Goal: Use online tool/utility: Use online tool/utility

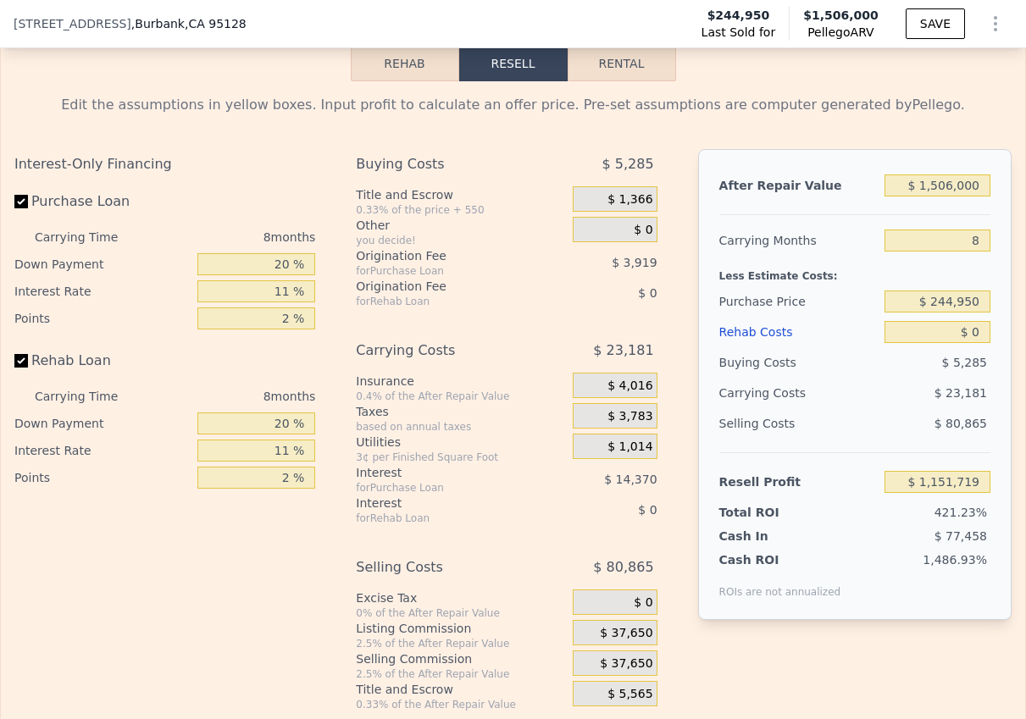
scroll to position [2585, 0]
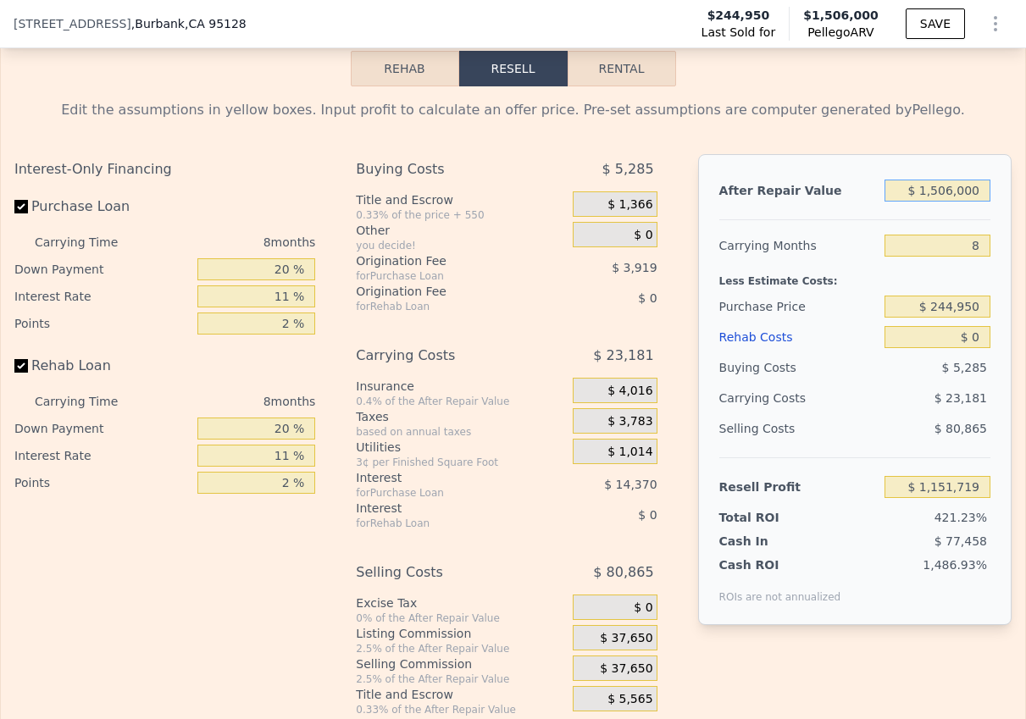
drag, startPoint x: 986, startPoint y: 190, endPoint x: 892, endPoint y: 190, distance: 94.0
click at [892, 190] on input "$ 1,506,000" at bounding box center [938, 191] width 106 height 22
type input "$ 1"
type input "-$ 269,949"
type input "$ 14"
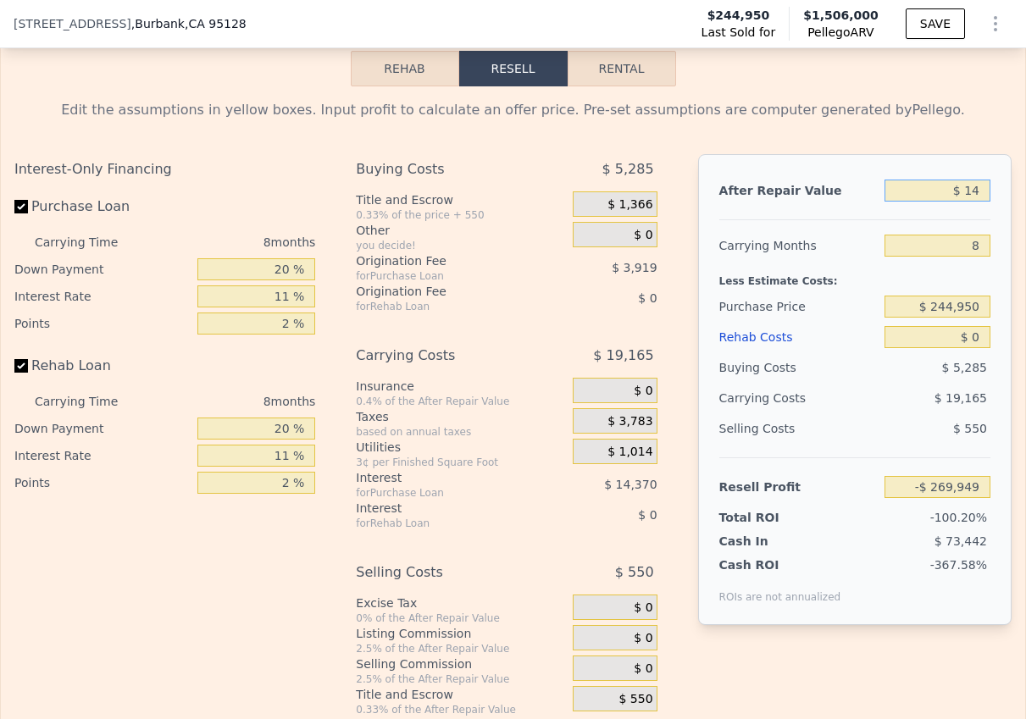
type input "-$ 269,936"
type input "$ 140"
type input "-$ 269,818"
type input "$ 1,400"
type input "-$ 268,629"
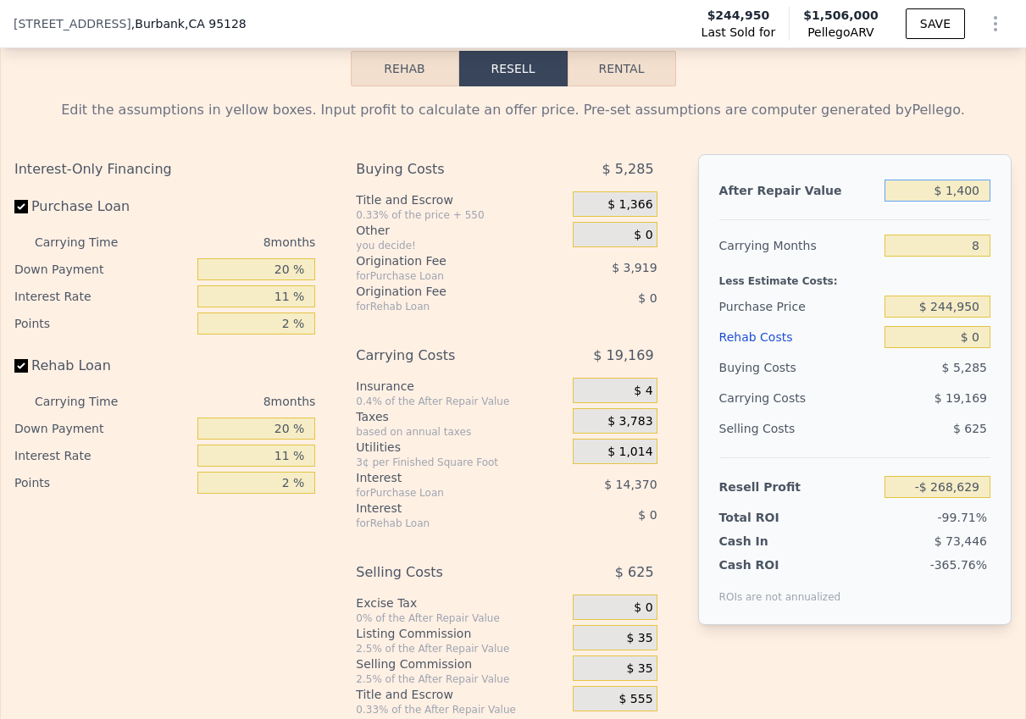
type input "$ 14,000"
type input "-$ 256,734"
type input "$ 140,000"
type input "-$ 137,789"
type input "$ 1,400,000"
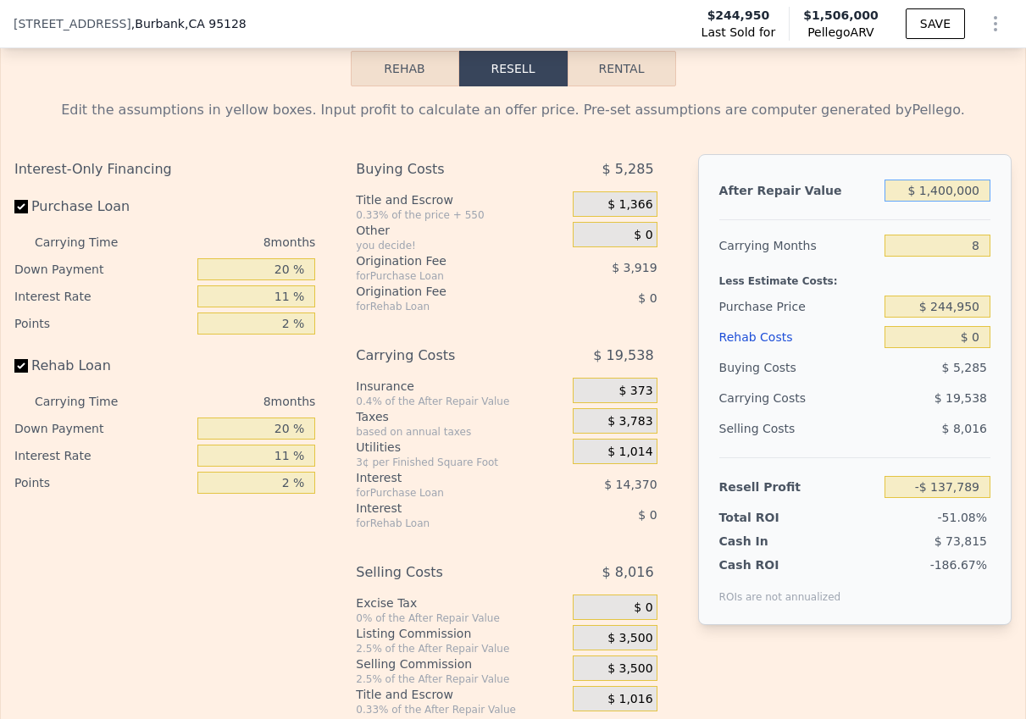
type input "$ 1,051,655"
type input "$ 1,400,000"
drag, startPoint x: 986, startPoint y: 247, endPoint x: 967, endPoint y: 247, distance: 19.5
click at [967, 247] on input "8" at bounding box center [938, 246] width 106 height 22
type input "2"
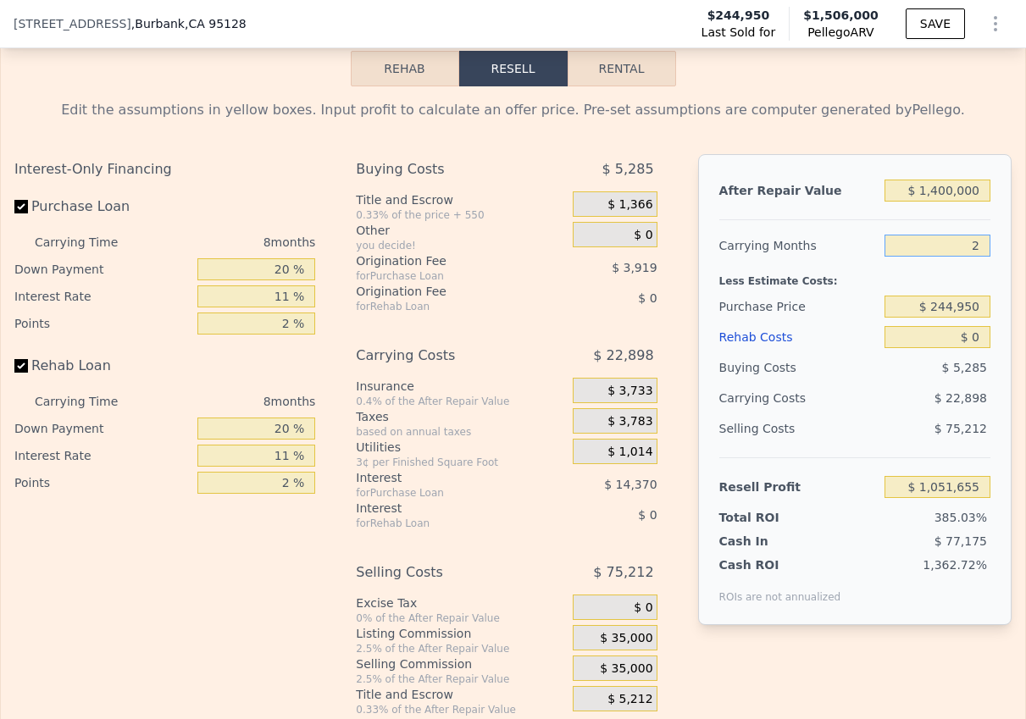
type input "$ 1,068,829"
type input "24"
type input "$ 1,005,857"
drag, startPoint x: 979, startPoint y: 308, endPoint x: 931, endPoint y: 305, distance: 48.4
click at [931, 305] on input "$ 244,950" at bounding box center [938, 307] width 106 height 22
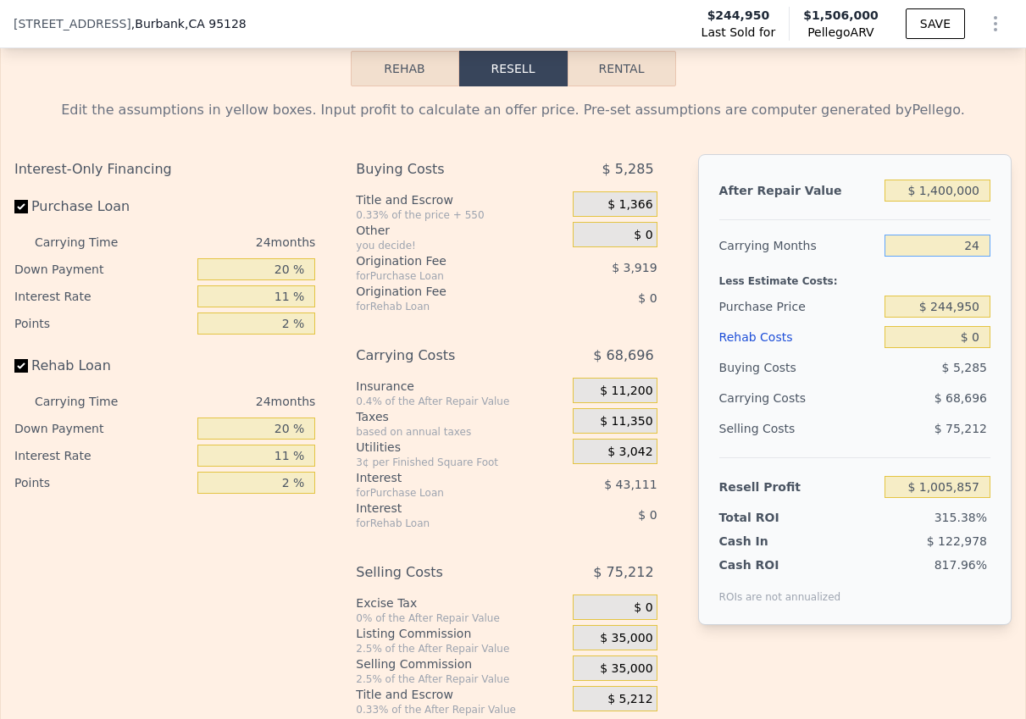
drag, startPoint x: 983, startPoint y: 247, endPoint x: 966, endPoint y: 247, distance: 17.0
click at [966, 247] on input "24" at bounding box center [938, 246] width 106 height 22
type input "2"
type input "$ 1,068,829"
type input "24"
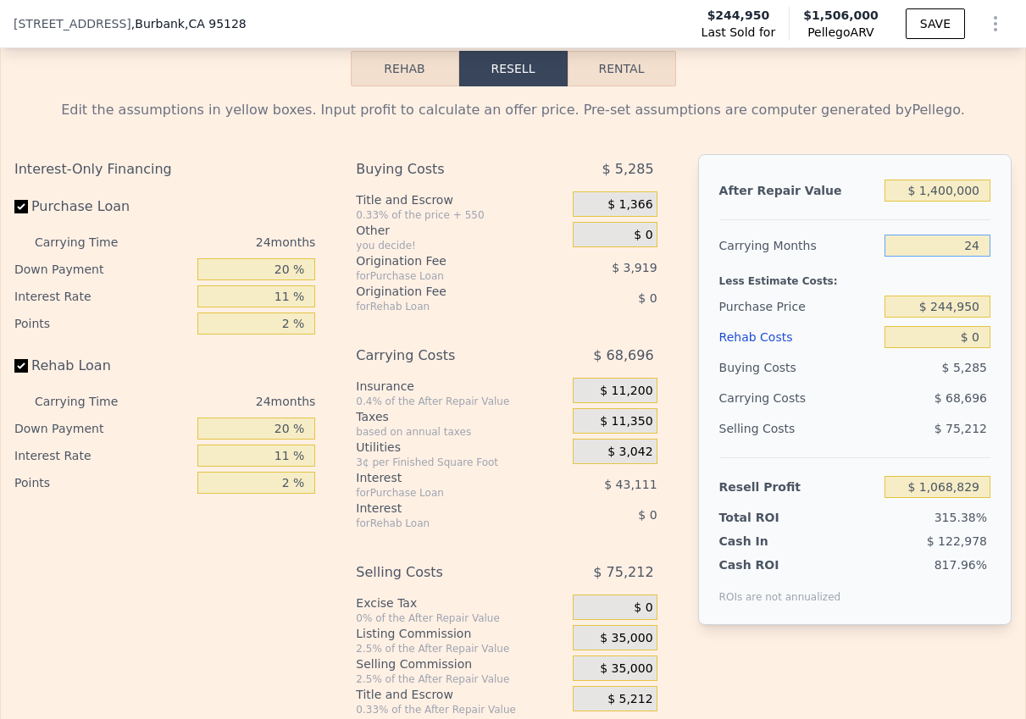
type input "$ 1,005,857"
drag, startPoint x: 989, startPoint y: 309, endPoint x: 912, endPoint y: 294, distance: 77.8
click at [912, 294] on div "$ 244,950" at bounding box center [938, 306] width 106 height 31
type input "$ 601,700"
type input "$ 579,427"
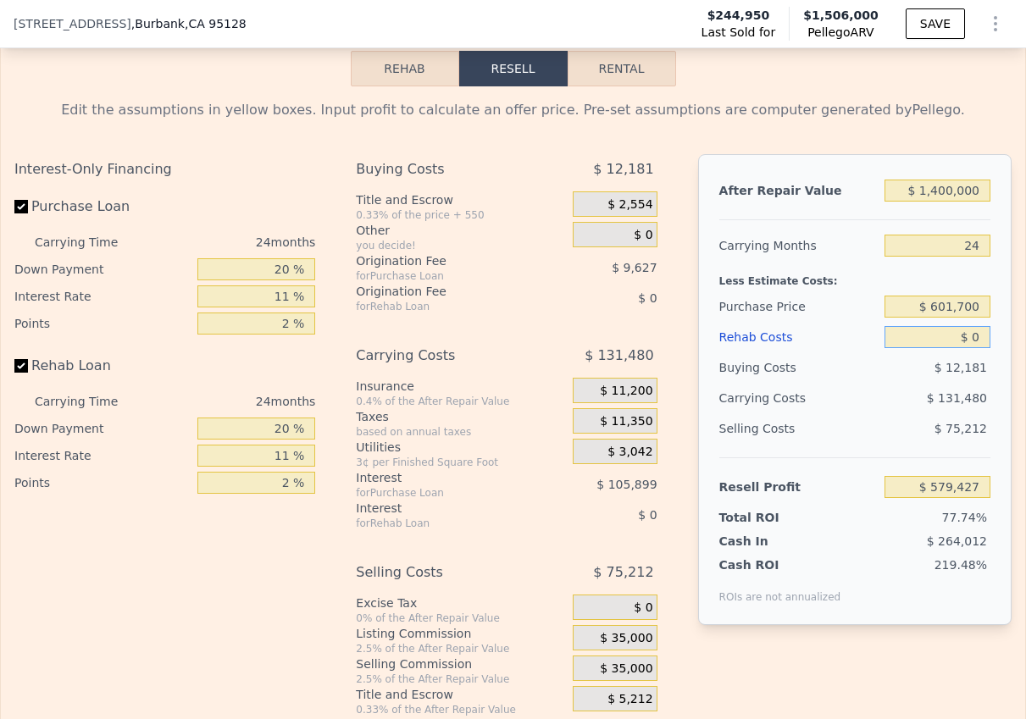
drag, startPoint x: 980, startPoint y: 335, endPoint x: 956, endPoint y: 335, distance: 24.6
click at [956, 335] on input "$ 0" at bounding box center [938, 337] width 106 height 22
type input "$ 4"
type input "$ 579,423"
type input "$ 45"
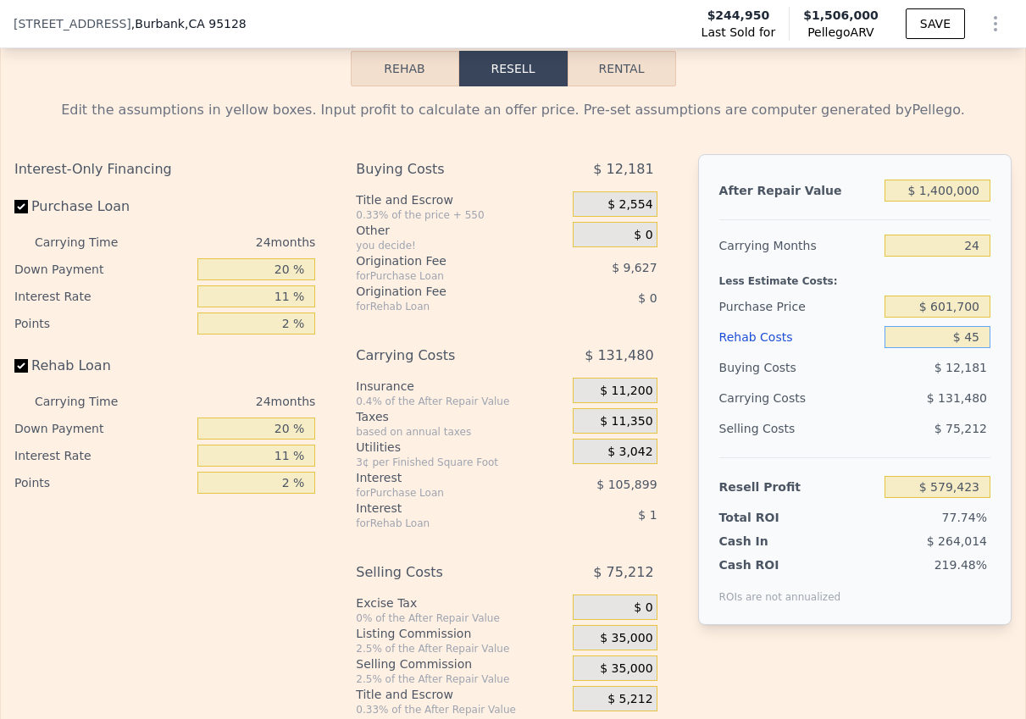
type input "$ 579,381"
type input "$ 450"
type input "$ 578,898"
type input "$ 4,500"
type input "$ 574,063"
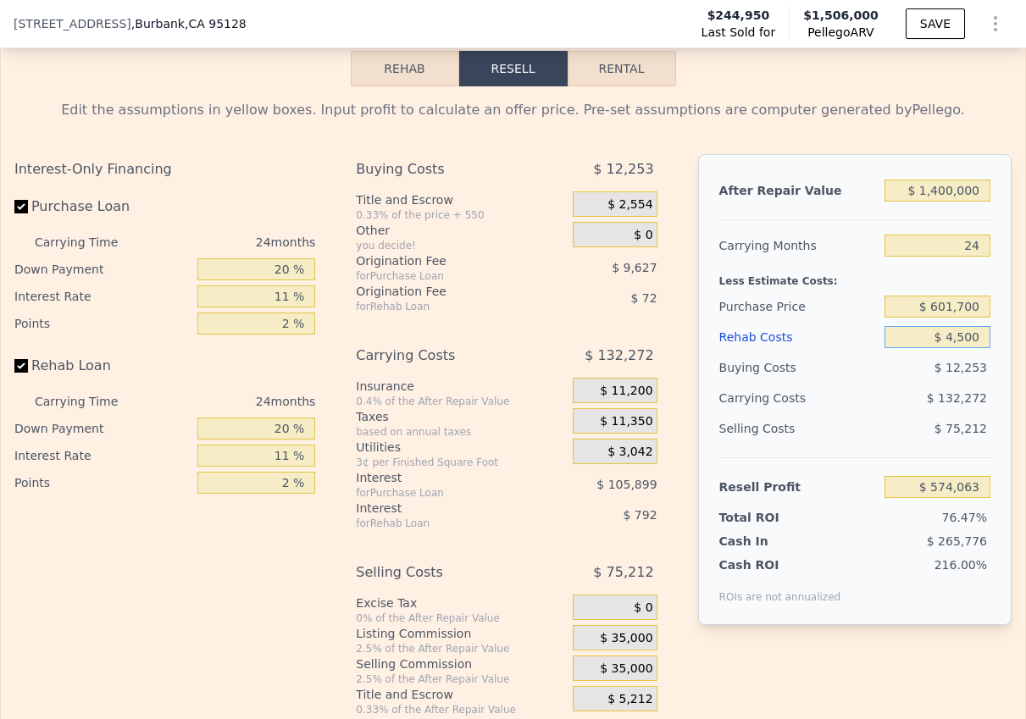
type input "$ 45,000"
type input "$ 525,787"
type input "$ 450,000"
type input "$ 43,027"
type input "$ 450,000"
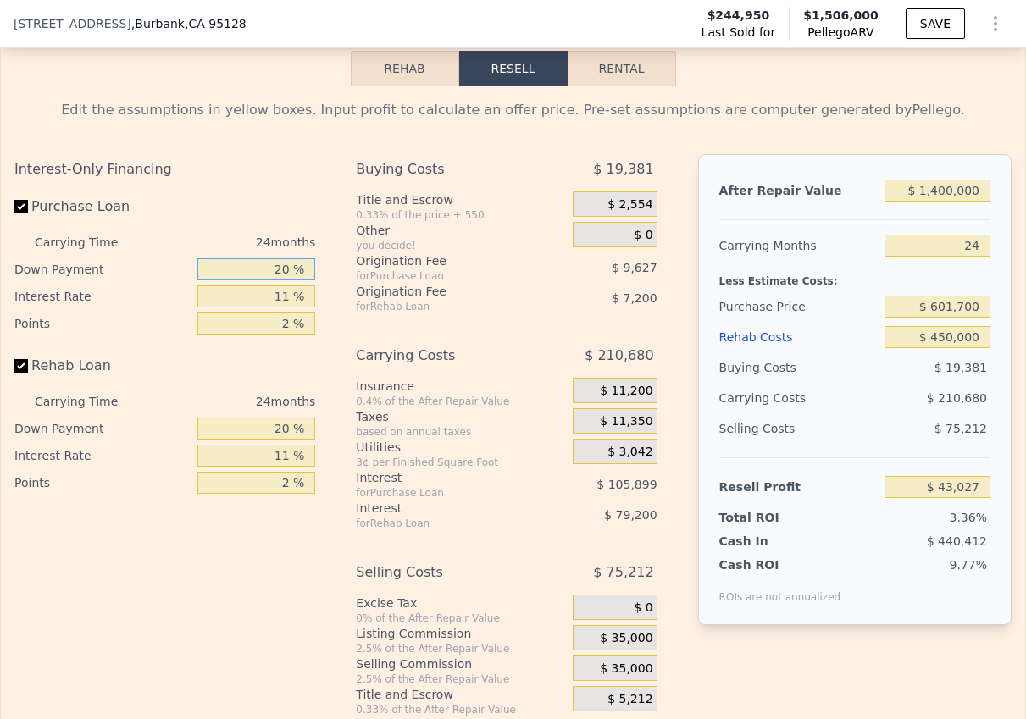
drag, startPoint x: 294, startPoint y: 269, endPoint x: 246, endPoint y: 269, distance: 48.3
click at [246, 269] on input "20 %" at bounding box center [256, 269] width 118 height 22
type input "1 %"
type input "$ 15,588"
type input "10 %"
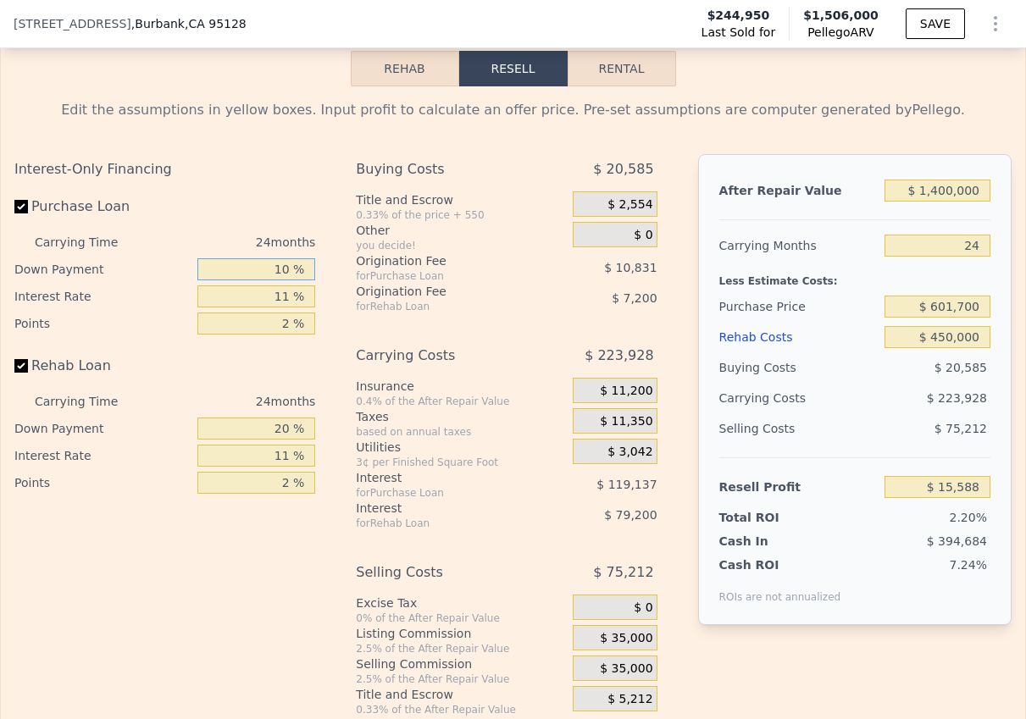
type input "$ 28,575"
type input "10 %"
drag, startPoint x: 290, startPoint y: 294, endPoint x: 266, endPoint y: 294, distance: 23.7
click at [266, 294] on input "11 %" at bounding box center [256, 297] width 118 height 22
type input "1 %"
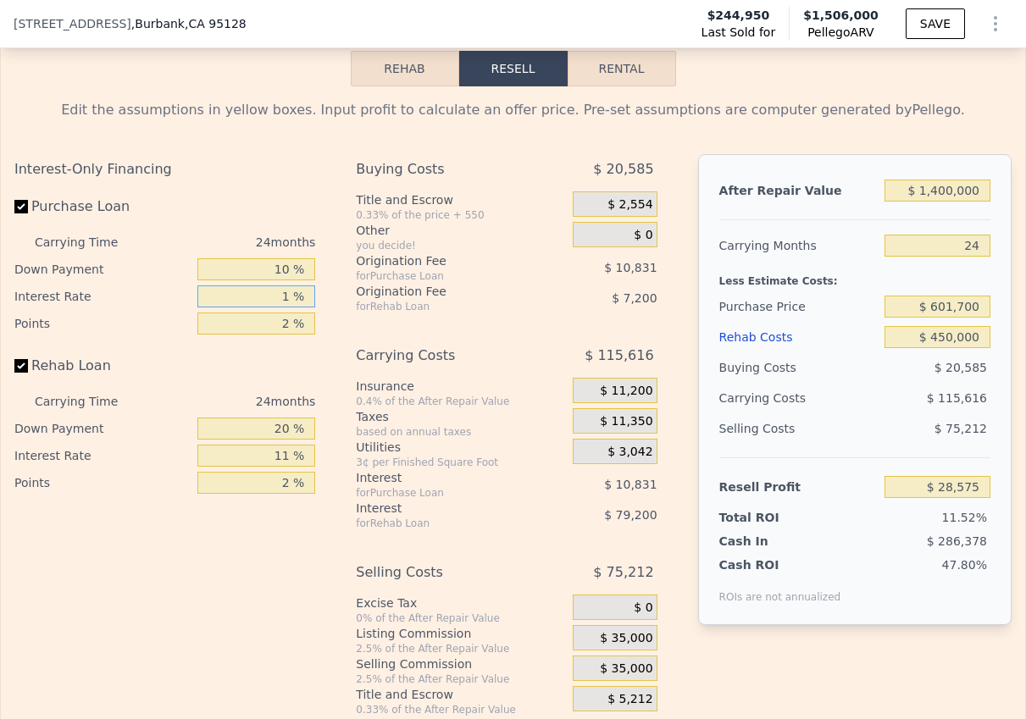
type input "$ 136,887"
type input "10 %"
type input "$ 39,399"
type input "10 %"
click at [291, 310] on div "2 %" at bounding box center [256, 323] width 118 height 27
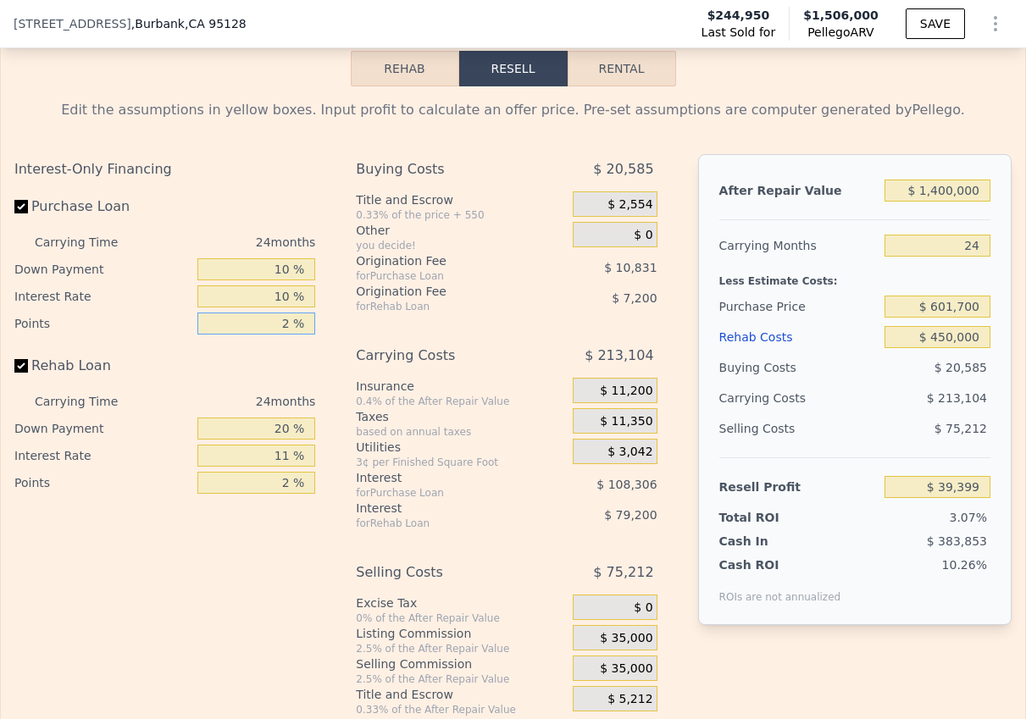
drag, startPoint x: 291, startPoint y: 320, endPoint x: 273, endPoint y: 320, distance: 18.6
click at [273, 320] on input "2 %" at bounding box center [256, 324] width 118 height 22
type input "1 %"
type input "$ 44,815"
type input "1 %"
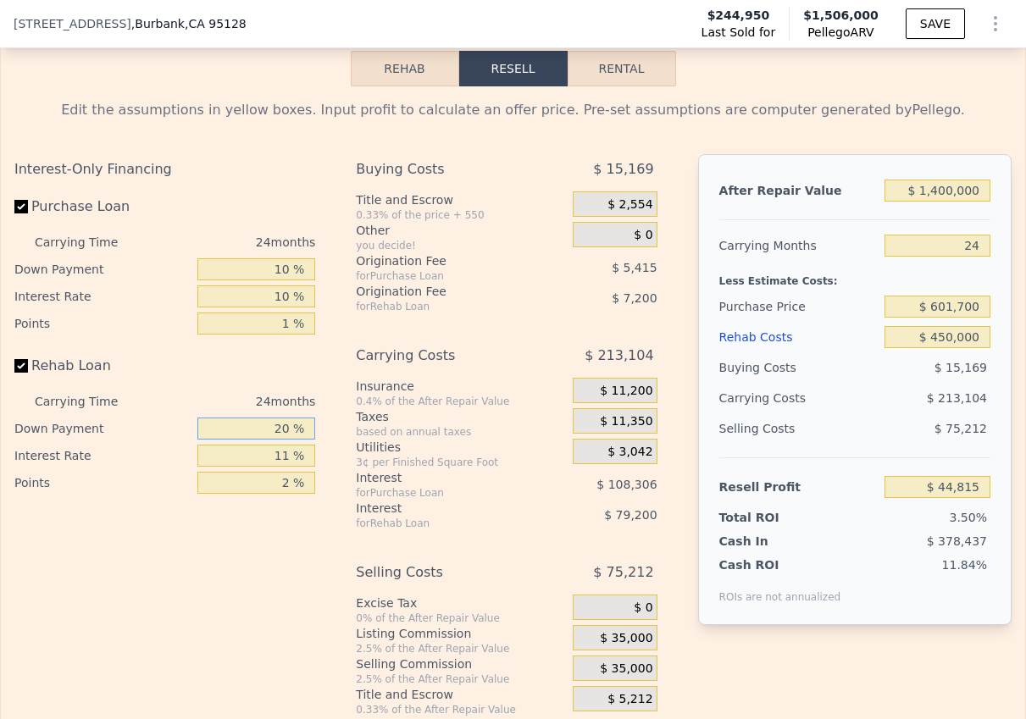
drag, startPoint x: 290, startPoint y: 428, endPoint x: 256, endPoint y: 428, distance: 33.9
click at [256, 428] on input "20 %" at bounding box center [256, 429] width 118 height 22
type input "0 %"
type input "$ 23,215"
type input "0 %"
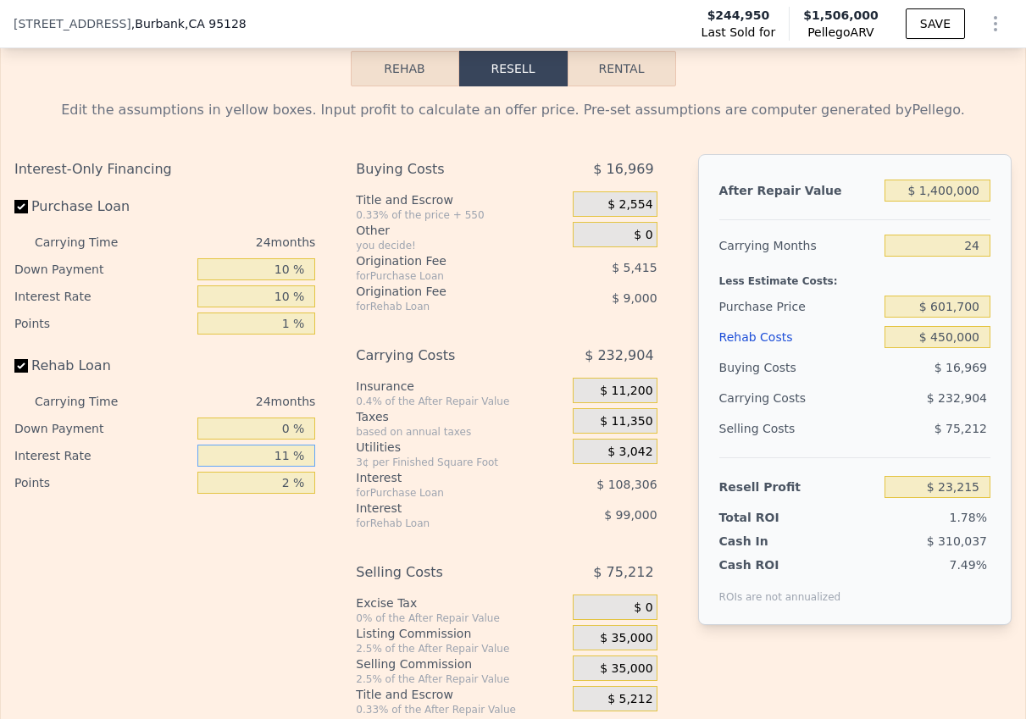
drag, startPoint x: 290, startPoint y: 455, endPoint x: 249, endPoint y: 455, distance: 40.7
click at [249, 455] on input "11 %" at bounding box center [256, 456] width 118 height 22
type input "1 %"
type input "$ 113,215"
type input "10 %"
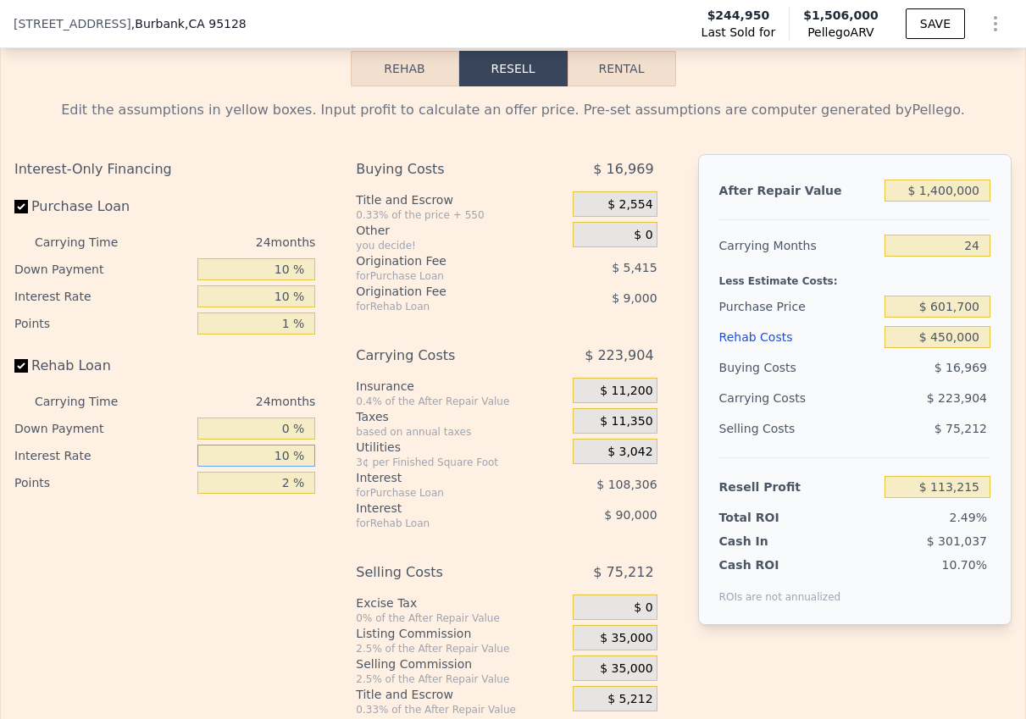
type input "$ 32,215"
type input "10 %"
drag, startPoint x: 292, startPoint y: 481, endPoint x: 254, endPoint y: 481, distance: 38.1
click at [254, 481] on input "2 %" at bounding box center [256, 483] width 118 height 22
type input "0 %"
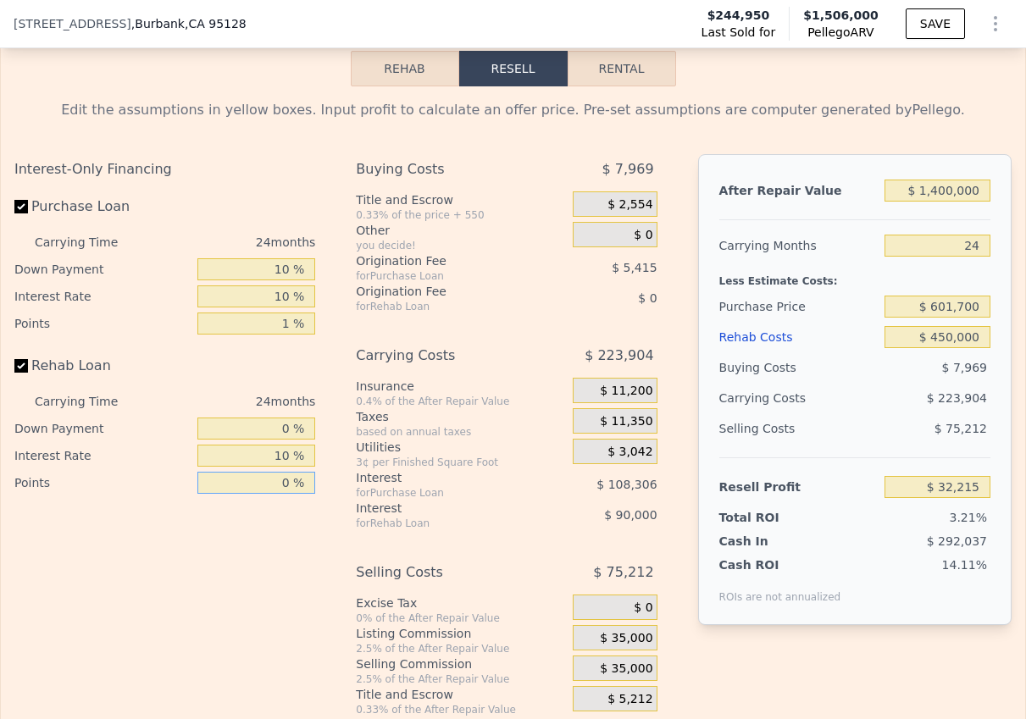
type input "$ 41,215"
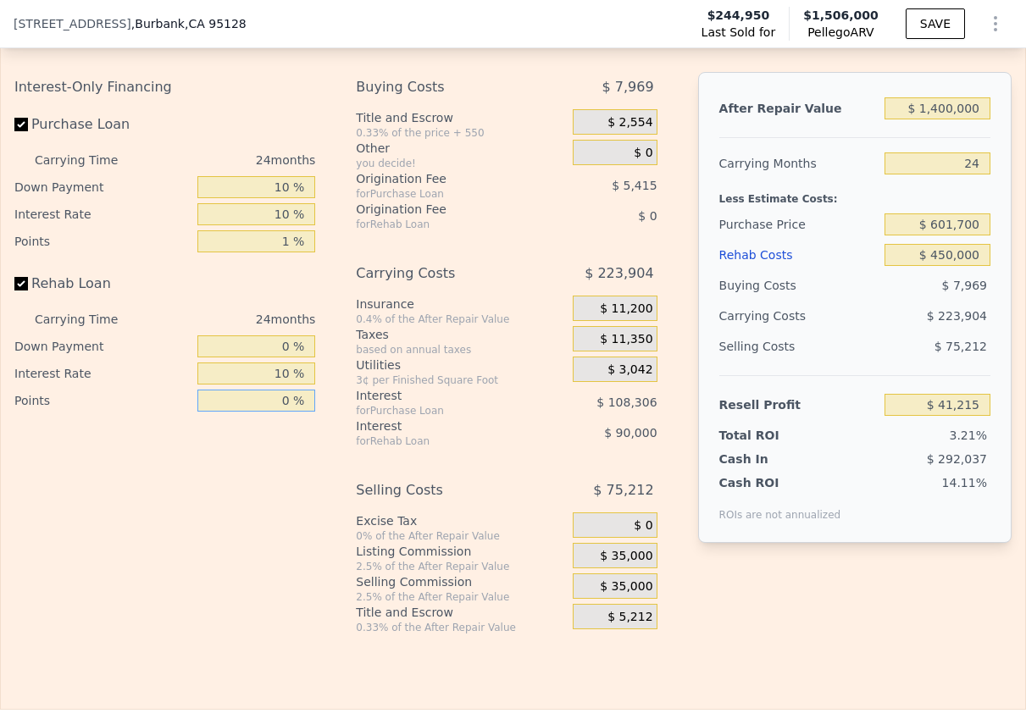
scroll to position [2688, 0]
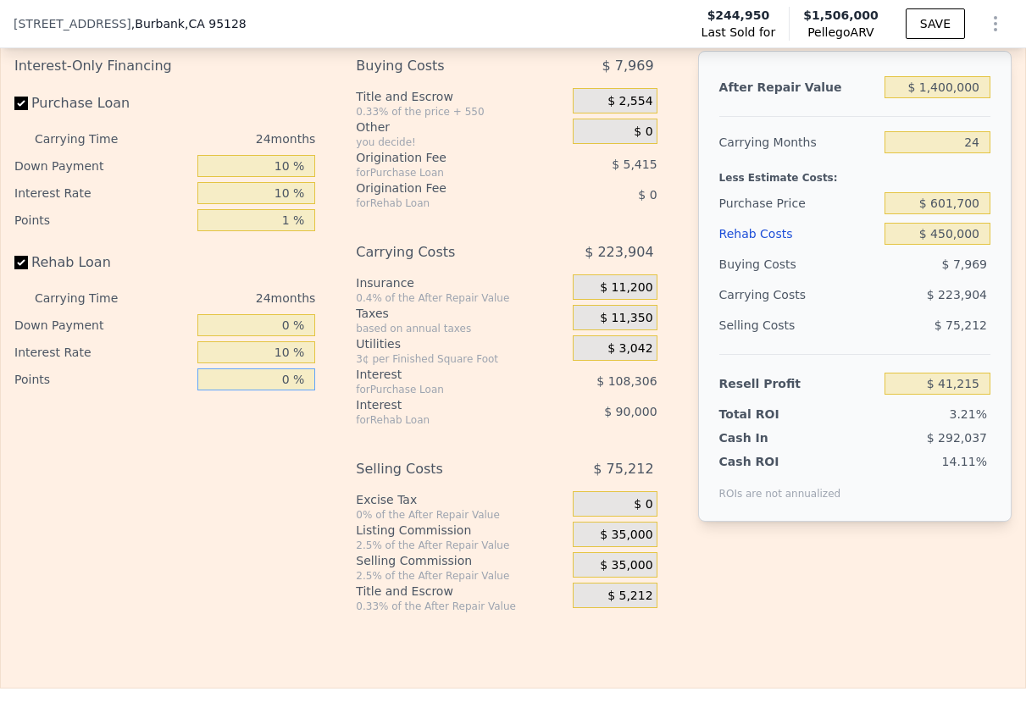
type input "0 %"
click at [630, 538] on span "$ 35,000" at bounding box center [626, 535] width 53 height 15
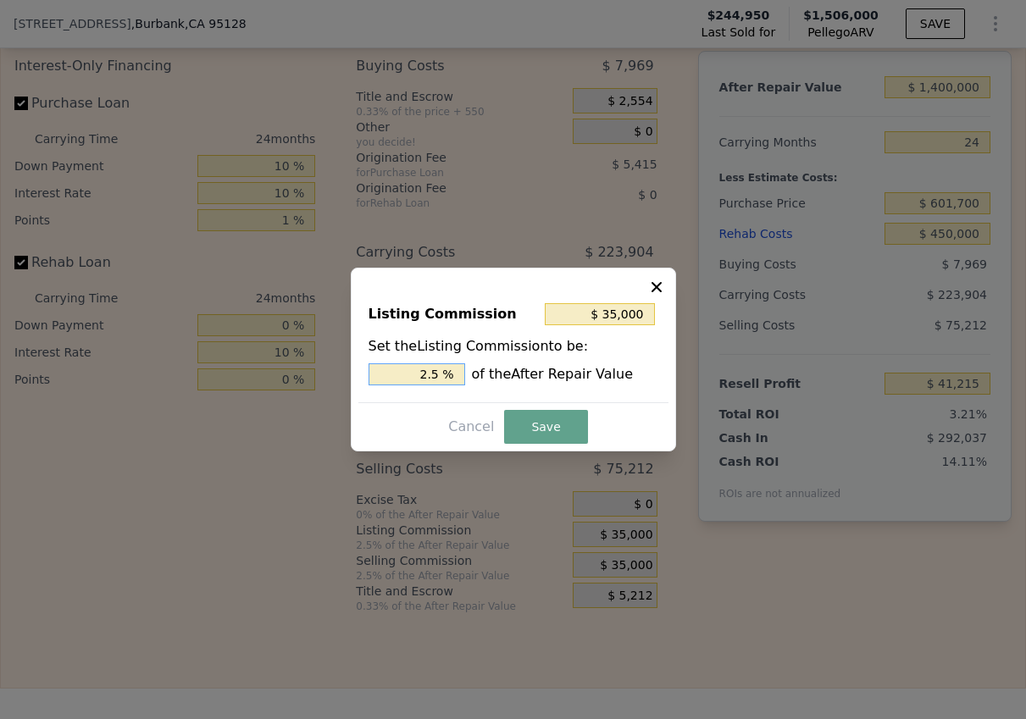
drag, startPoint x: 445, startPoint y: 374, endPoint x: 402, endPoint y: 374, distance: 43.2
click at [402, 374] on input "2.5 %" at bounding box center [417, 374] width 97 height 22
type input "$ 14,000"
type input "1.0 %"
click at [547, 424] on button "Save" at bounding box center [545, 427] width 83 height 34
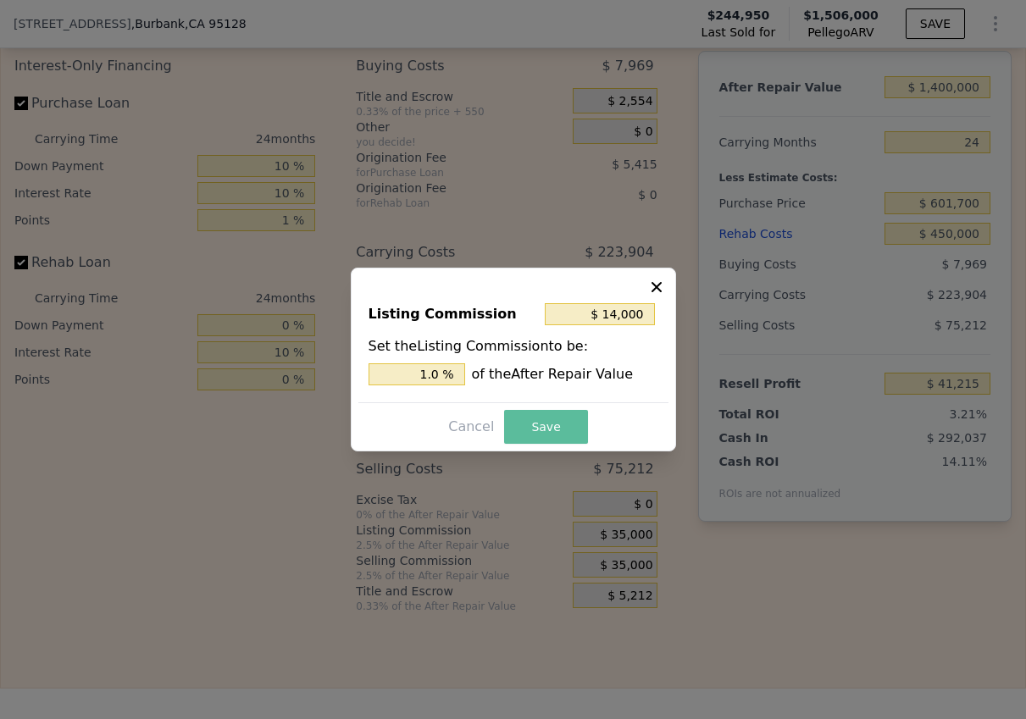
type input "$ 62,215"
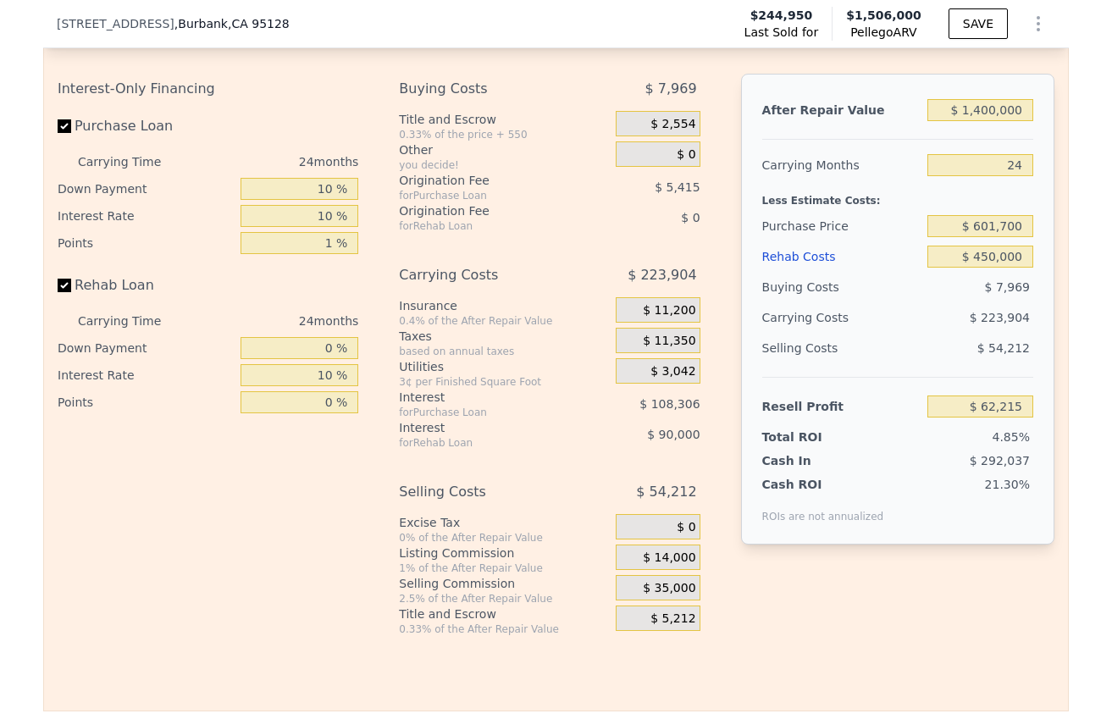
scroll to position [2664, 0]
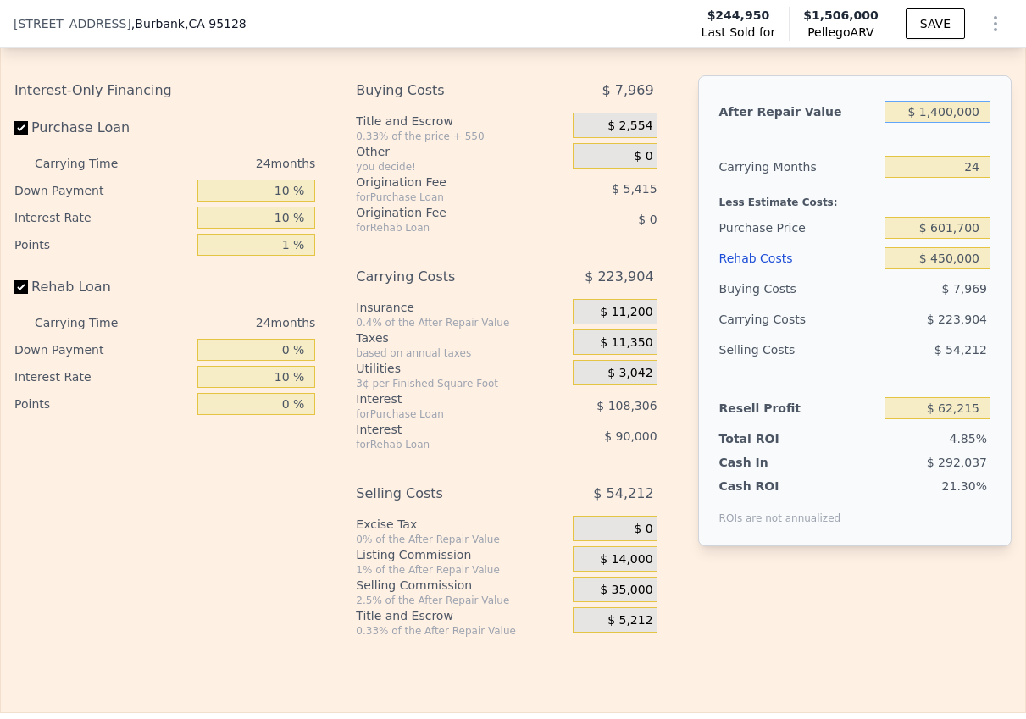
drag, startPoint x: 979, startPoint y: 114, endPoint x: 923, endPoint y: 113, distance: 56.8
click at [923, 113] on input "$ 1,400,000" at bounding box center [938, 112] width 106 height 22
drag, startPoint x: 986, startPoint y: 114, endPoint x: 928, endPoint y: 114, distance: 58.5
click at [928, 114] on input "$ 1,400,000" at bounding box center [938, 112] width 106 height 22
type input "$ 1"
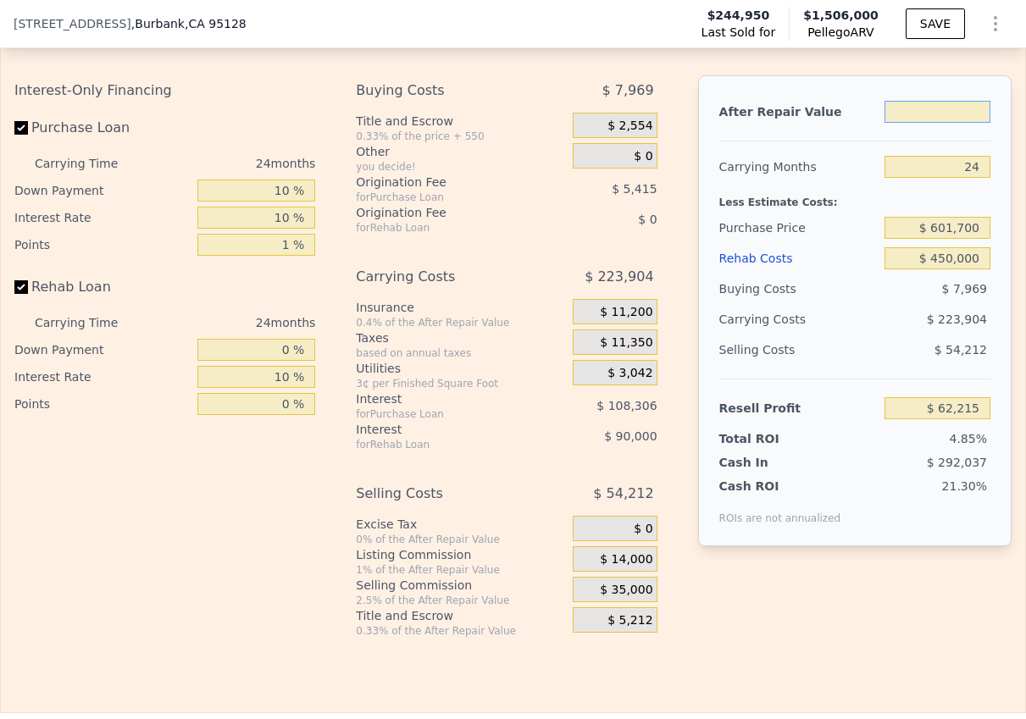
type input "$ 1"
type input "-$ 1,272,922"
type input "$ 91"
type input "-$ 1,272,836"
type input "$ 901"
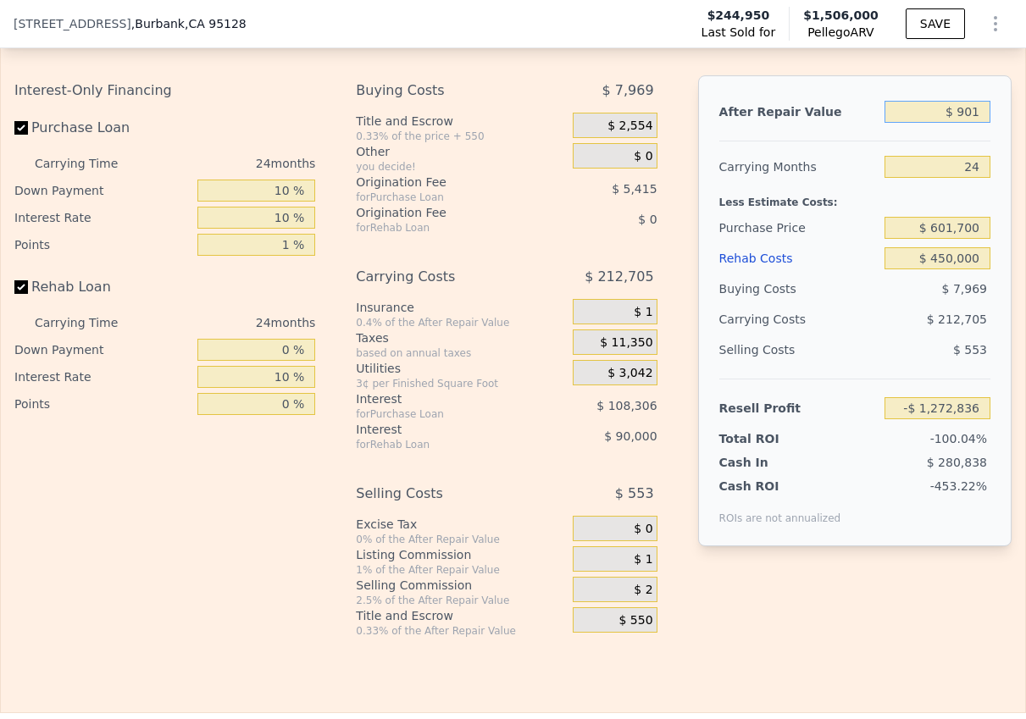
type input "-$ 1,272,064"
type input "$ 9,001"
type input "-$ 1,264,339"
type input "$ 90,001"
type input "-$ 1,187,092"
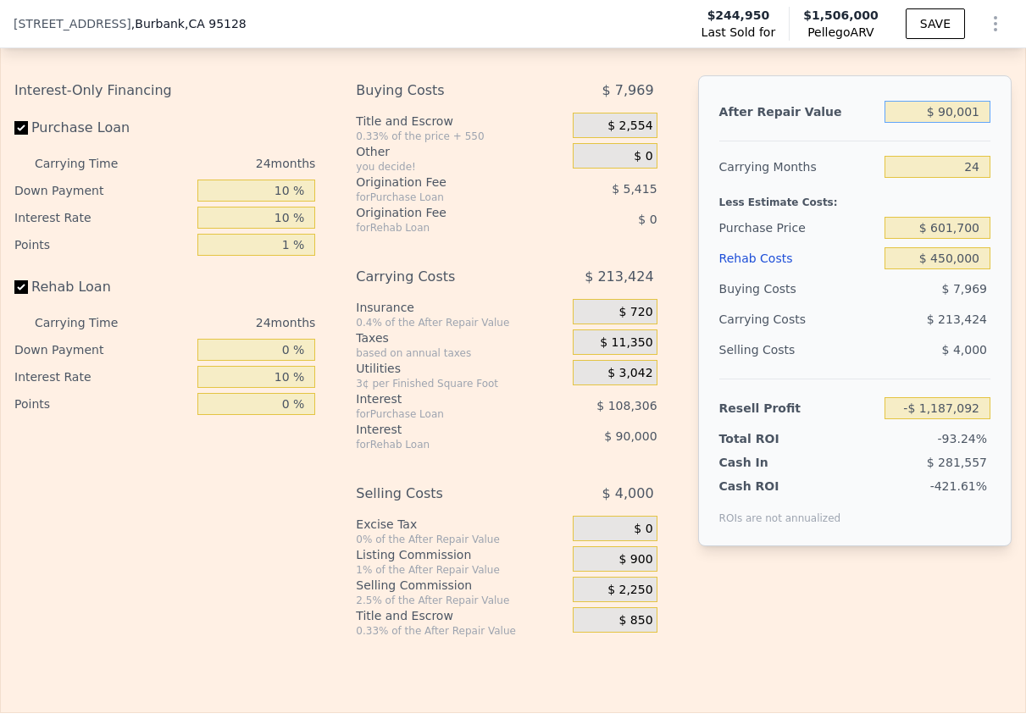
type input "$ 900,001"
type input "-$ 414,619"
click at [985, 113] on input "$ 900,001" at bounding box center [938, 112] width 106 height 22
type input "$ 90,000"
type input "-$ 1,187,093"
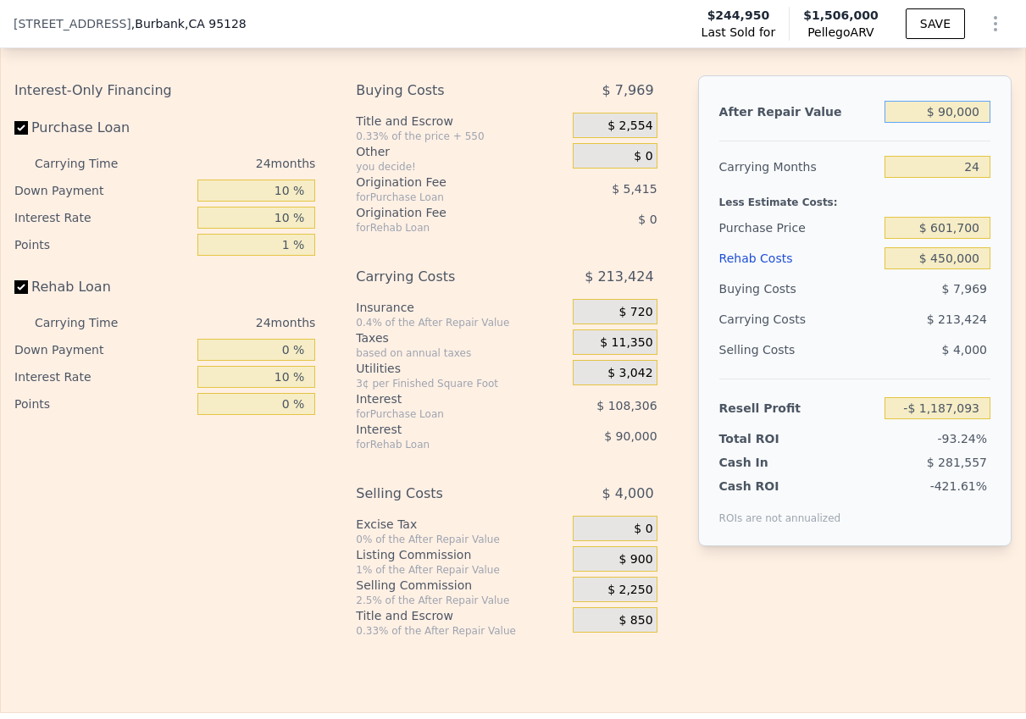
type input "$ 900,000"
type input "-$ 414,620"
type input "$ 900,000"
drag, startPoint x: 987, startPoint y: 168, endPoint x: 963, endPoint y: 168, distance: 23.7
click at [963, 168] on input "24" at bounding box center [938, 167] width 106 height 22
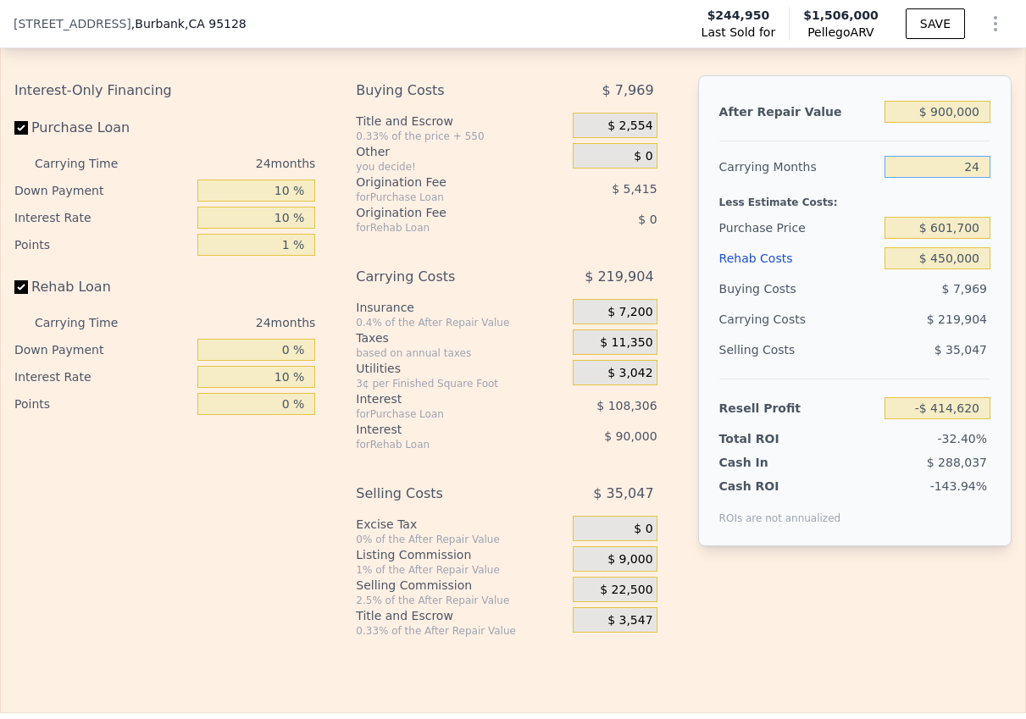
type input "3"
type input "-$ 222,204"
type input "35"
type input "-$ 515,409"
type input "3"
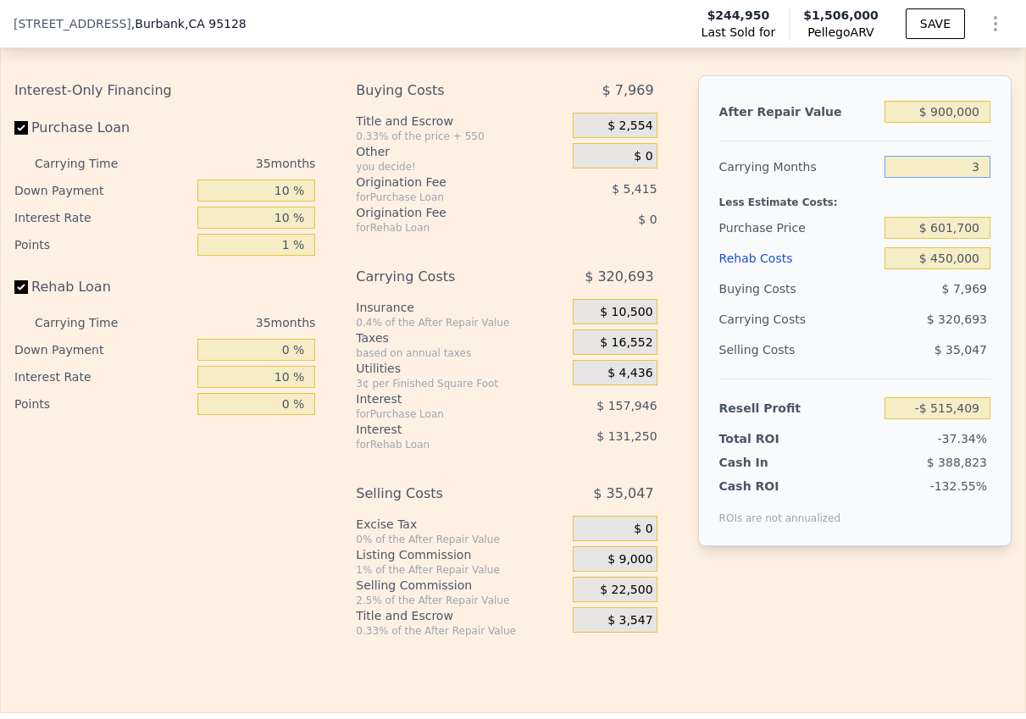
type input "-$ 222,204"
type input "36"
type input "-$ 524,572"
drag, startPoint x: 984, startPoint y: 159, endPoint x: 961, endPoint y: 159, distance: 22.9
click at [961, 159] on input "36" at bounding box center [938, 167] width 106 height 22
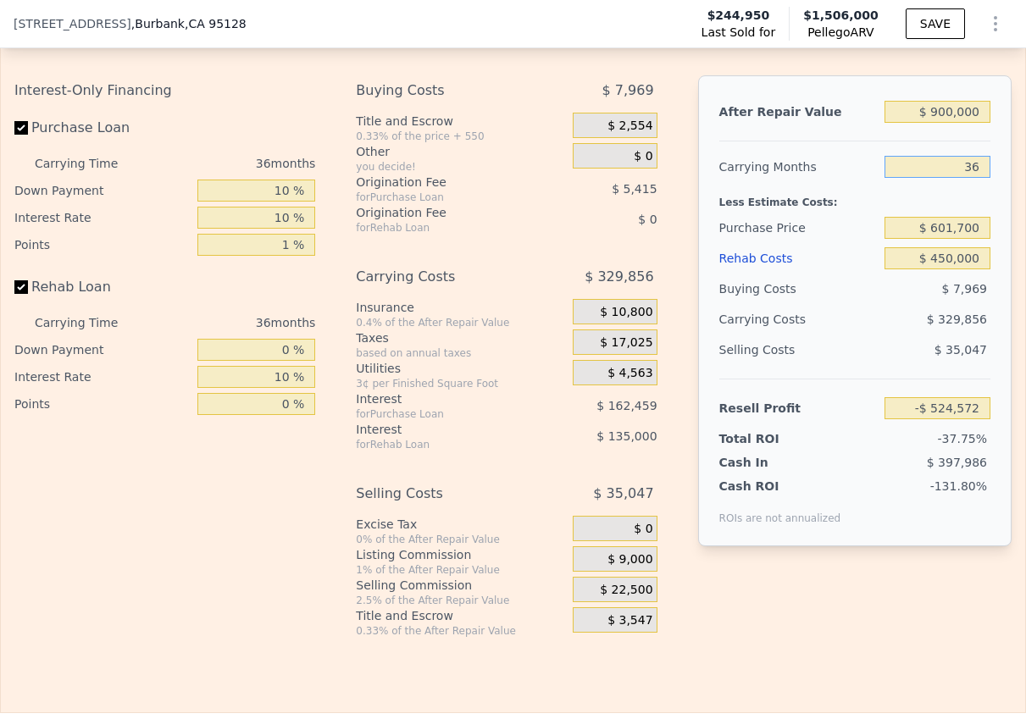
type input "2"
type input "-$ 213,041"
type input "24"
type input "-$ 414,620"
click at [982, 223] on input "$ 601,700" at bounding box center [938, 228] width 106 height 22
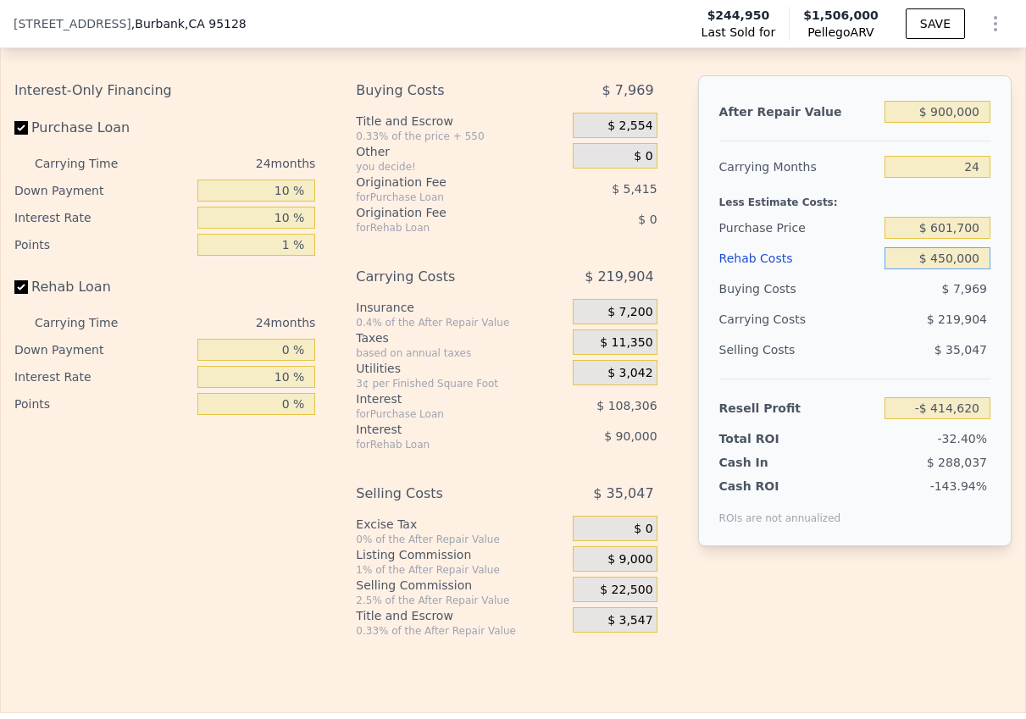
drag, startPoint x: 982, startPoint y: 257, endPoint x: 933, endPoint y: 257, distance: 49.1
click at [933, 257] on input "$ 450,000" at bounding box center [938, 258] width 106 height 22
type input "$ 3"
type input "$ 125,377"
type input "$ 36"
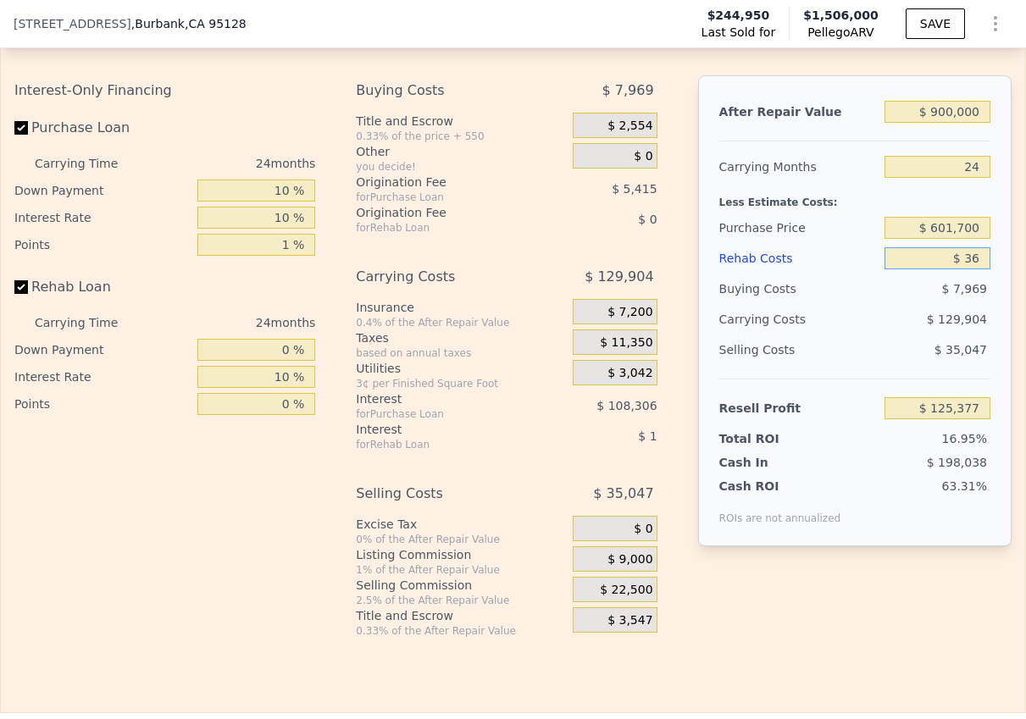
type input "$ 125,344"
type input "$ 360"
type input "$ 124,948"
type input "$ 3,600"
type input "$ 121,060"
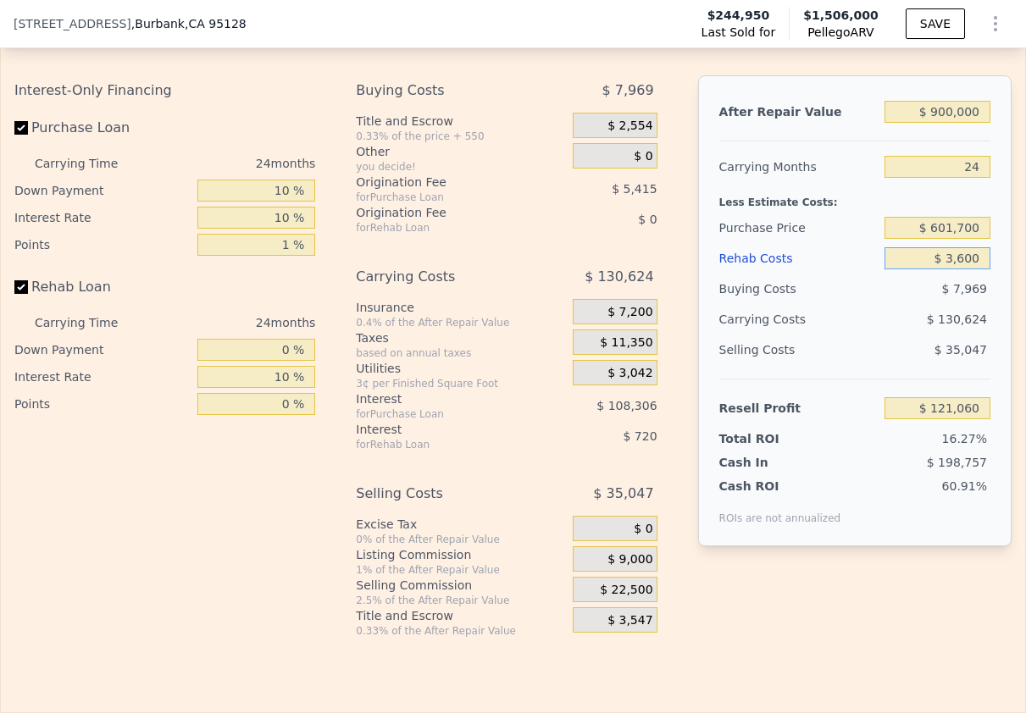
type input "$ 36,000"
type input "$ 82,180"
type input "$ 360,000"
type input "-$ 306,620"
type input "$ 360,000"
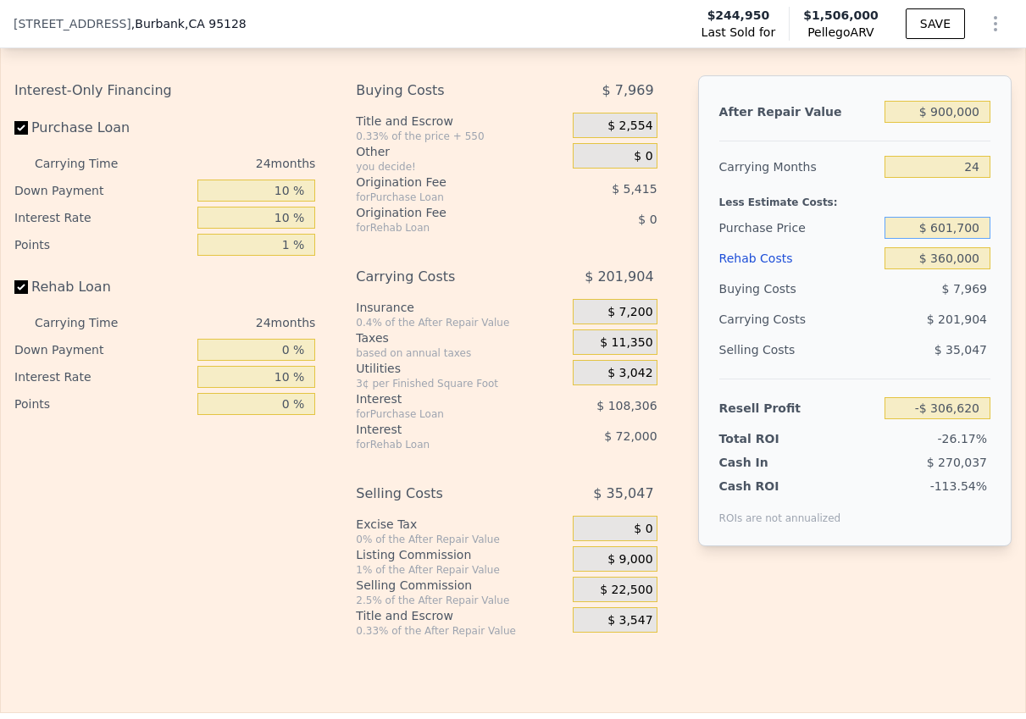
drag, startPoint x: 984, startPoint y: 229, endPoint x: 910, endPoint y: 229, distance: 73.7
click at [910, 229] on input "$ 601,700" at bounding box center [938, 228] width 106 height 22
type input "$ 300,000"
click at [846, 202] on div "Less Estimate Costs:" at bounding box center [854, 197] width 271 height 31
type input "$ 53,112"
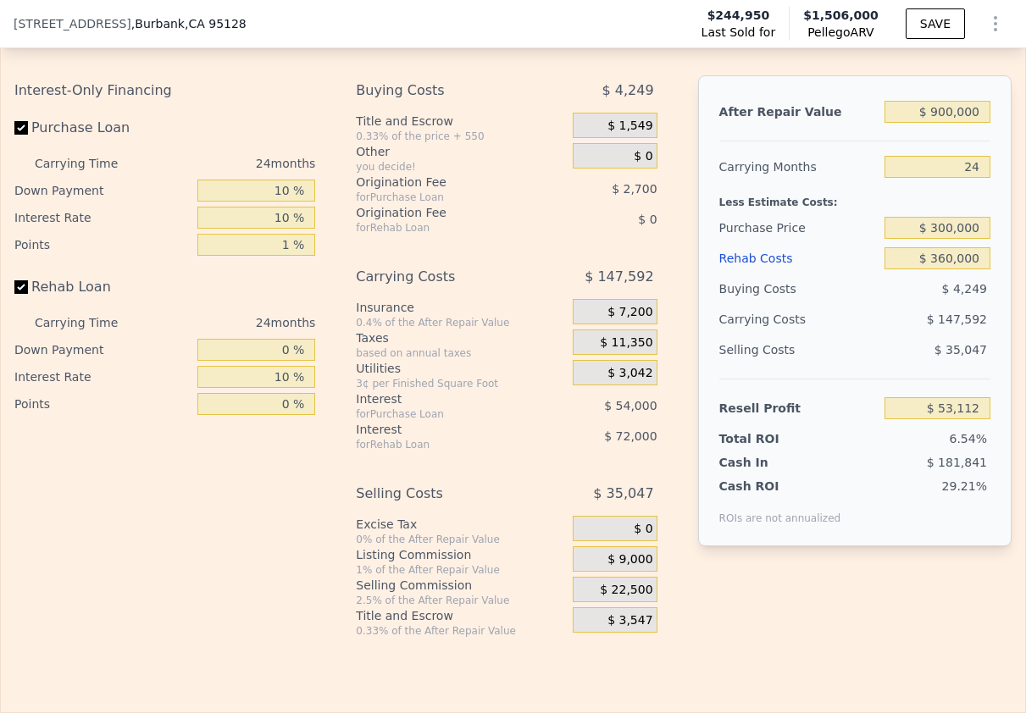
type input "$ 1,506,000"
type input "8"
type input "$ 0"
type input "$ 1,151,719"
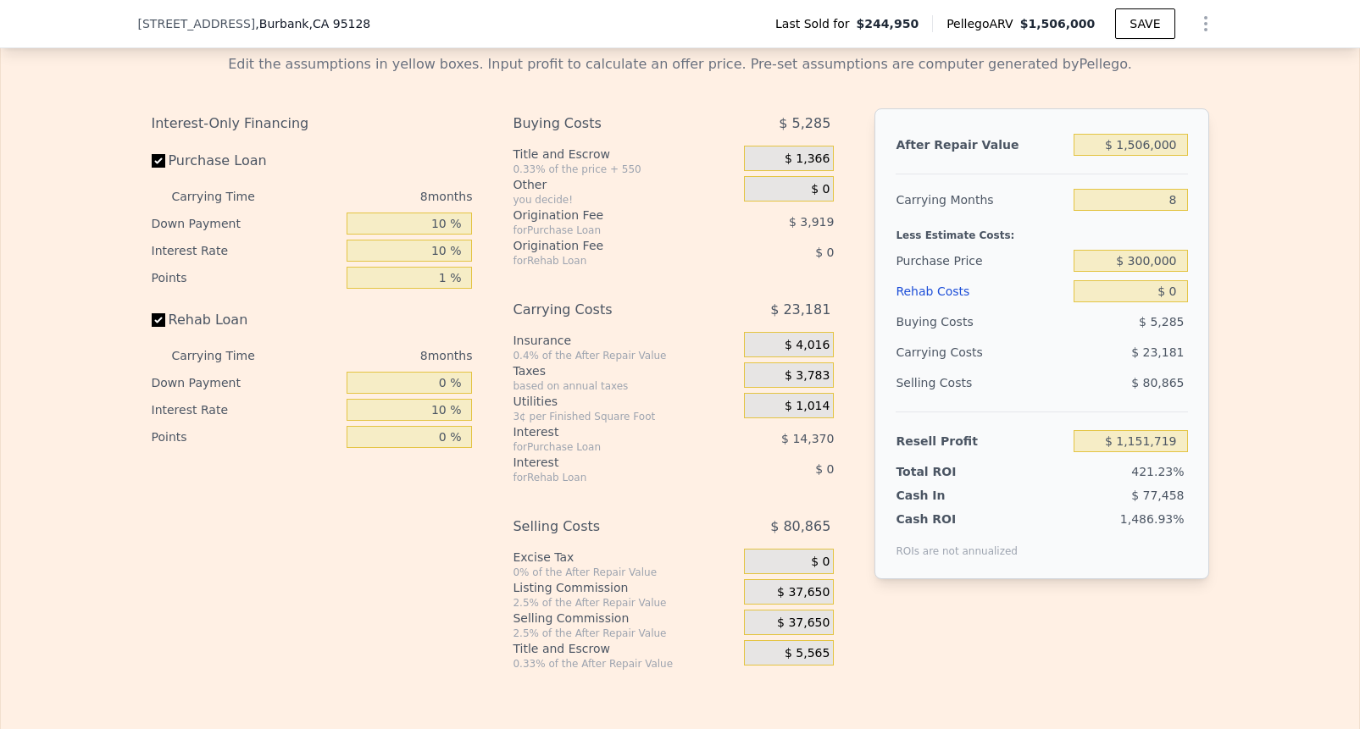
scroll to position [2539, 0]
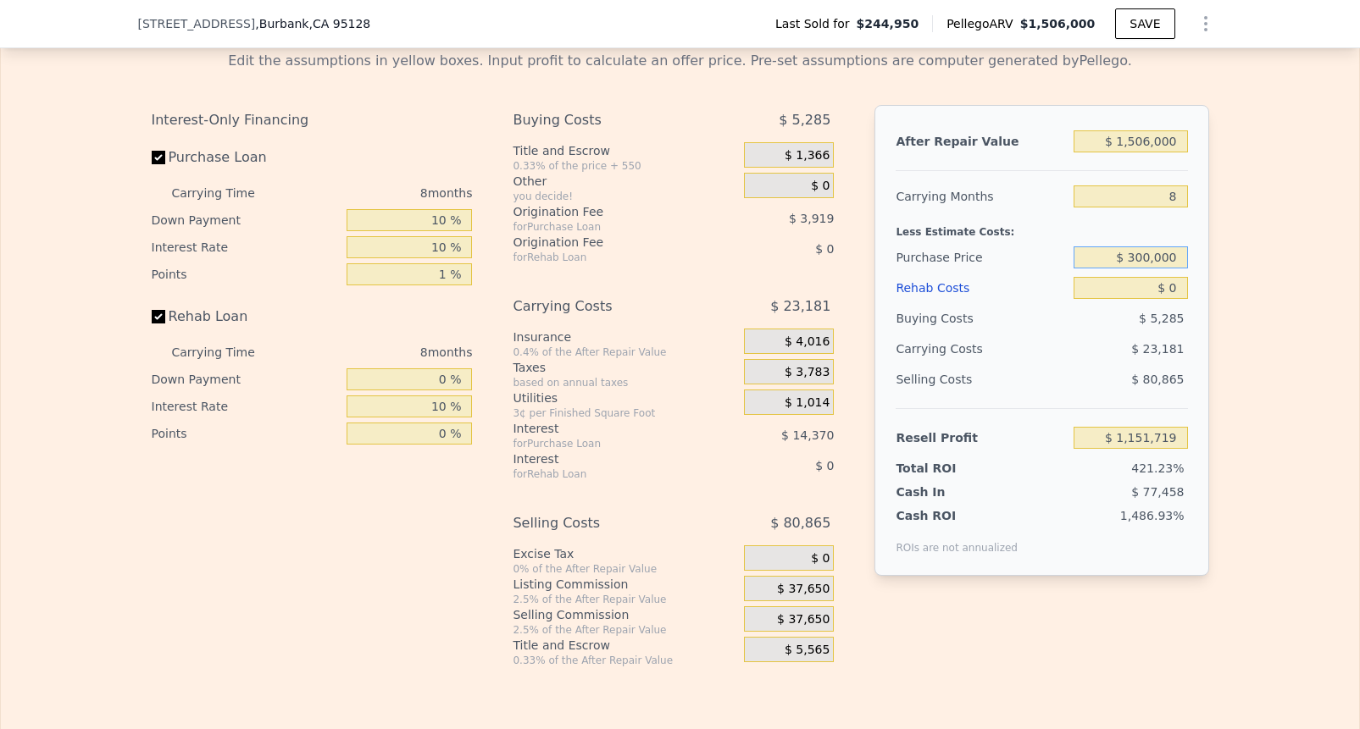
drag, startPoint x: 1180, startPoint y: 255, endPoint x: 1114, endPoint y: 255, distance: 66.1
click at [1025, 255] on input "$ 300,000" at bounding box center [1130, 258] width 114 height 22
type input "$ 601,000"
type input "$ 767,899"
drag, startPoint x: 1183, startPoint y: 197, endPoint x: 1157, endPoint y: 197, distance: 26.3
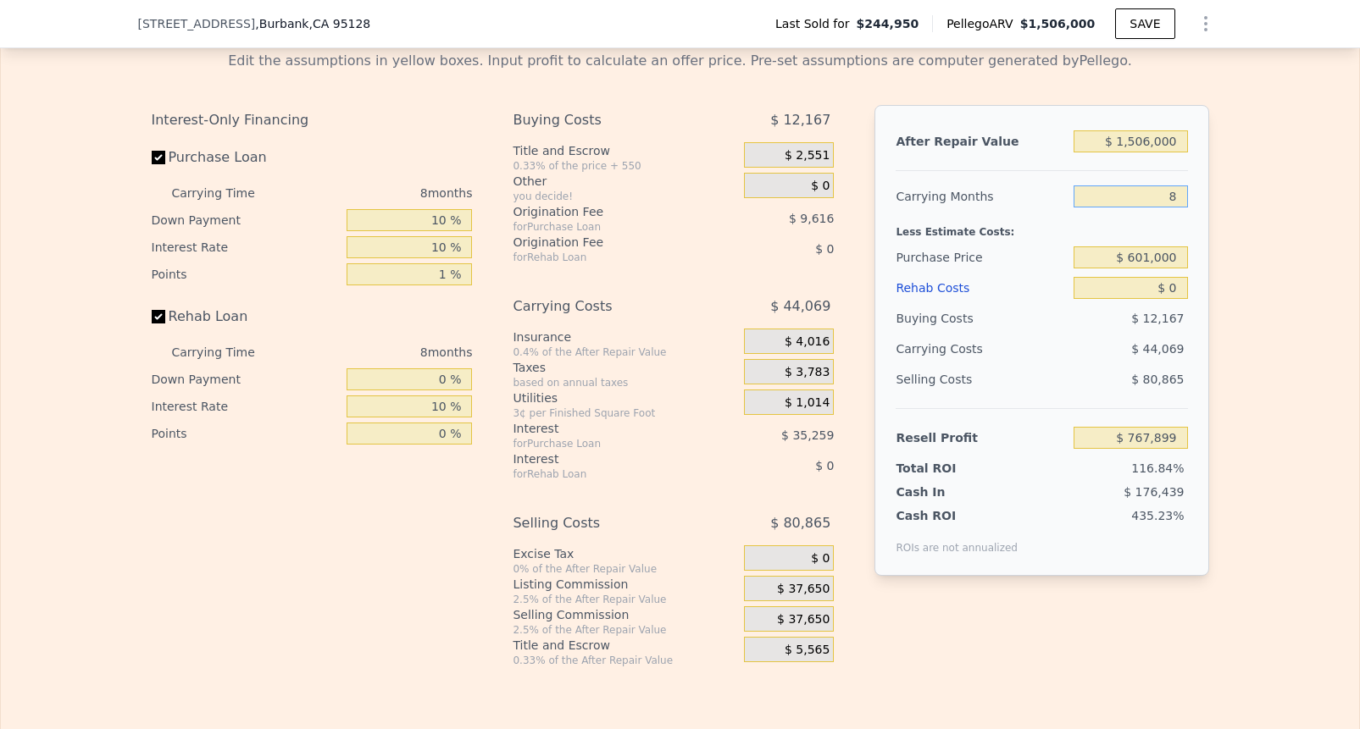
click at [1025, 197] on input "8" at bounding box center [1130, 197] width 114 height 22
type input "2"
type input "$ 800,951"
type input "24"
type input "$ 679,760"
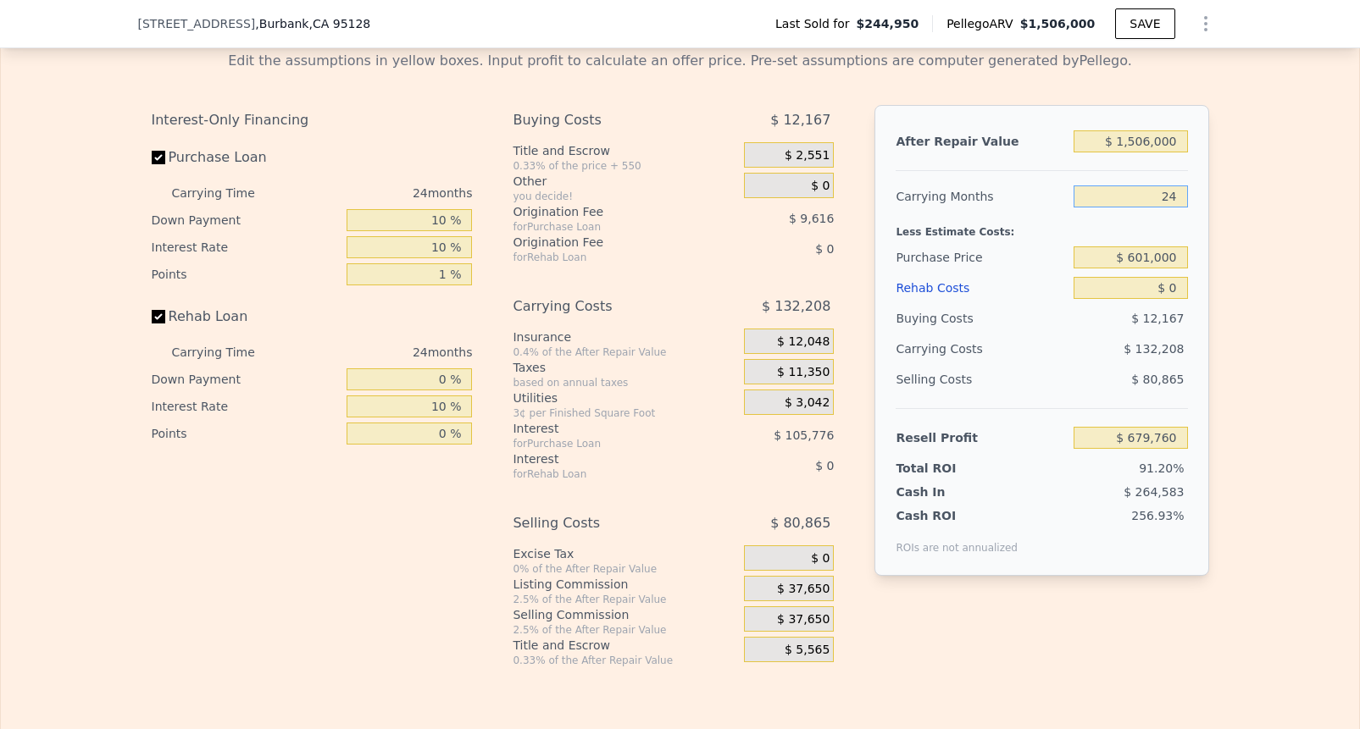
type input "24"
drag, startPoint x: 1177, startPoint y: 141, endPoint x: 1111, endPoint y: 141, distance: 66.1
click at [1025, 141] on input "$ 1,506,000" at bounding box center [1130, 141] width 114 height 22
type input "$ 1"
type input "-$ 733,876"
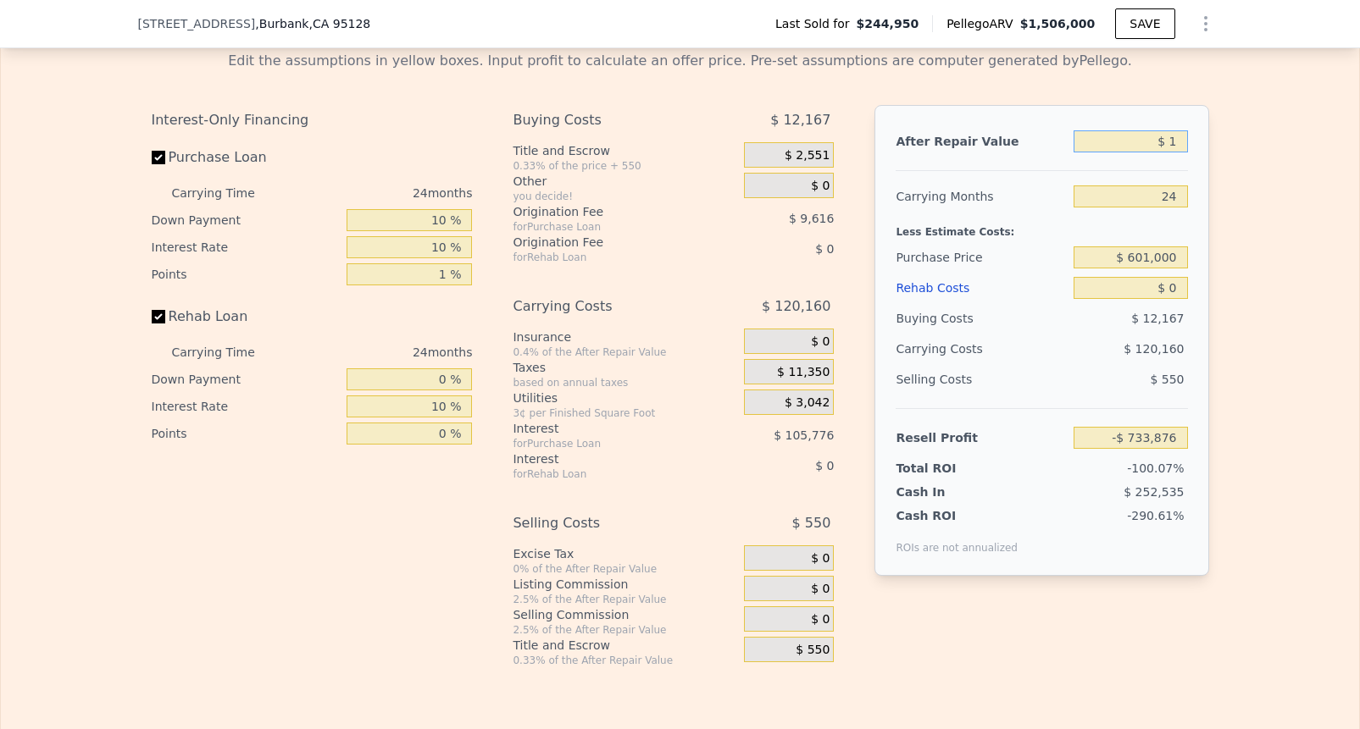
type input "$ 10"
type input "-$ 733,867"
type input "$ 100"
type input "-$ 733,784"
type input "$ 1,000"
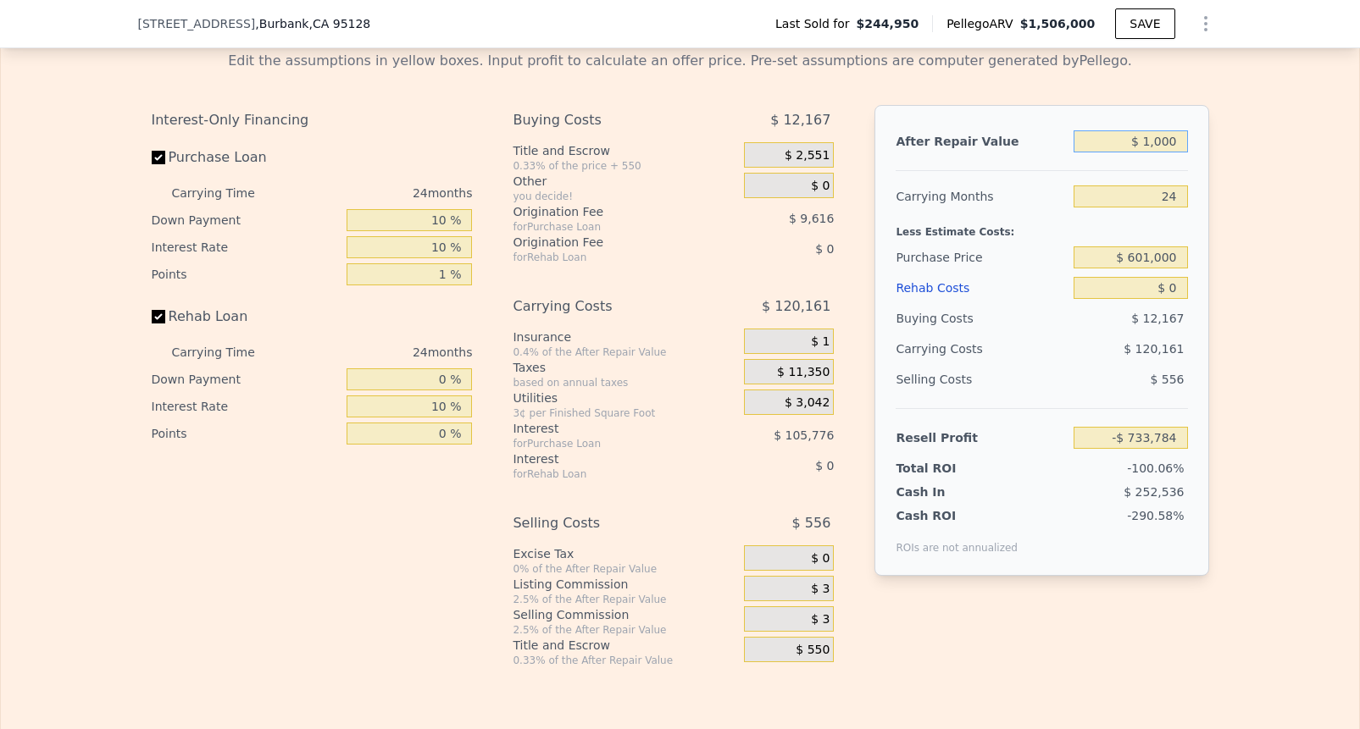
type input "-$ 732,938"
type input "$ 10,000"
type input "-$ 724,490"
type input "$ 100,000"
type input "-$ 640,010"
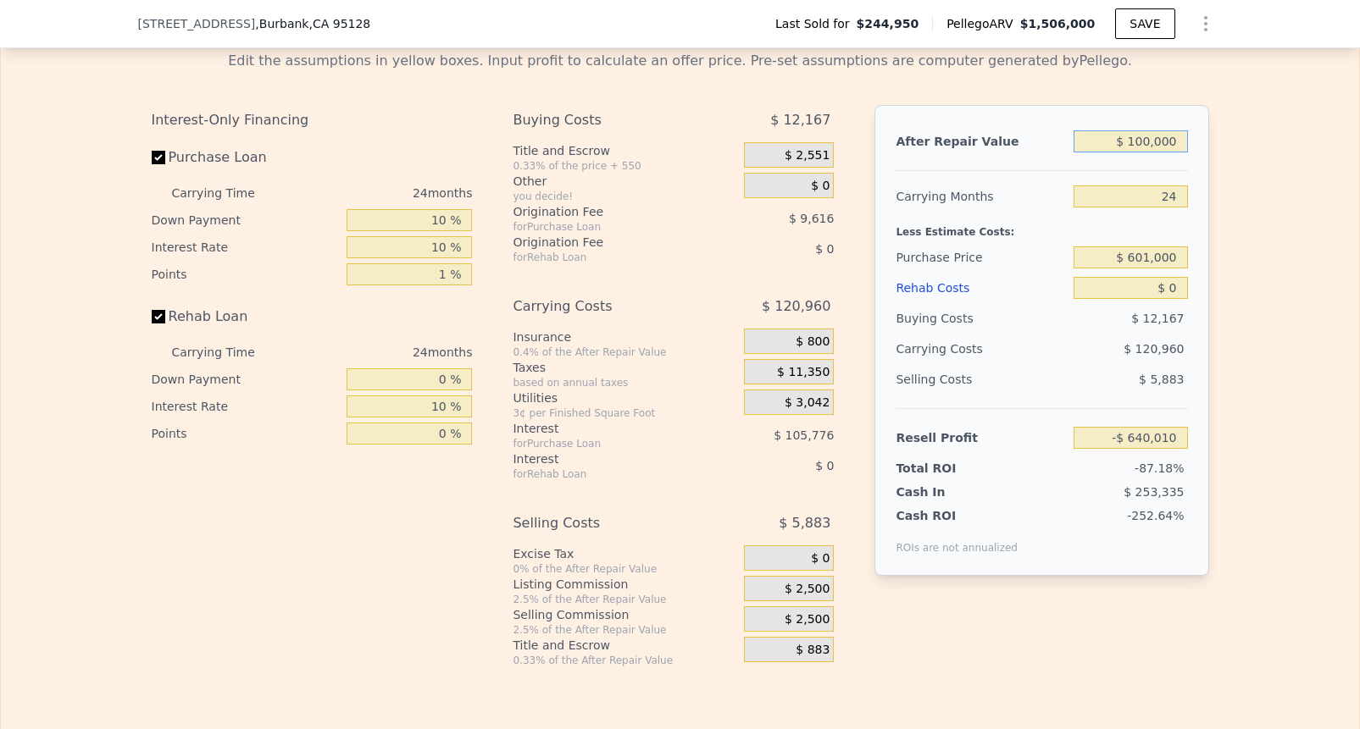
type input "$ 1,000,000"
type input "$ 204,793"
type input "$ 1,000,000"
click at [800, 594] on span "$ 25,000" at bounding box center [803, 589] width 53 height 15
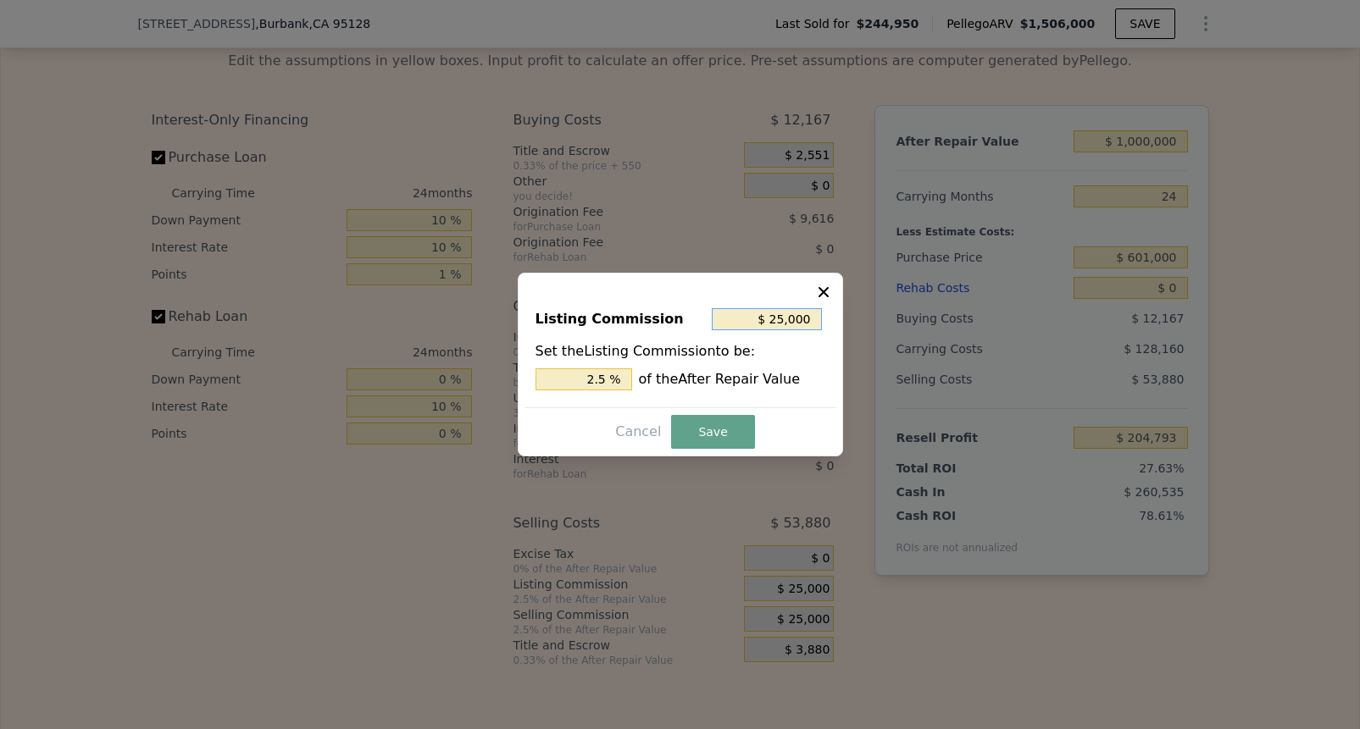
drag, startPoint x: 810, startPoint y: 317, endPoint x: 746, endPoint y: 317, distance: 63.5
click at [746, 317] on input "$ 25,000" at bounding box center [767, 319] width 110 height 22
type input "$ 0"
type input "0 %"
type input "$ 0"
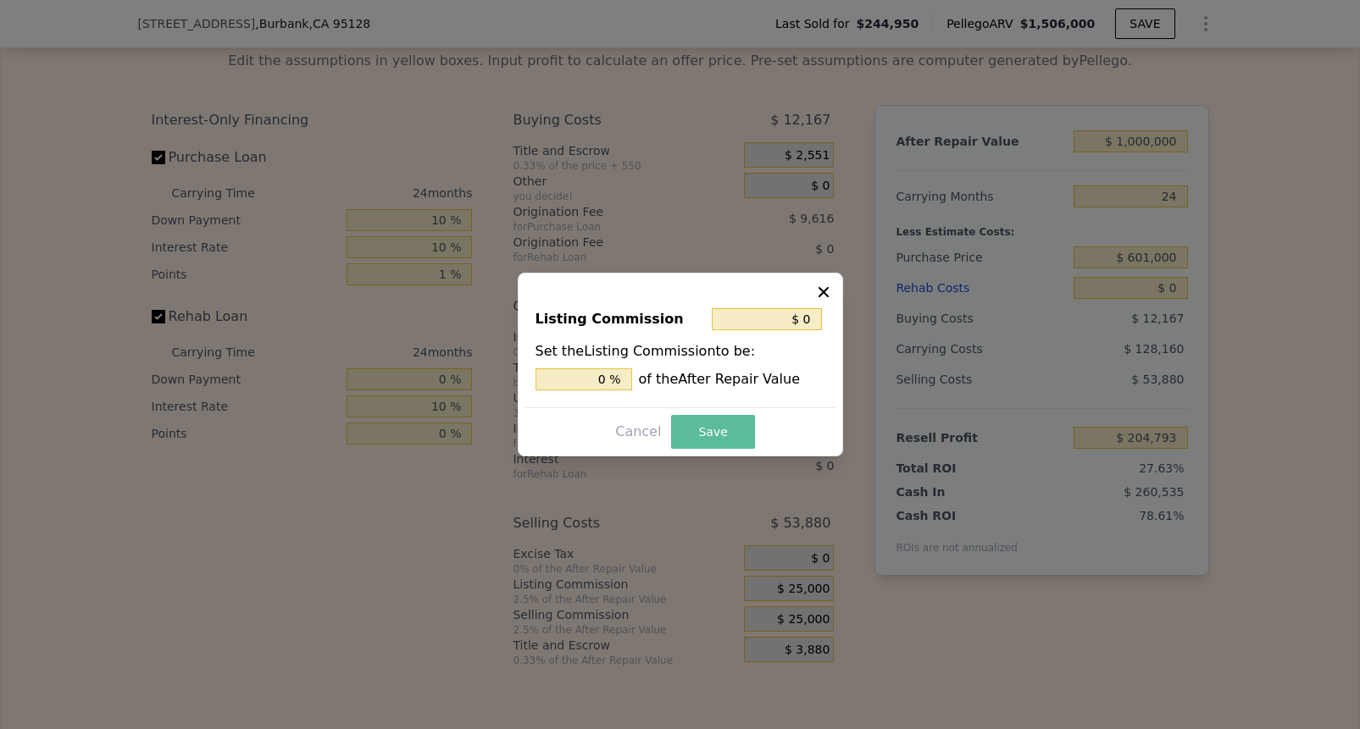
click at [729, 430] on button "Save" at bounding box center [712, 432] width 83 height 34
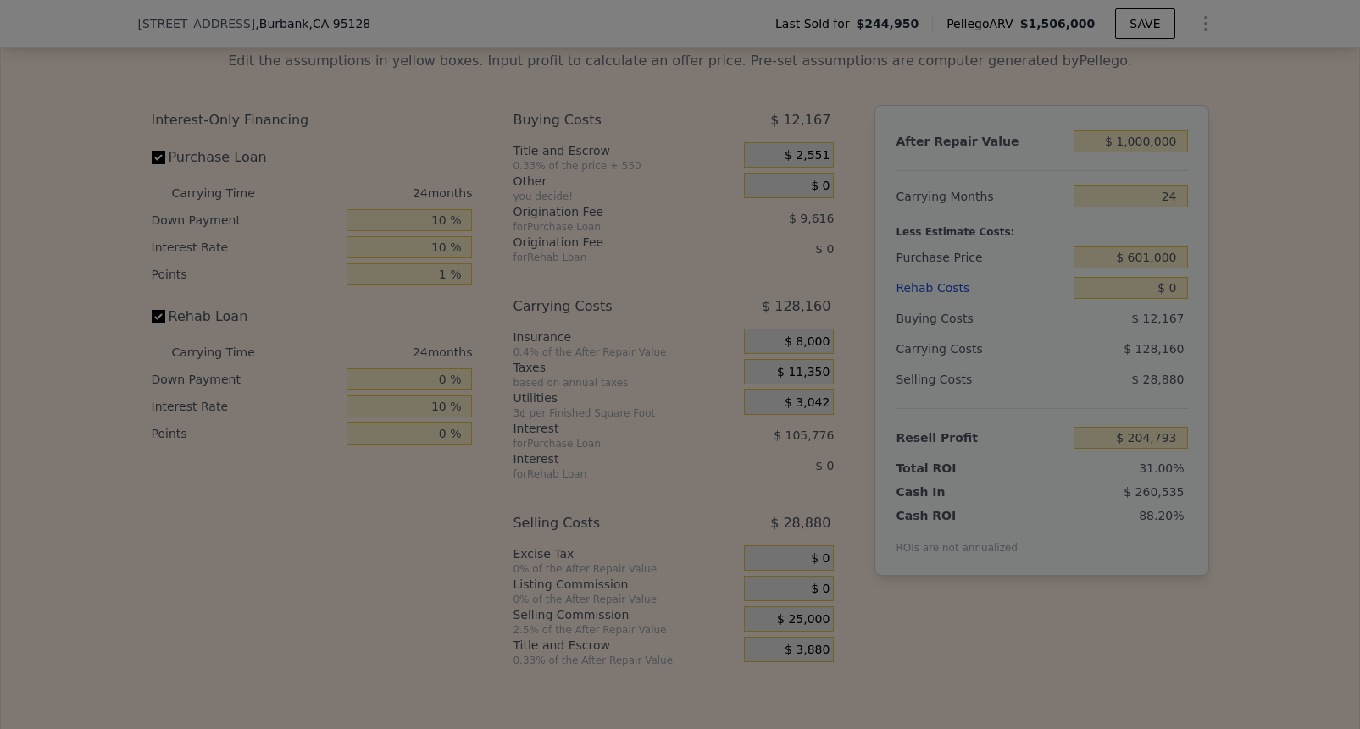
type input "$ 229,793"
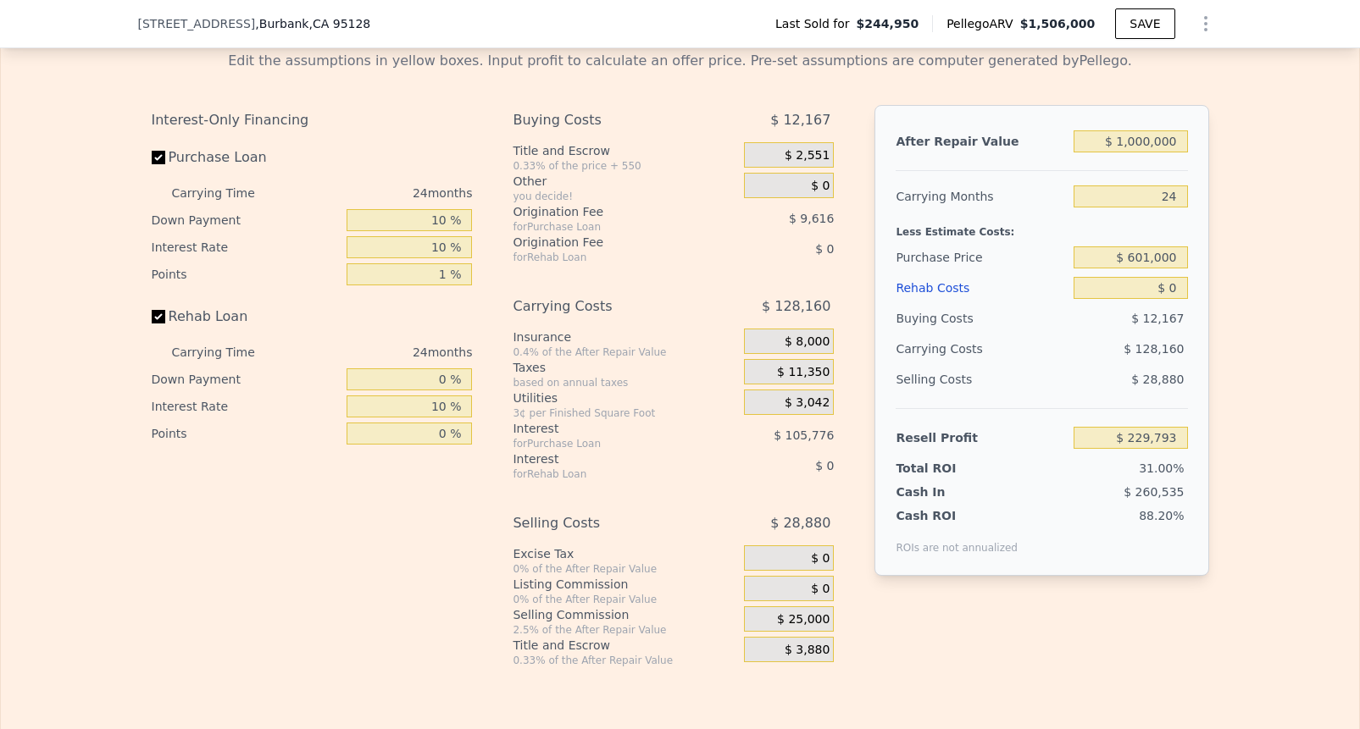
click at [807, 622] on span "$ 25,000" at bounding box center [803, 620] width 53 height 15
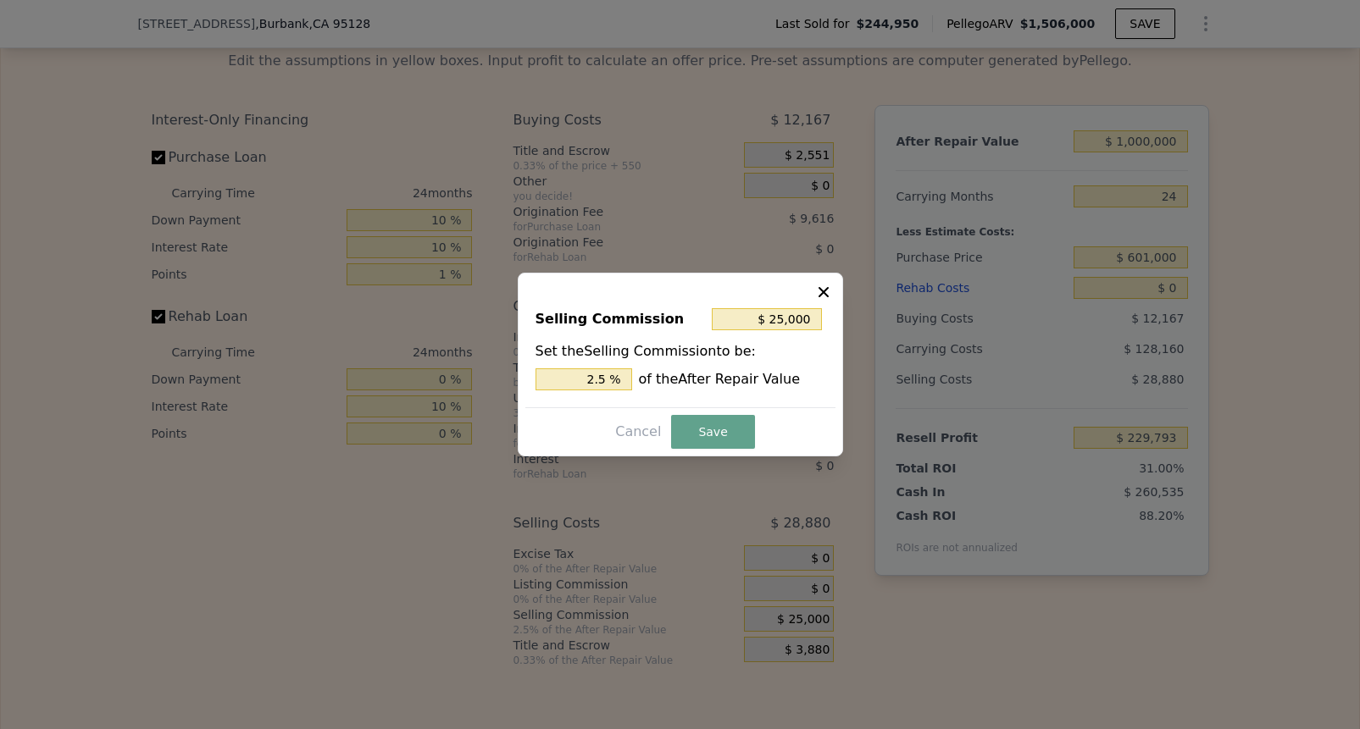
click at [822, 295] on icon at bounding box center [823, 292] width 17 height 17
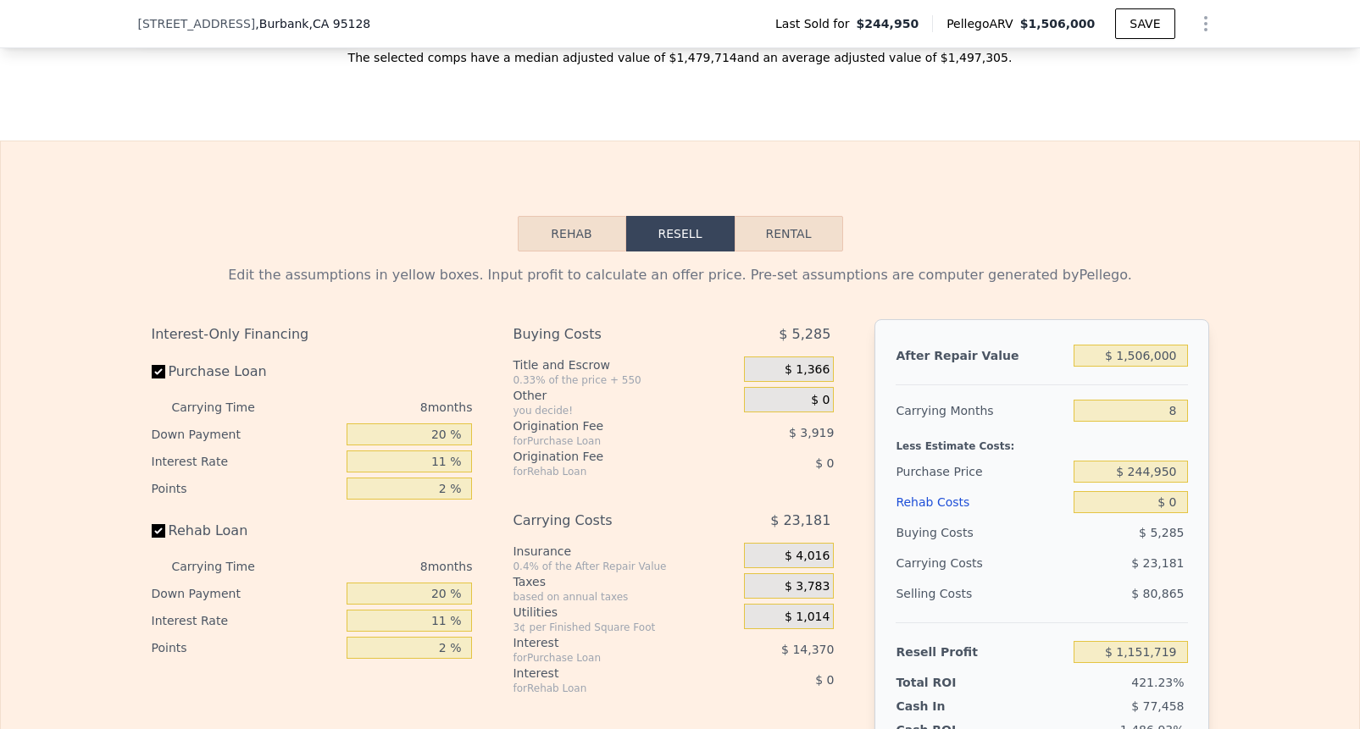
scroll to position [2421, 0]
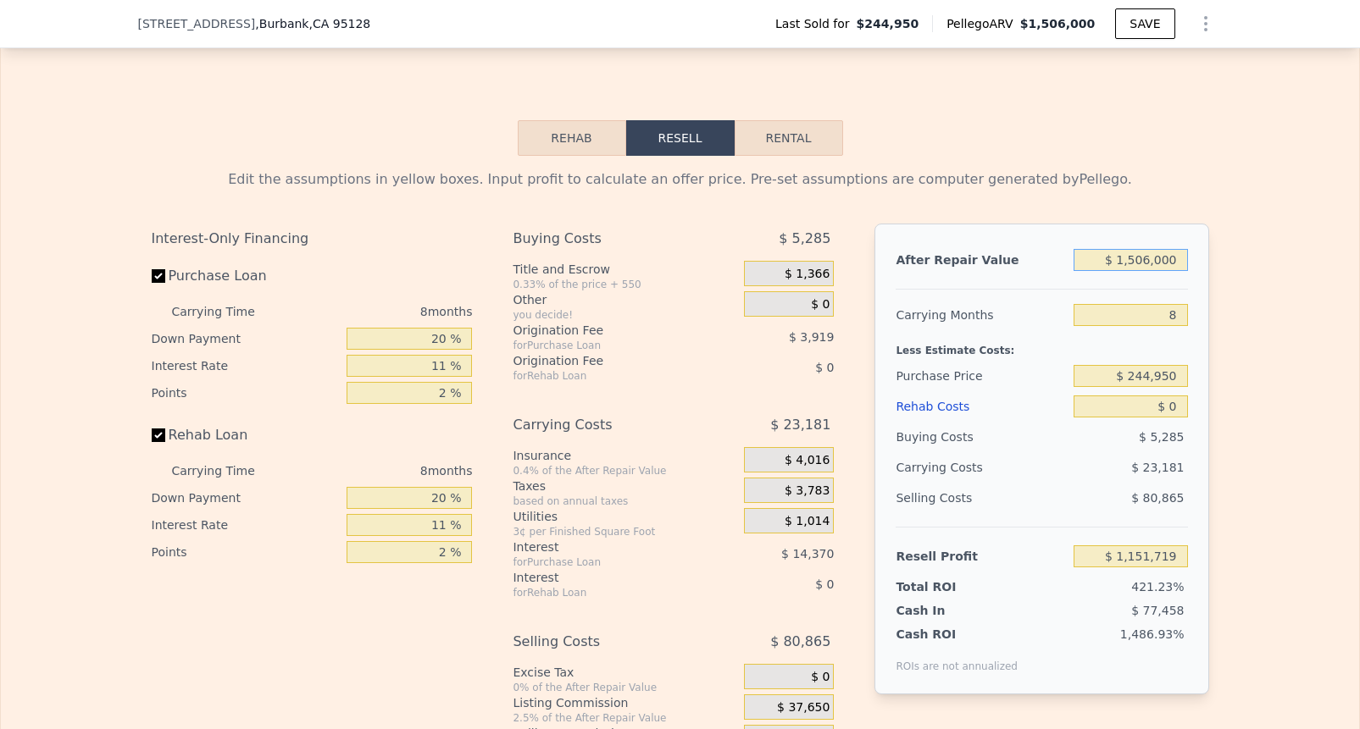
drag, startPoint x: 1183, startPoint y: 258, endPoint x: 1056, endPoint y: 258, distance: 127.1
click at [1056, 258] on div "After Repair Value $ 1,506,000" at bounding box center [1041, 260] width 291 height 31
type input "$ 1"
type input "-$ 269,949"
type input "$ 10"
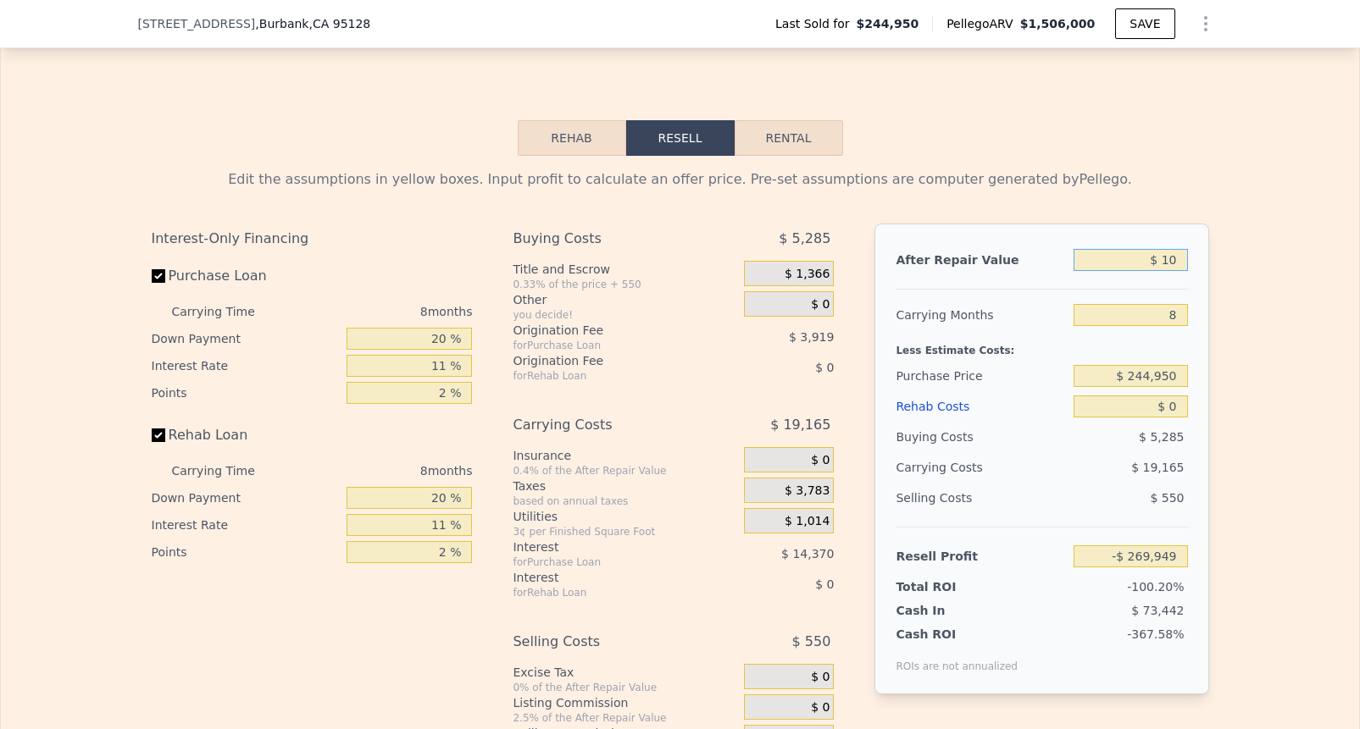
type input "-$ 269,940"
type input "$ 100"
type input "-$ 269,856"
type input "$ 1,000"
type input "-$ 269,006"
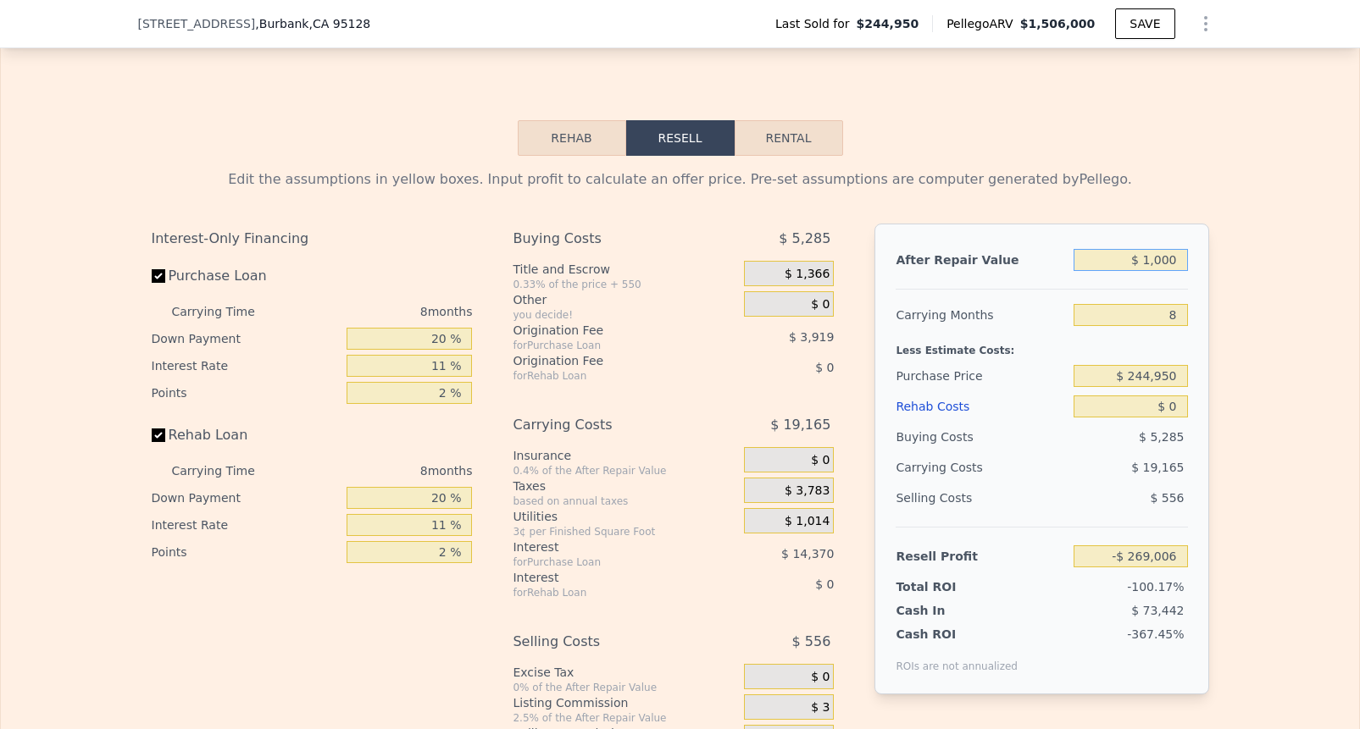
type input "$ 10,000"
type input "-$ 260,510"
type input "$ 100,000"
type input "-$ 175,550"
type input "$ 1,000,000"
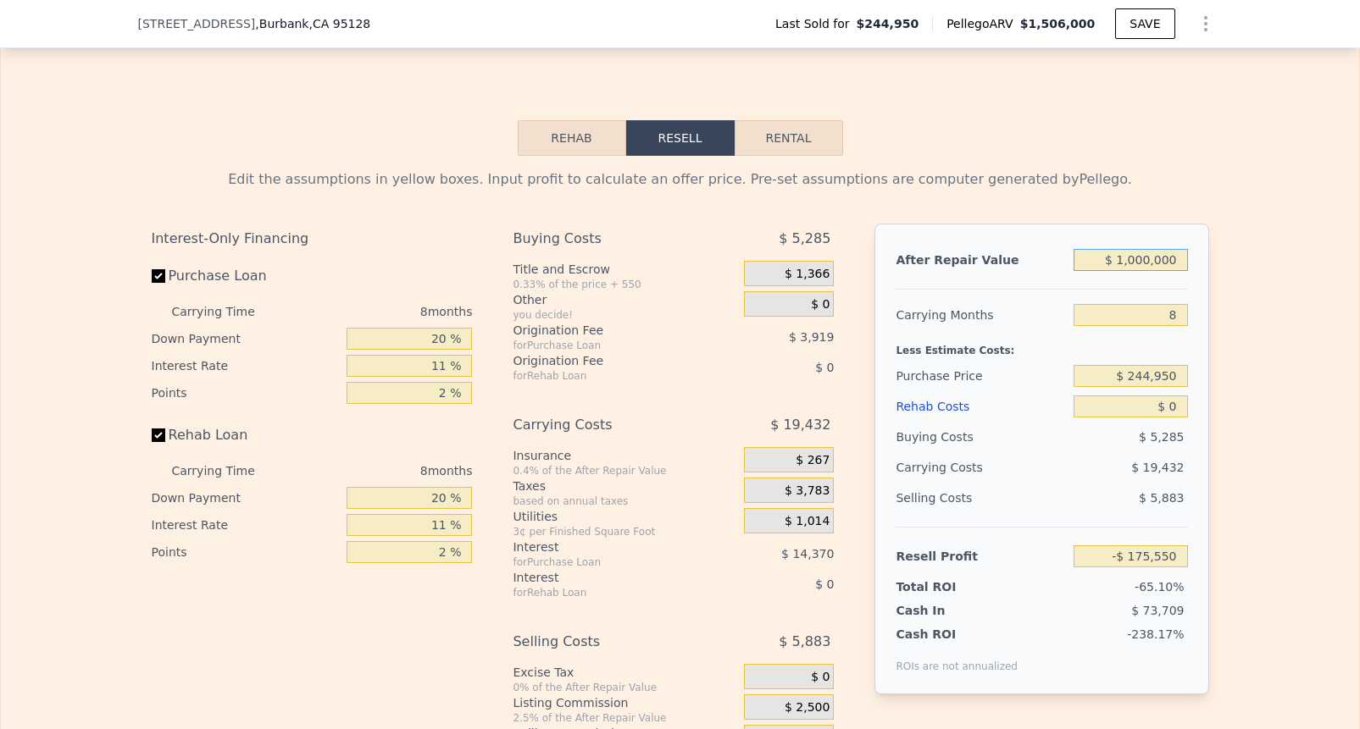
type input "$ 674,053"
type input "$ 1,000,000"
drag, startPoint x: 1180, startPoint y: 317, endPoint x: 1143, endPoint y: 317, distance: 37.3
click at [1143, 317] on input "8" at bounding box center [1130, 315] width 114 height 22
type input "2"
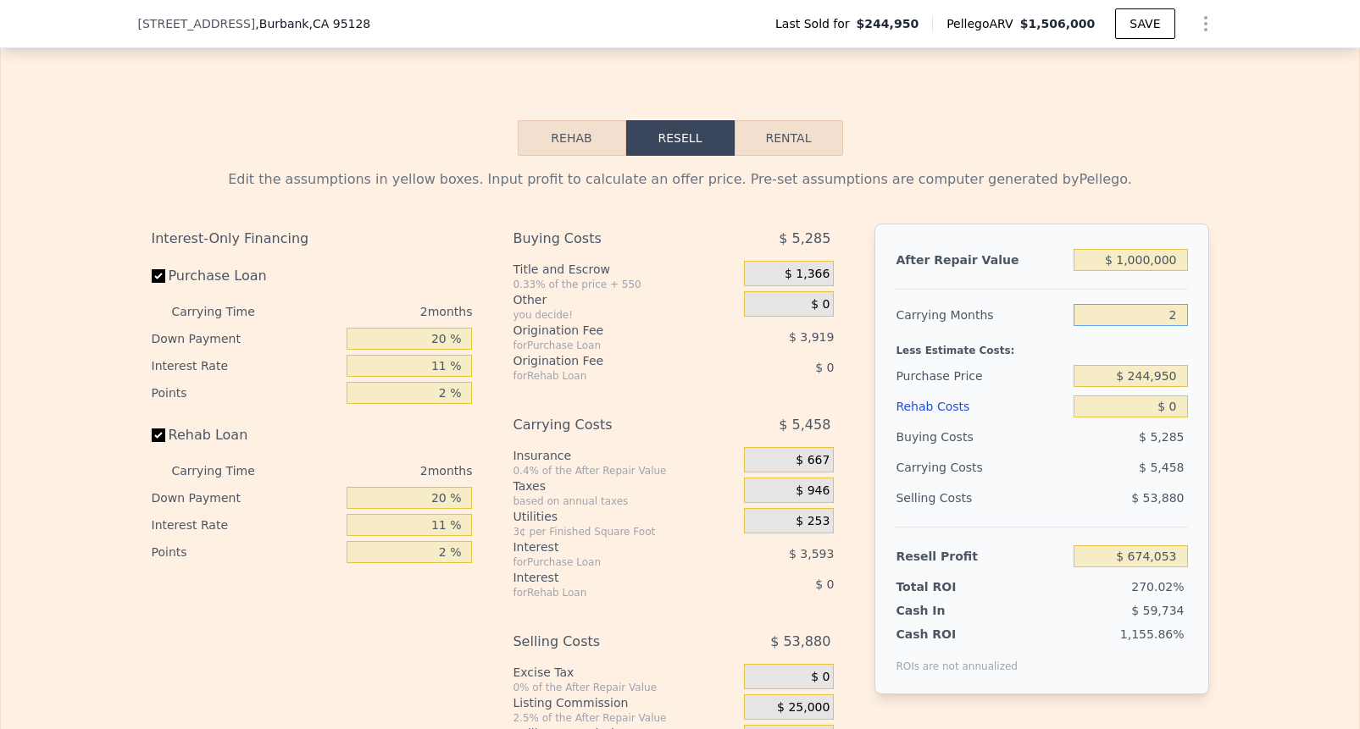
type input "$ 690,427"
type input "24"
type input "$ 630,389"
type input "24"
drag, startPoint x: 1187, startPoint y: 382, endPoint x: 1090, endPoint y: 381, distance: 96.6
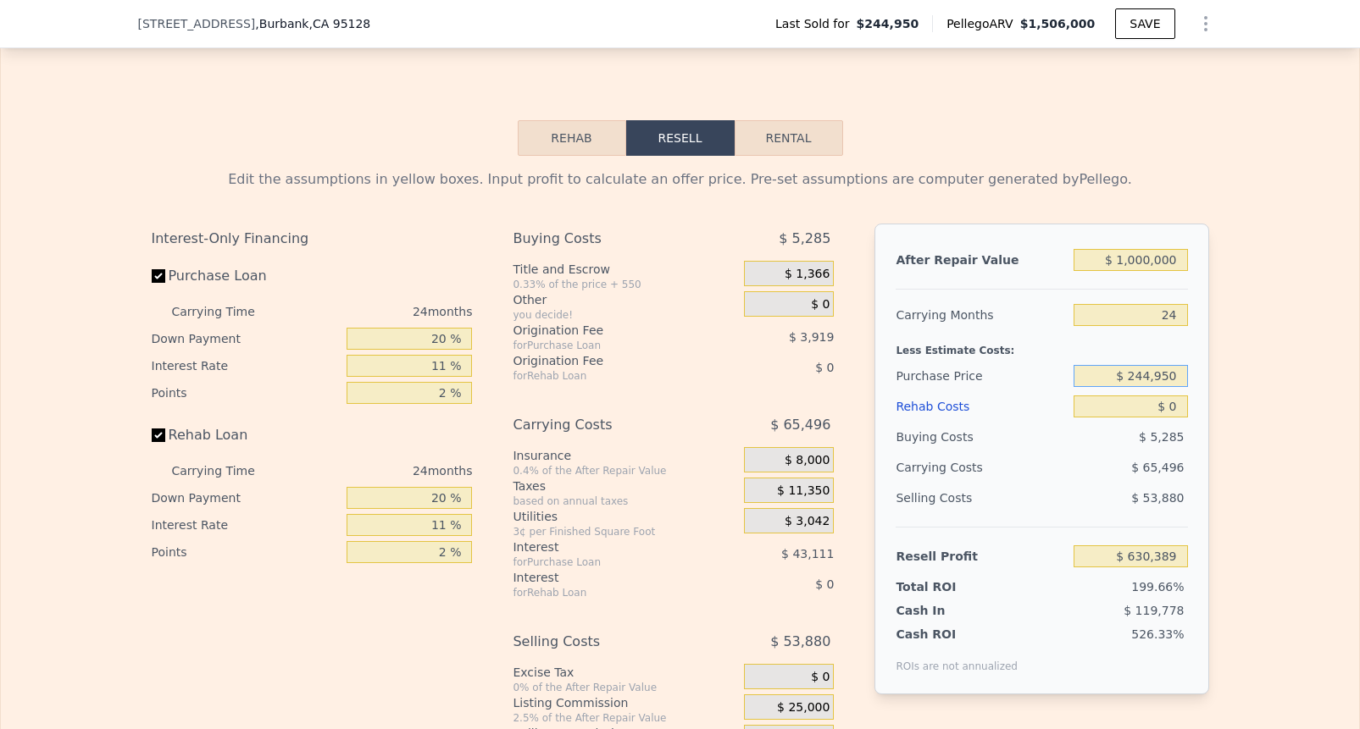
click at [1090, 381] on input "$ 244,950" at bounding box center [1130, 376] width 114 height 22
type input "$ 5"
type input "$ 601,700"
type input "$ 203,959"
drag, startPoint x: 1179, startPoint y: 408, endPoint x: 1139, endPoint y: 408, distance: 40.7
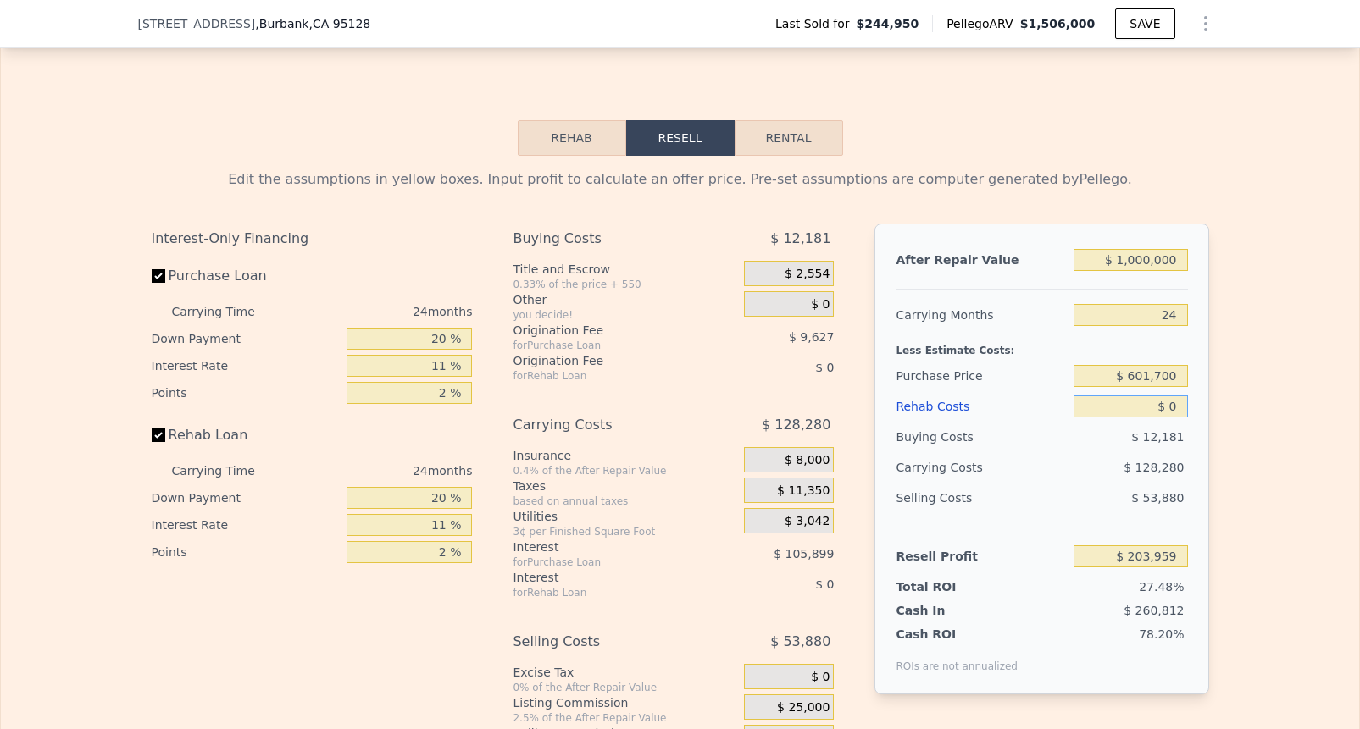
click at [1139, 408] on input "$ 0" at bounding box center [1130, 407] width 114 height 22
type input "$ 5"
type input "$ 203,954"
type input "$ 50"
type input "$ 203,908"
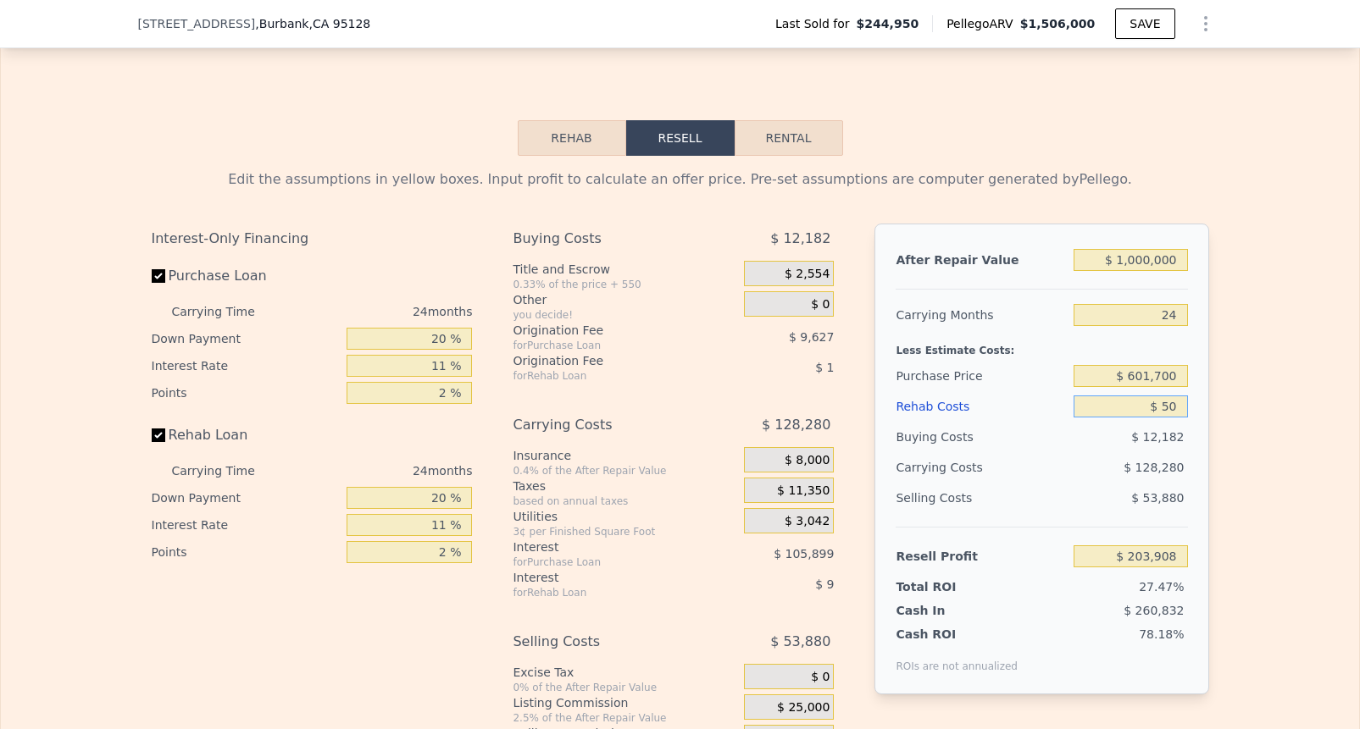
type input "$ 500"
type input "$ 203,355"
type input "$ 5,000"
type input "$ 197,991"
type input "$ 50,000"
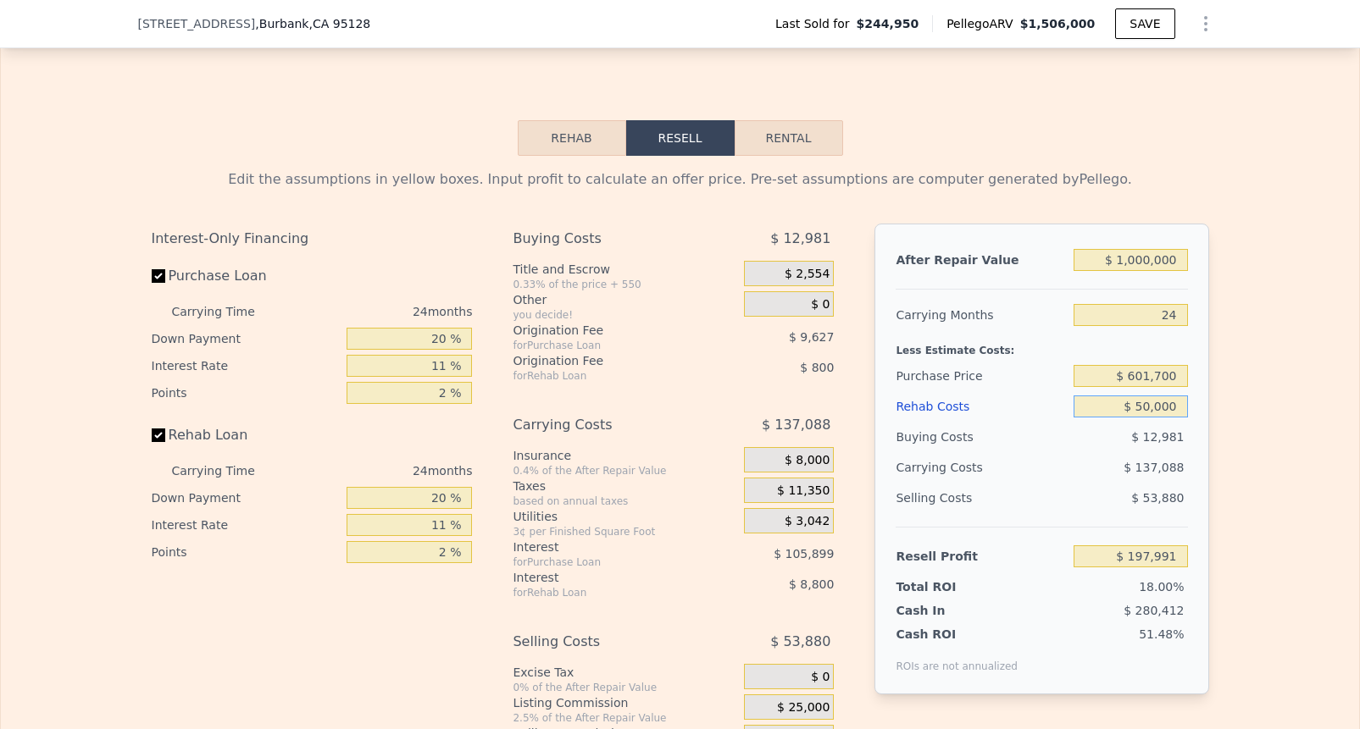
type input "$ 144,351"
type input "$ 500,000"
type input "-$ 392,049"
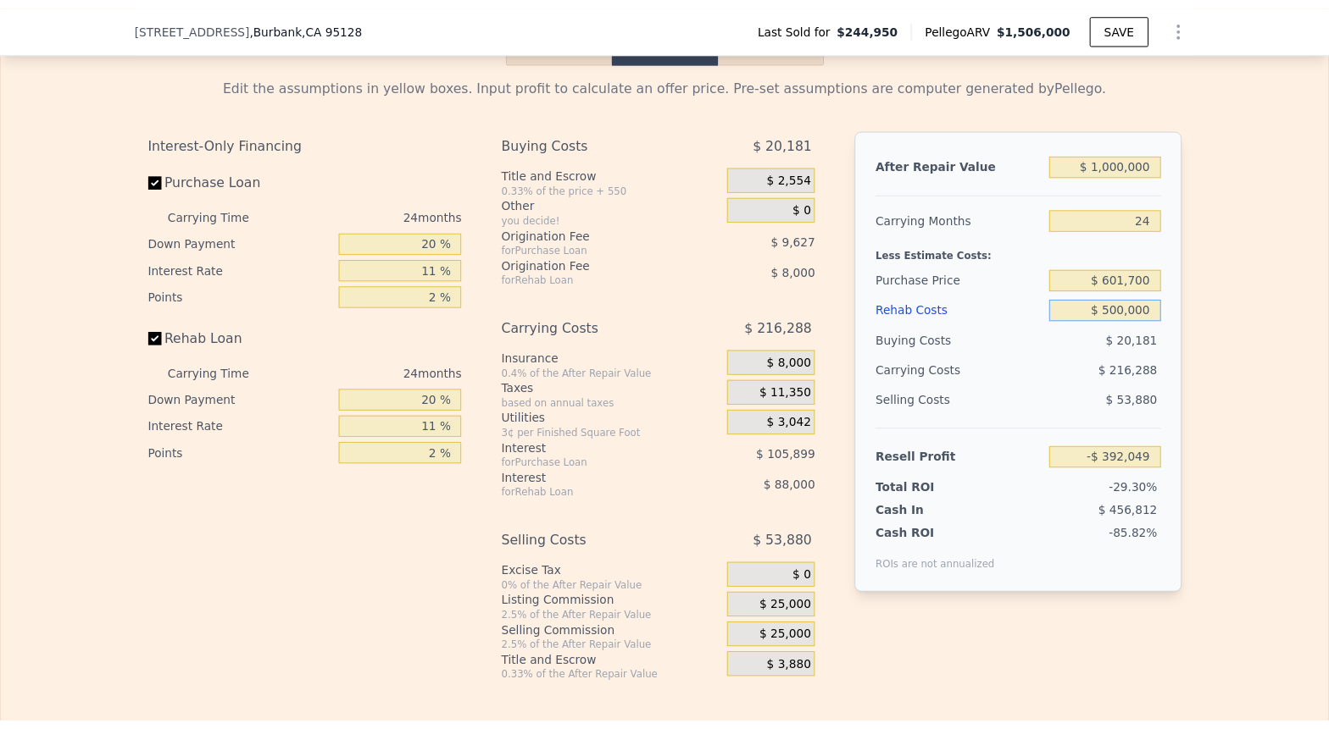
scroll to position [2510, 0]
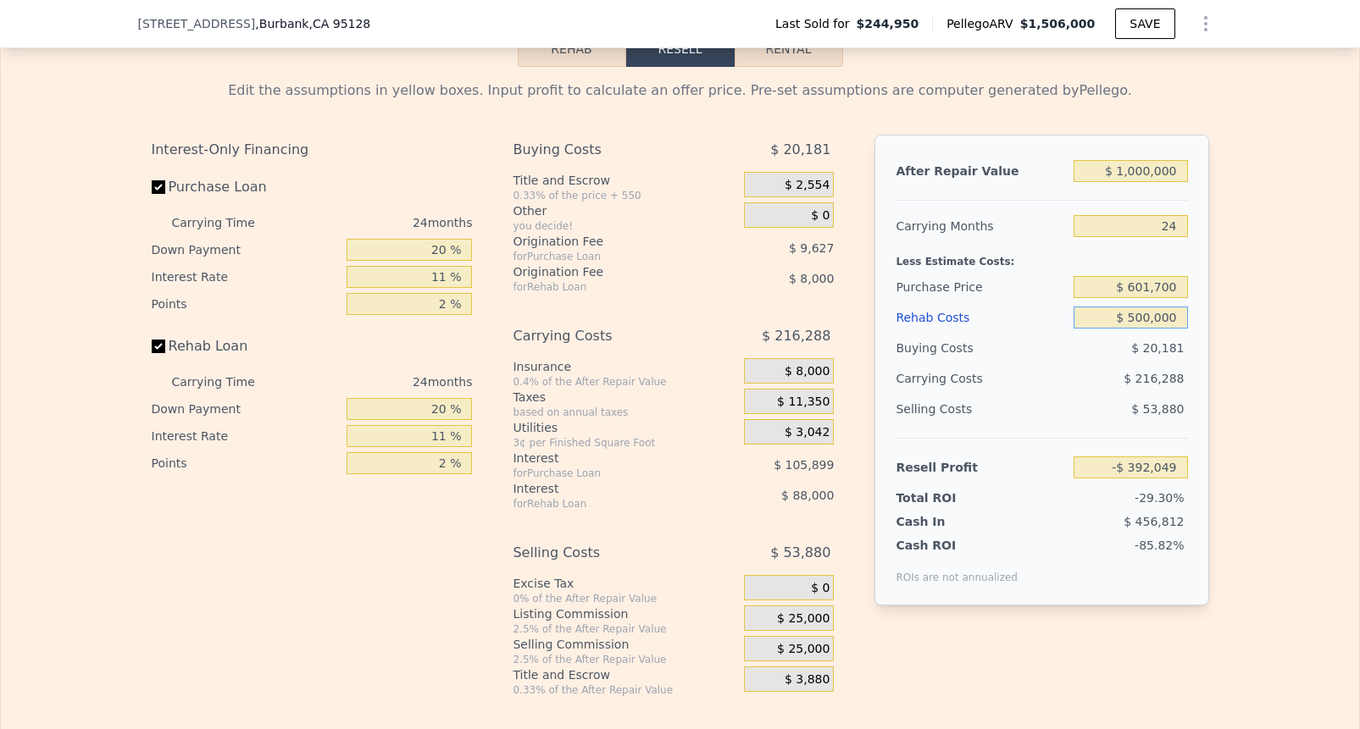
click at [796, 58] on button "Rental" at bounding box center [789, 49] width 108 height 36
select select "30"
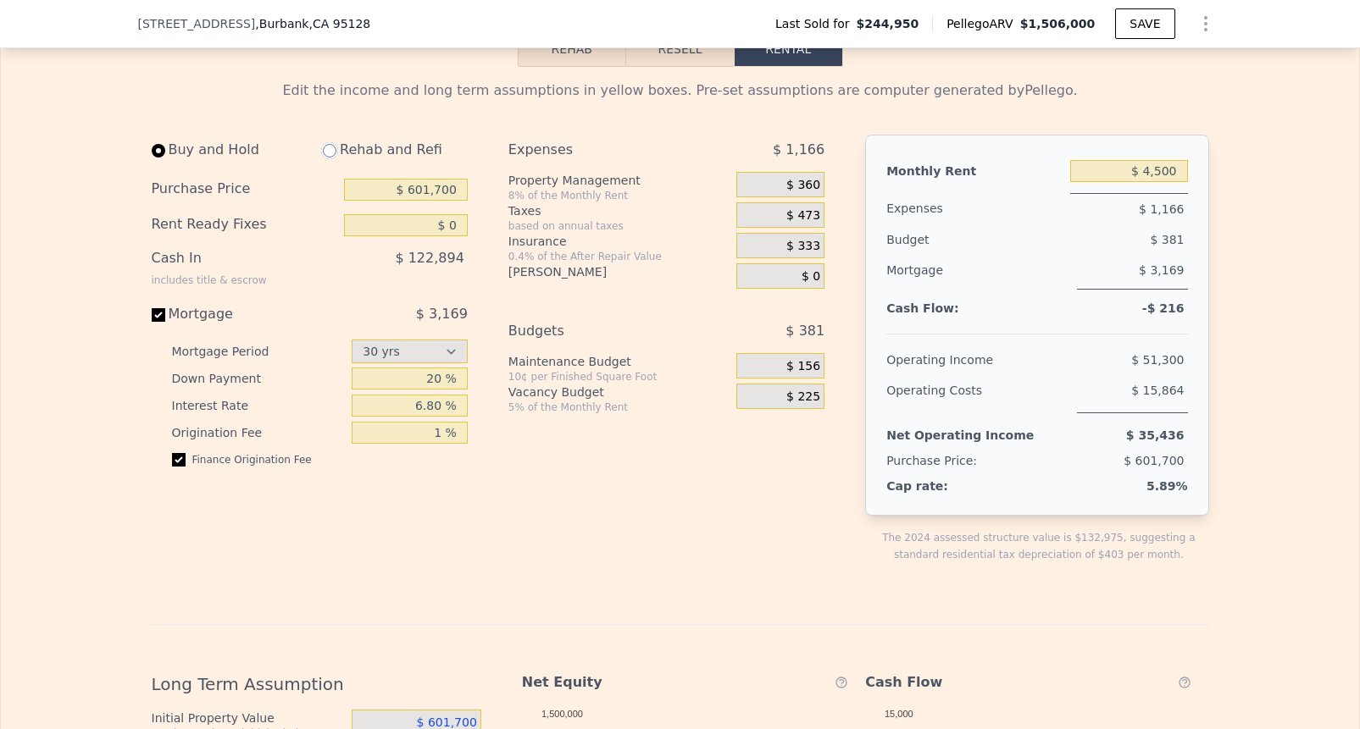
click at [330, 154] on input "radio" at bounding box center [330, 151] width 14 height 14
radio input "true"
type input "$ 500,000"
type input "$ 11,100"
select select "30"
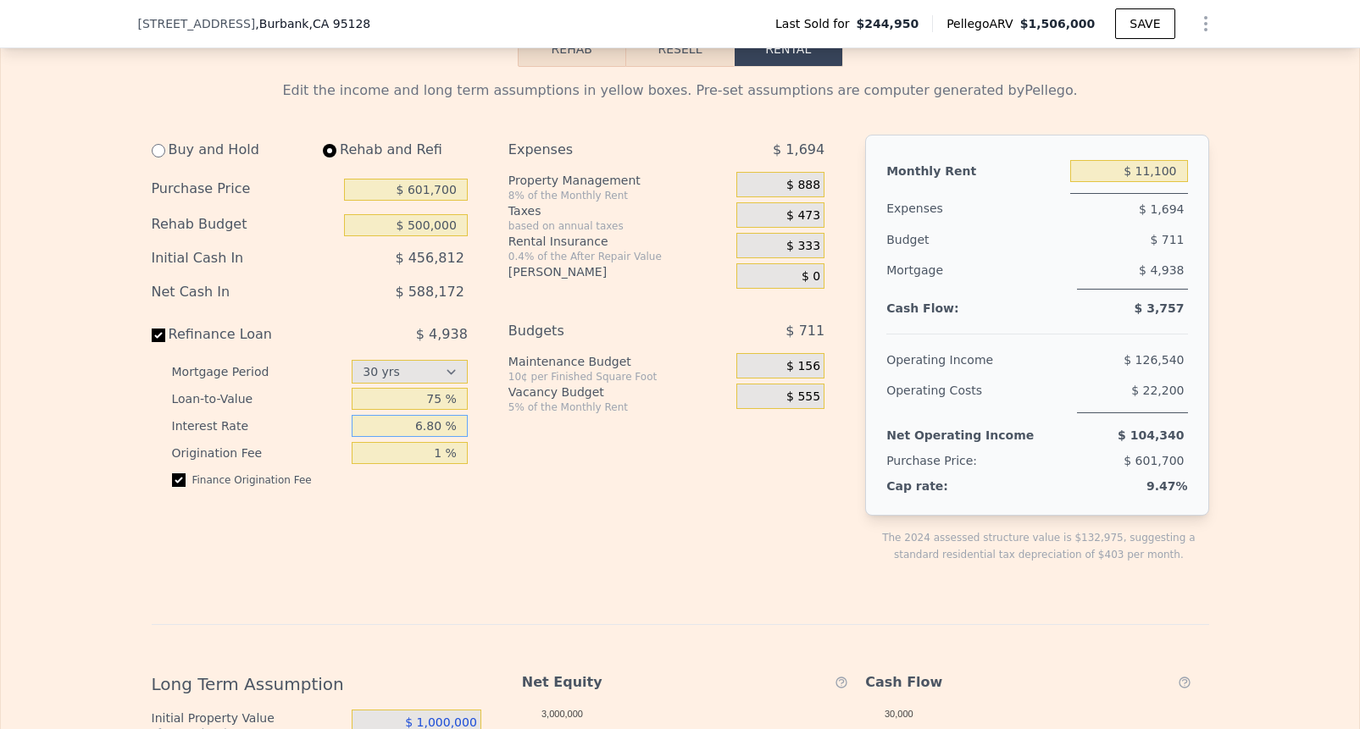
drag, startPoint x: 447, startPoint y: 430, endPoint x: 381, endPoint y: 429, distance: 65.2
click at [381, 429] on input "6.80 %" at bounding box center [410, 426] width 116 height 22
type input "7 %"
click at [597, 511] on div "Expenses $ 1,694 Property Management 8% of the Monthly Rent $ 888 Taxes based o…" at bounding box center [673, 363] width 330 height 456
drag, startPoint x: 1179, startPoint y: 169, endPoint x: 1112, endPoint y: 169, distance: 66.9
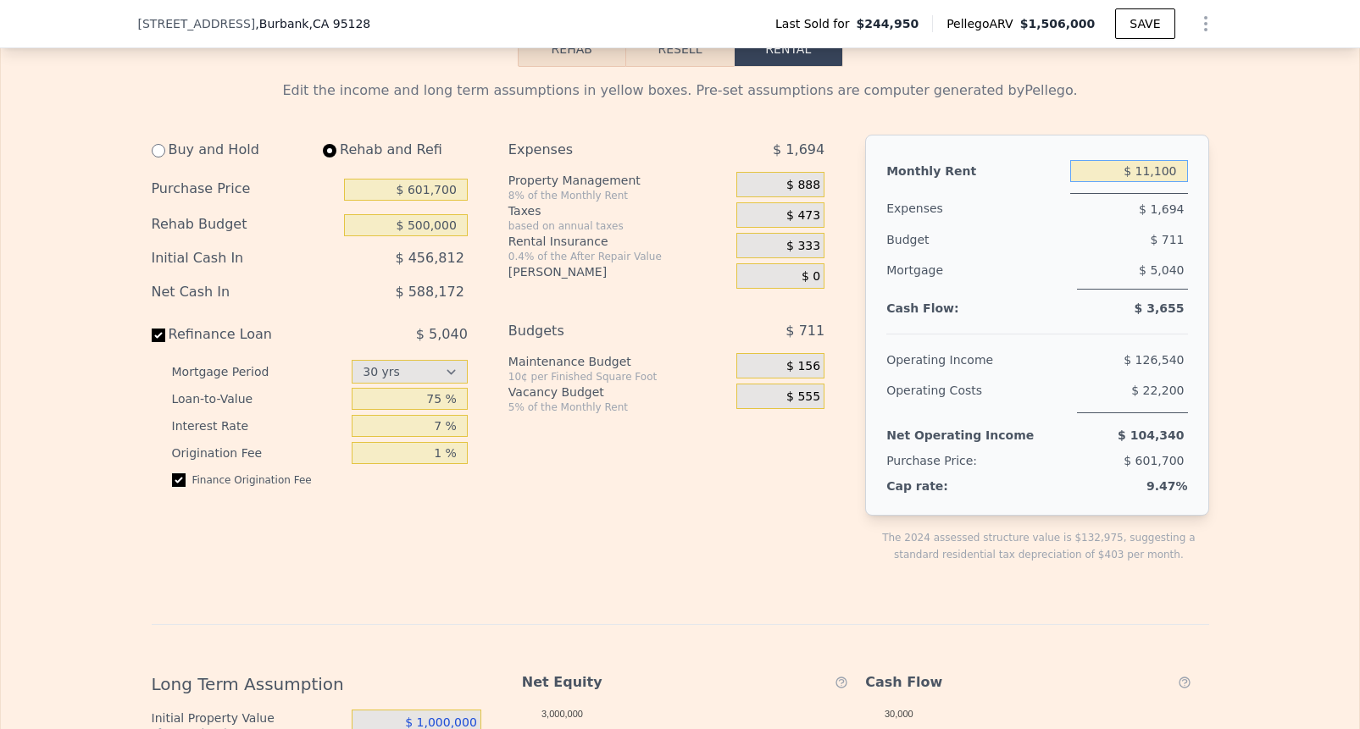
click at [1112, 169] on input "$ 11,100" at bounding box center [1129, 171] width 118 height 22
type input "$ 2,500"
click at [1263, 443] on div "Edit the income and long term assumptions in yellow boxes. Pre-set assumptions …" at bounding box center [680, 642] width 1358 height 1151
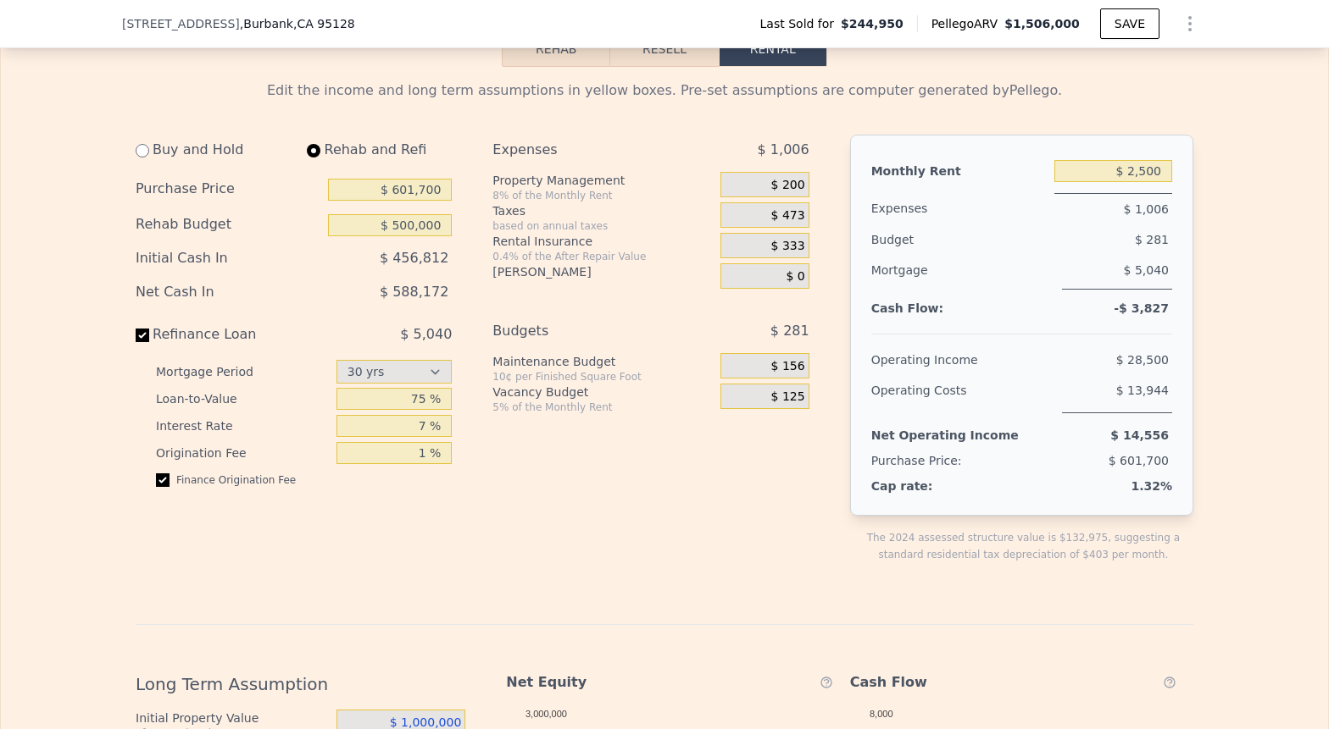
type input "$ 0"
type input "$ 4,500"
select select "30"
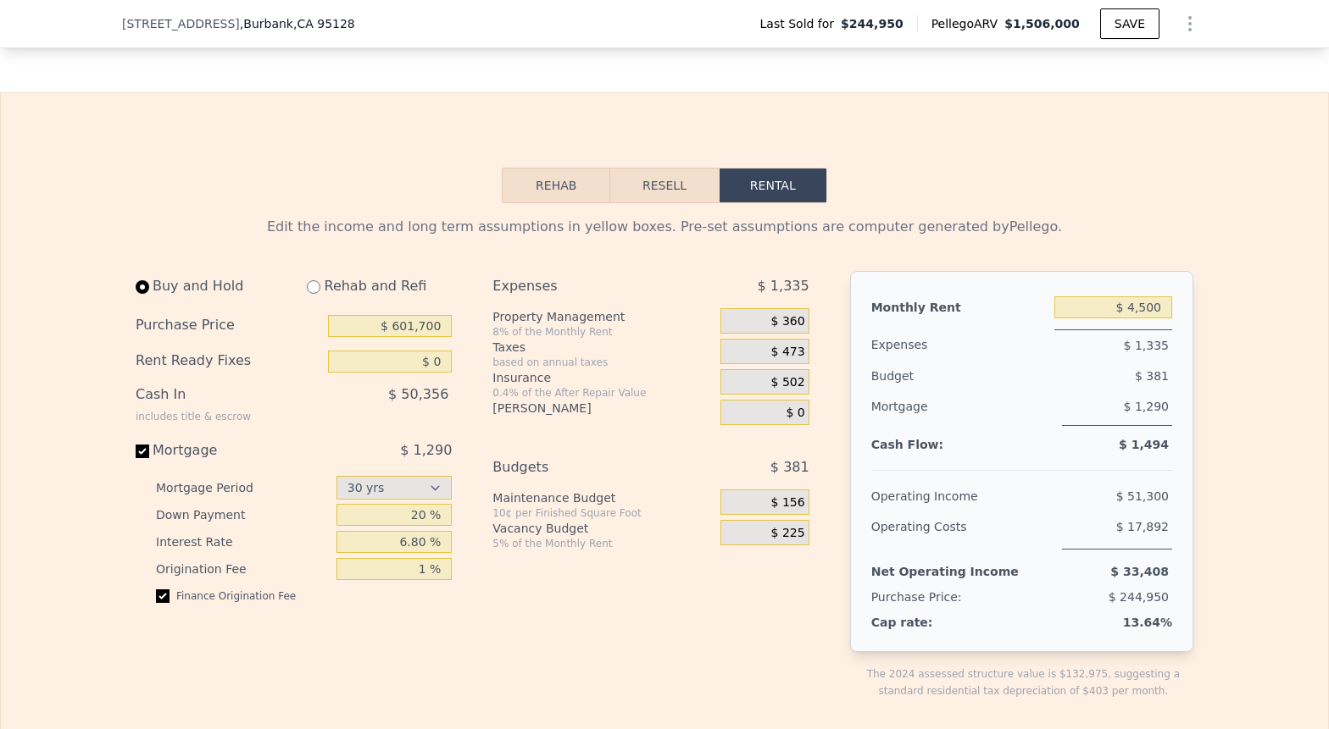
scroll to position [2360, 0]
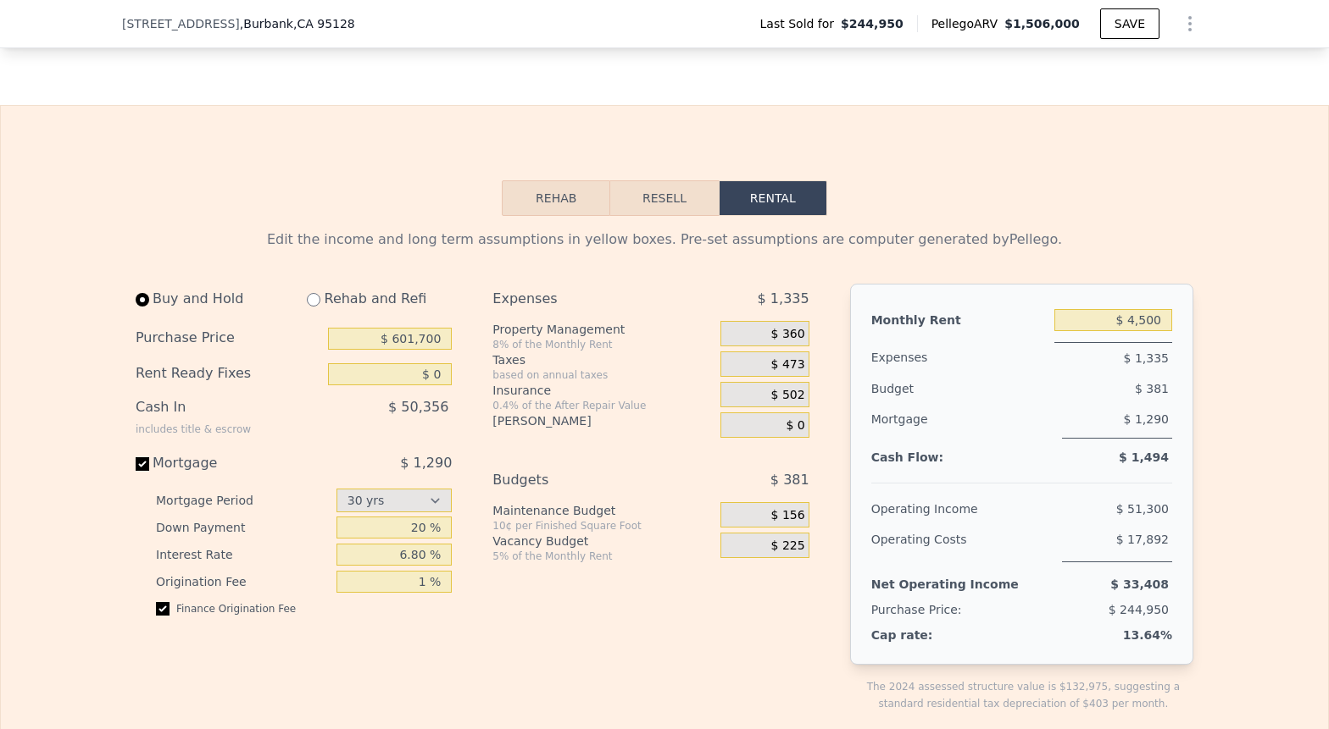
click at [678, 202] on button "Resell" at bounding box center [664, 198] width 108 height 36
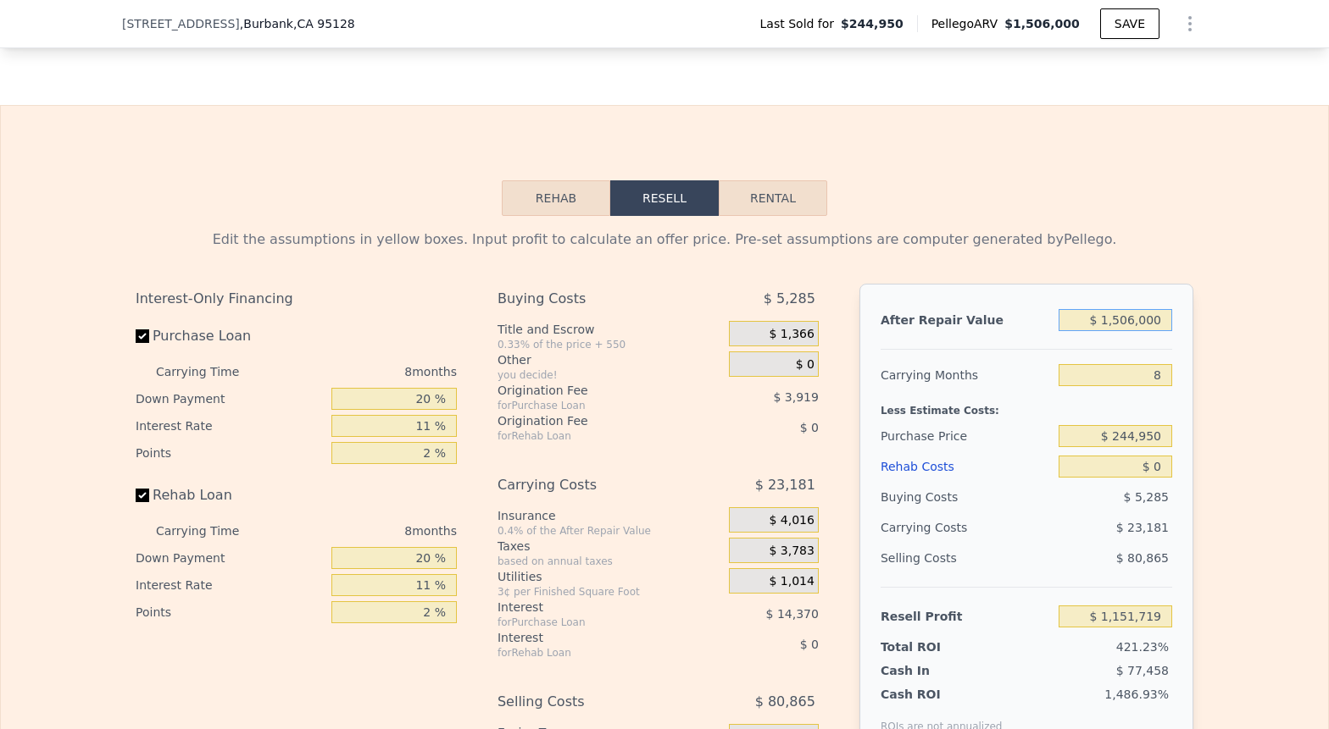
drag, startPoint x: 1171, startPoint y: 319, endPoint x: 1059, endPoint y: 319, distance: 111.8
click at [1059, 319] on input "$ 1,506,000" at bounding box center [1115, 320] width 114 height 22
type input "$ 7"
type input "-$ 269,943"
type input "$ 6"
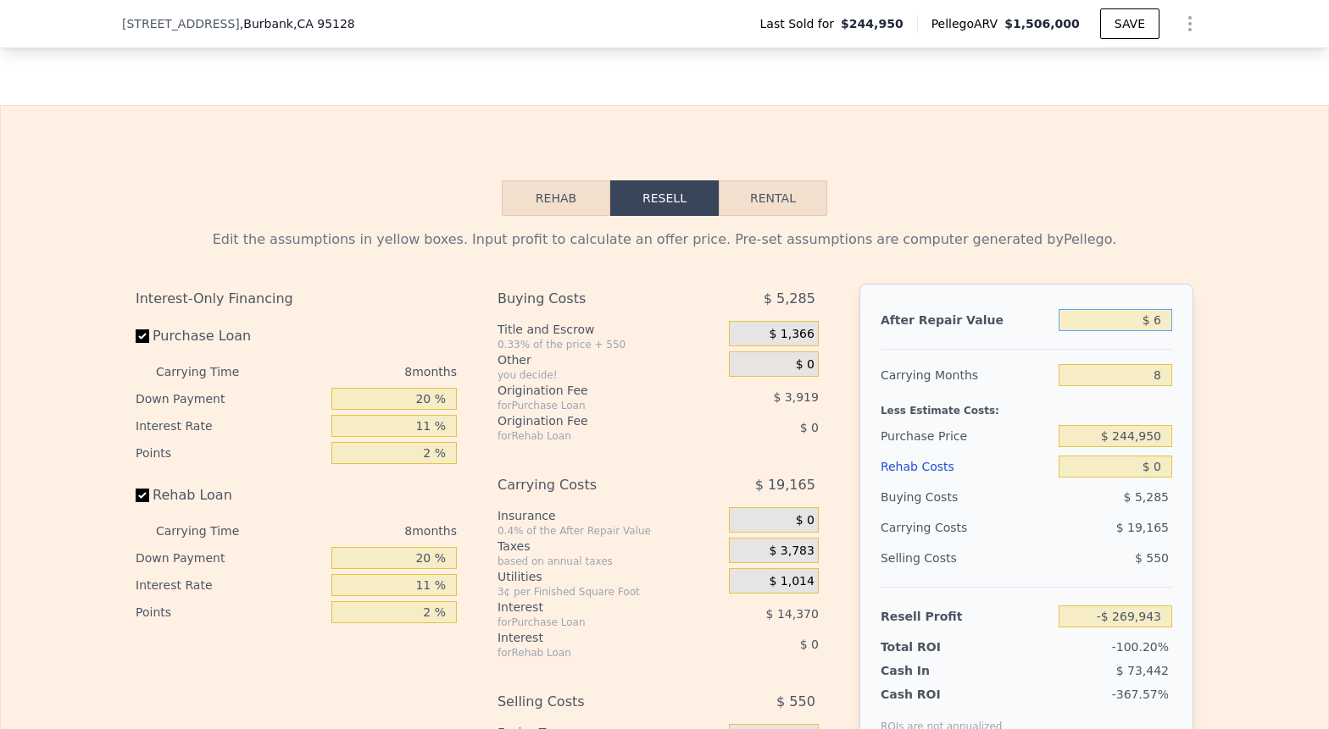
type input "-$ 269,944"
type input "$ 60"
type input "-$ 269,894"
type input "$ 600"
type input "-$ 269,384"
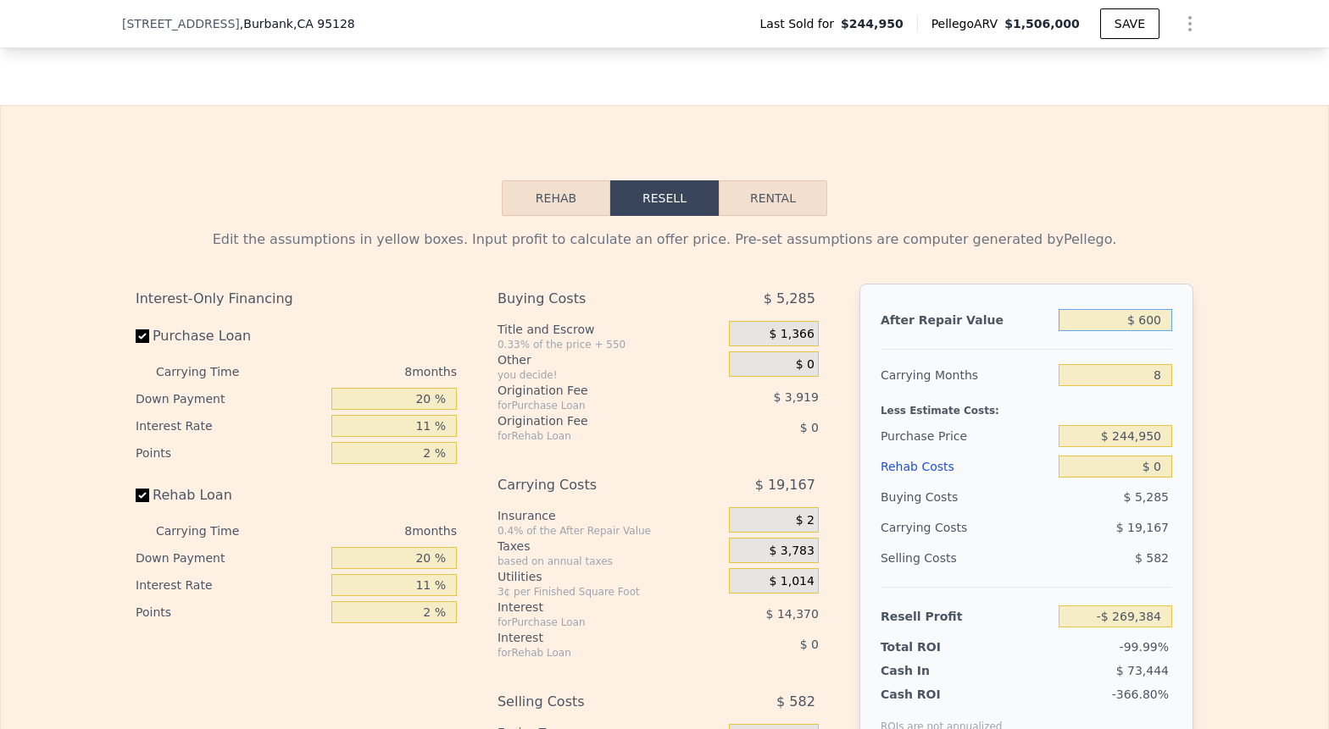
type input "$ 6,000"
type input "-$ 264,286"
type input "$ 60,000"
type input "-$ 213,310"
type input "$ 600,000"
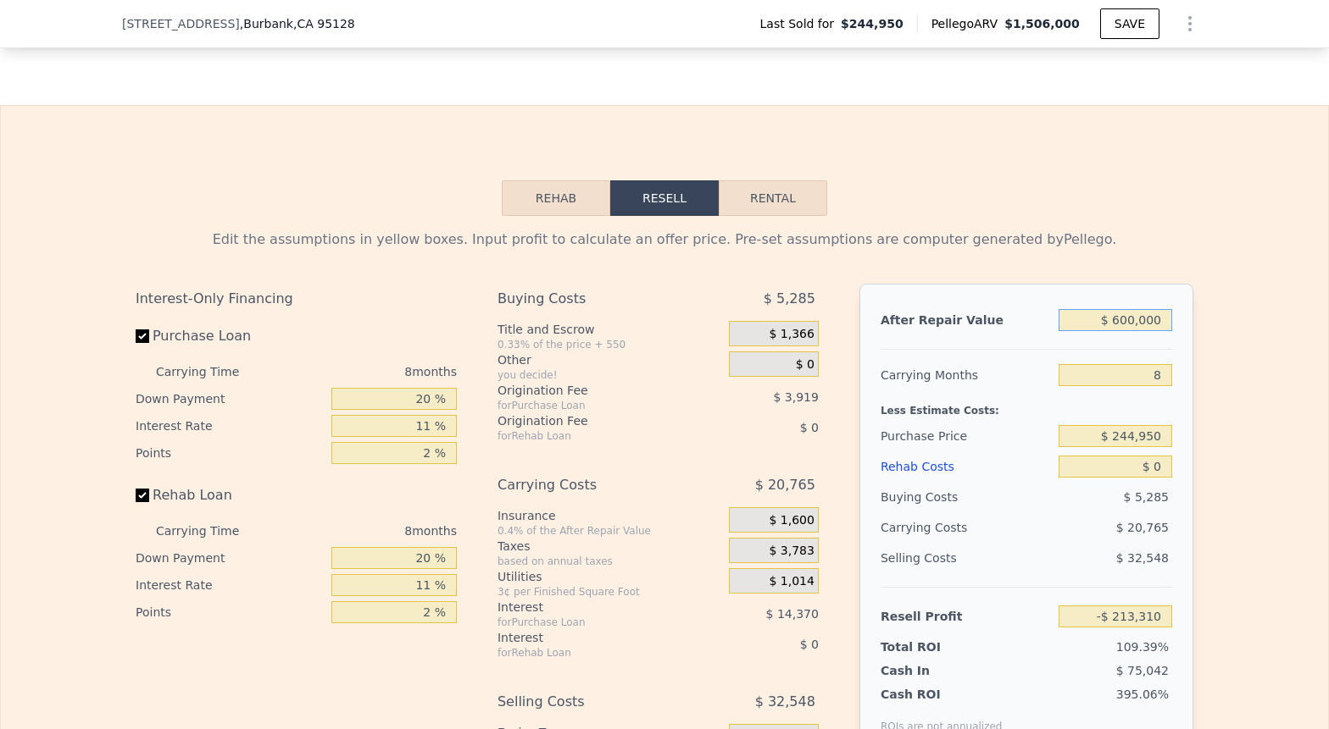
type input "$ 296,452"
type input "$ 600,000"
drag, startPoint x: 1167, startPoint y: 382, endPoint x: 1137, endPoint y: 380, distance: 29.7
click at [1137, 380] on input "8" at bounding box center [1115, 375] width 114 height 22
type input "2"
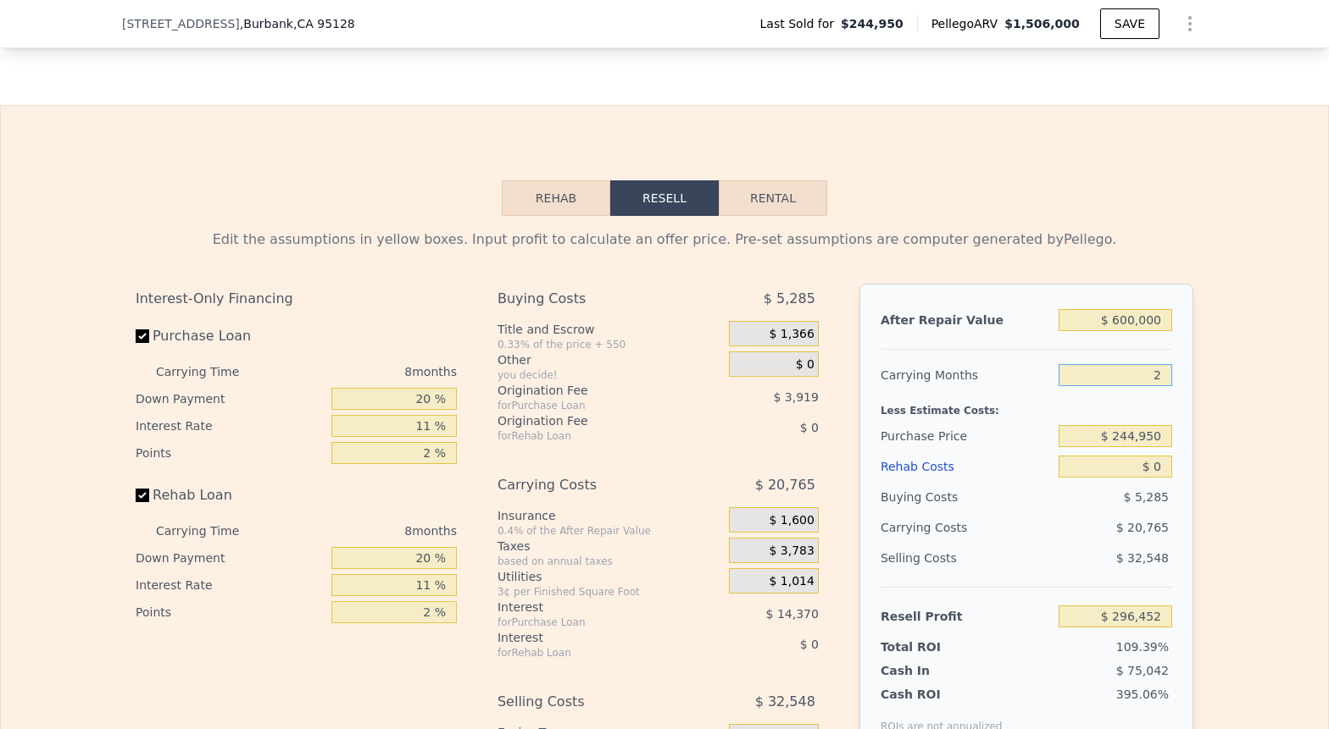
type input "$ 312,026"
type input "24"
type input "$ 254,921"
type input "24"
drag, startPoint x: 1167, startPoint y: 438, endPoint x: 1074, endPoint y: 438, distance: 92.4
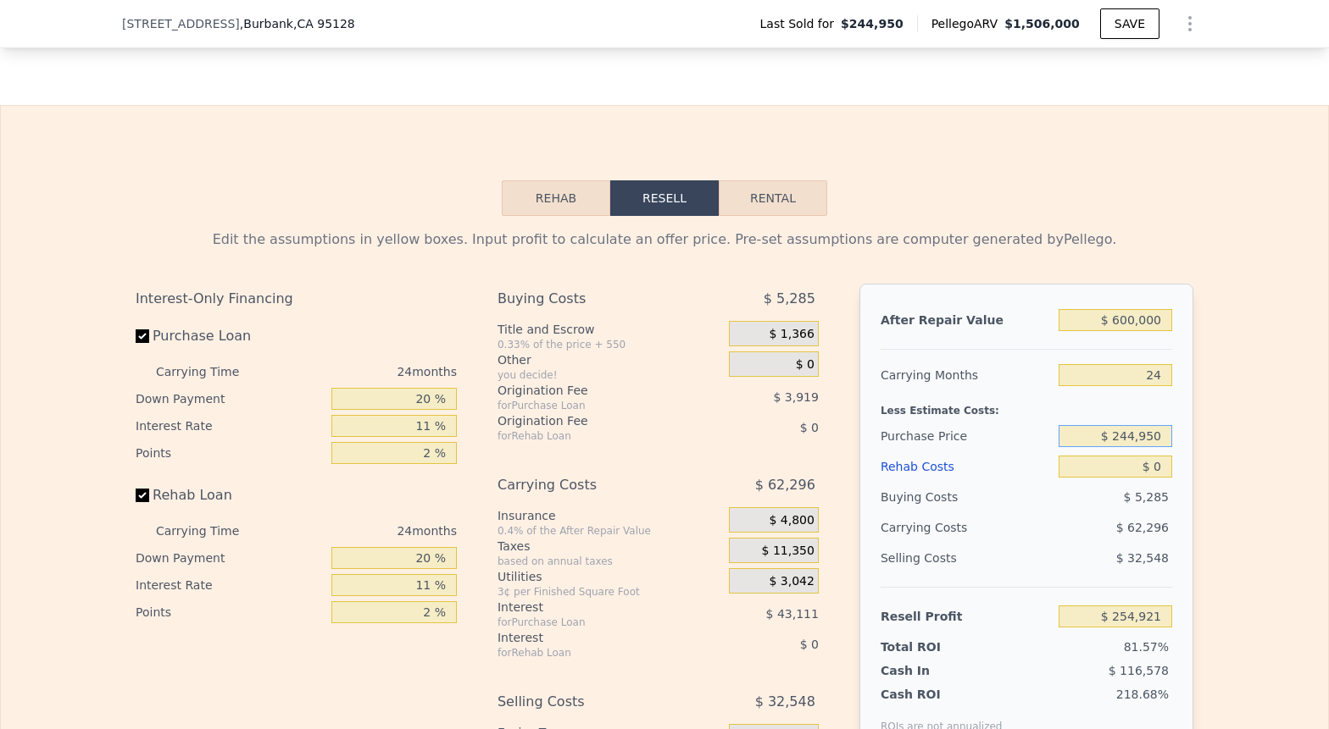
click at [1074, 438] on input "$ 244,950" at bounding box center [1115, 436] width 114 height 22
type input "$ 150,000"
type input "$ 368,410"
drag, startPoint x: 1166, startPoint y: 469, endPoint x: 1141, endPoint y: 469, distance: 24.6
click at [1141, 469] on input "$ 0" at bounding box center [1115, 467] width 114 height 22
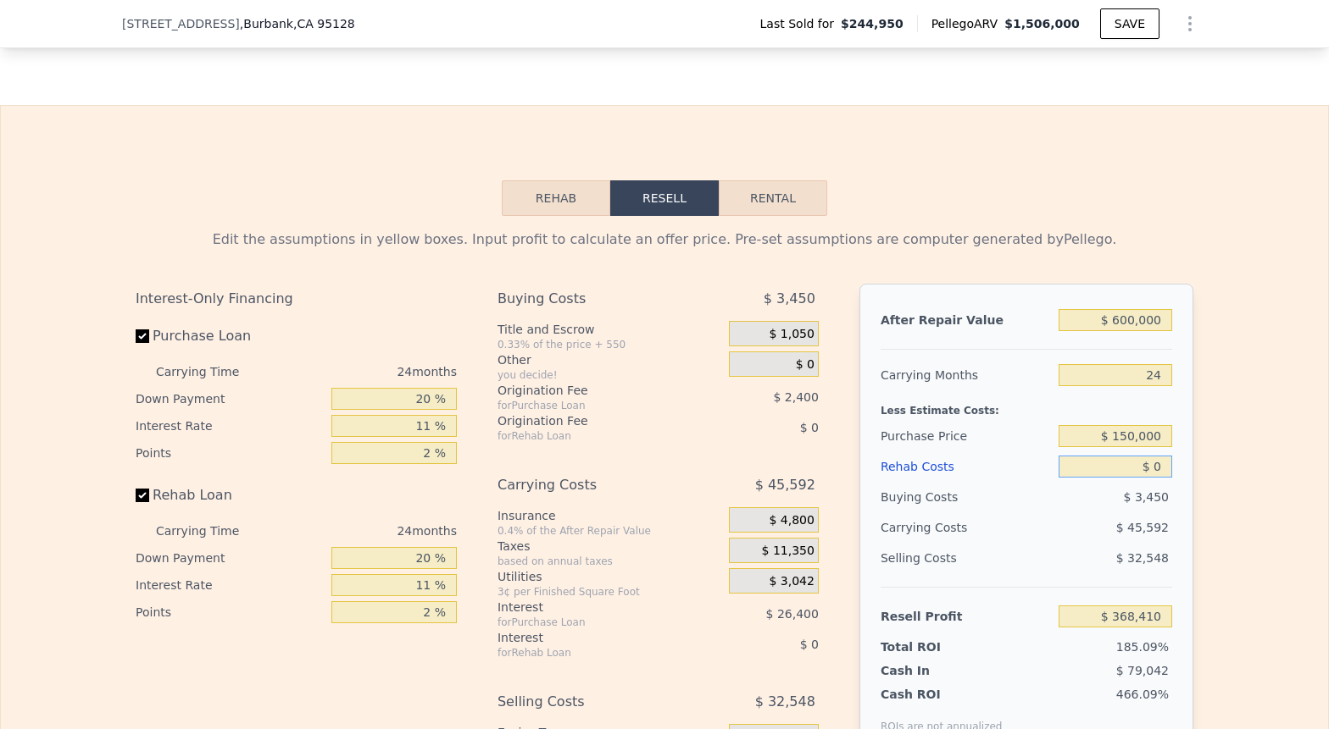
type input "$ 2"
type input "$ 368,408"
type input "$ 25"
type input "$ 368,385"
type input "$ 250"
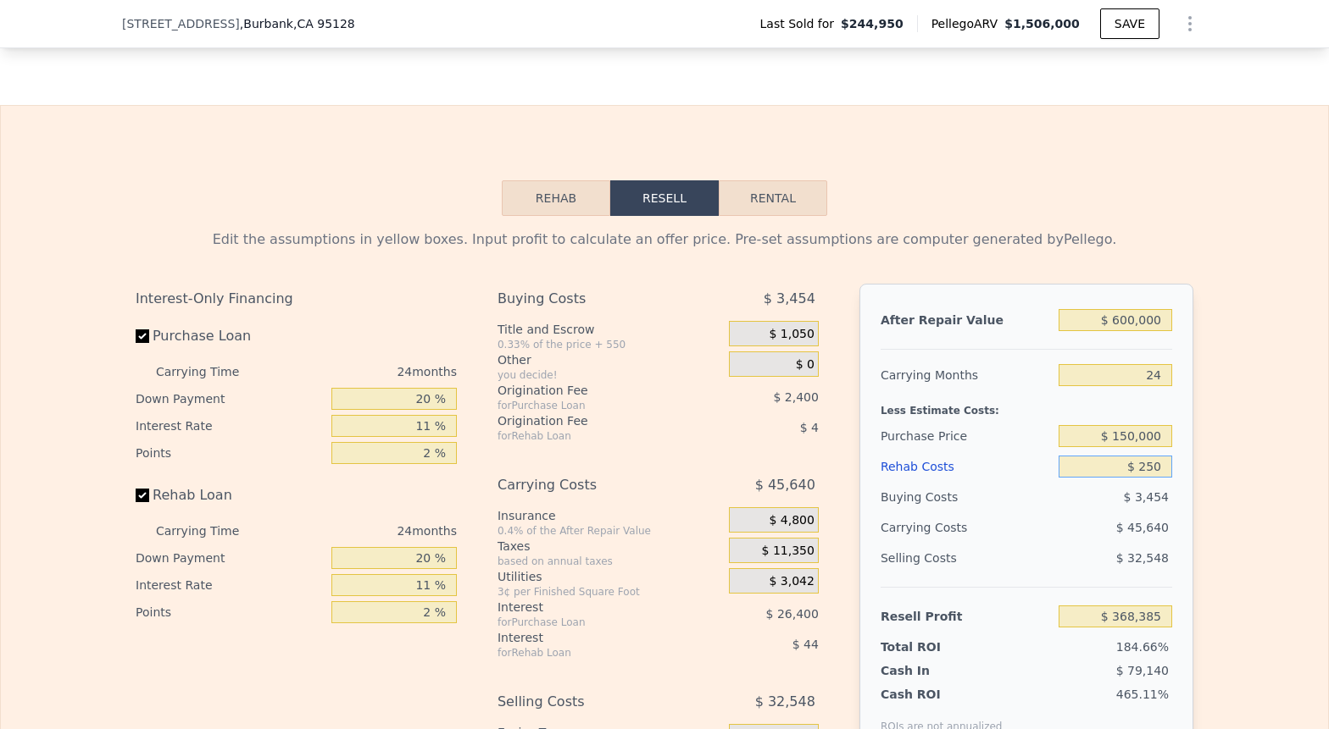
type input "$ 368,108"
type input "$ 2,500"
type input "$ 365,438"
type input "$ 25,000"
type input "$ 338,618"
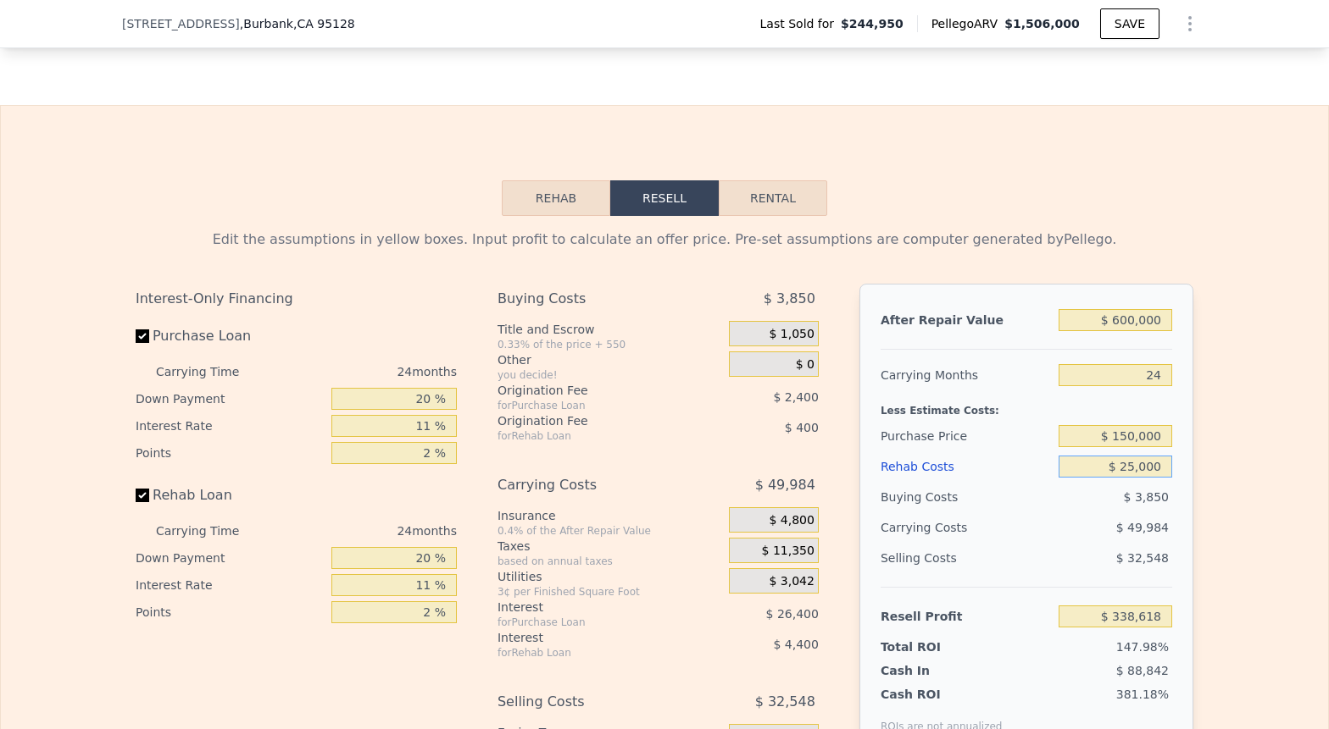
type input "$ 250,000"
type input "$ 70,418"
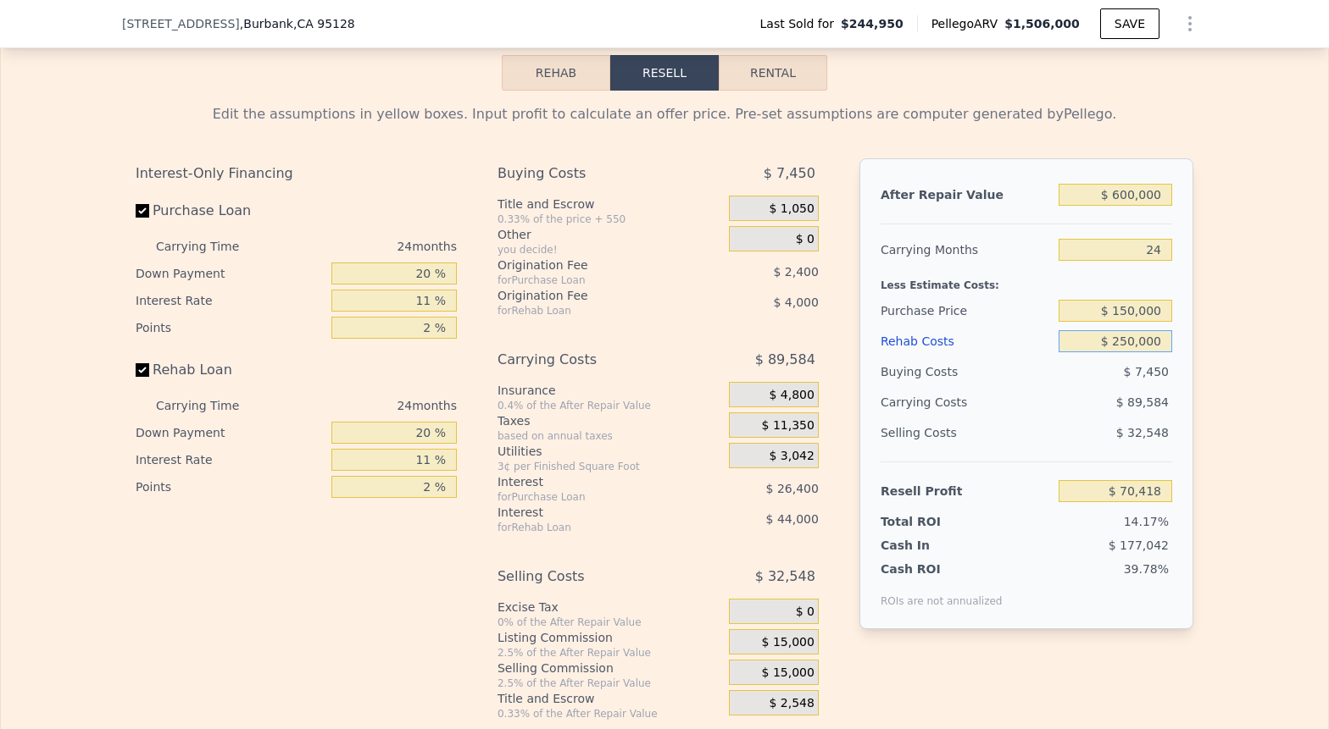
scroll to position [2496, 0]
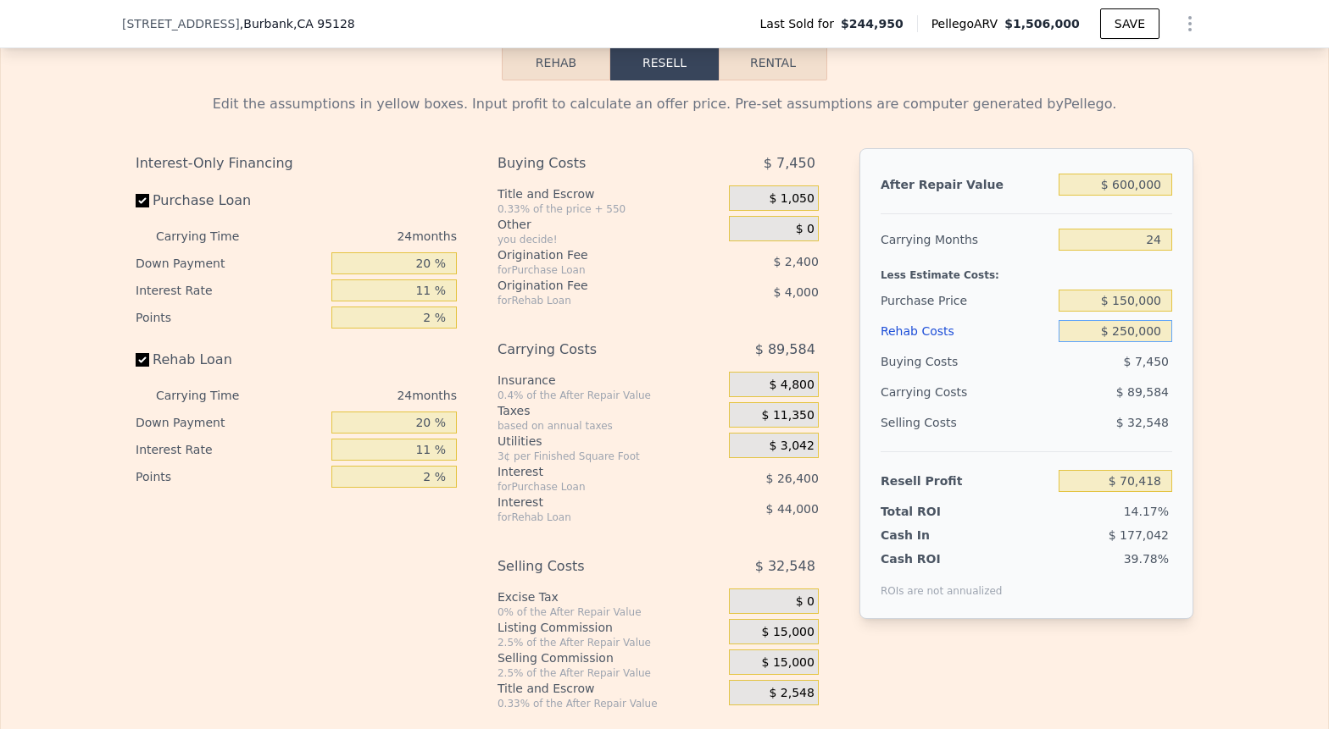
type input "$ 250,000"
drag, startPoint x: 435, startPoint y: 263, endPoint x: 399, endPoint y: 263, distance: 36.4
click at [399, 263] on input "20 %" at bounding box center [393, 263] width 125 height 22
type input "1 %"
type input "$ 63,584"
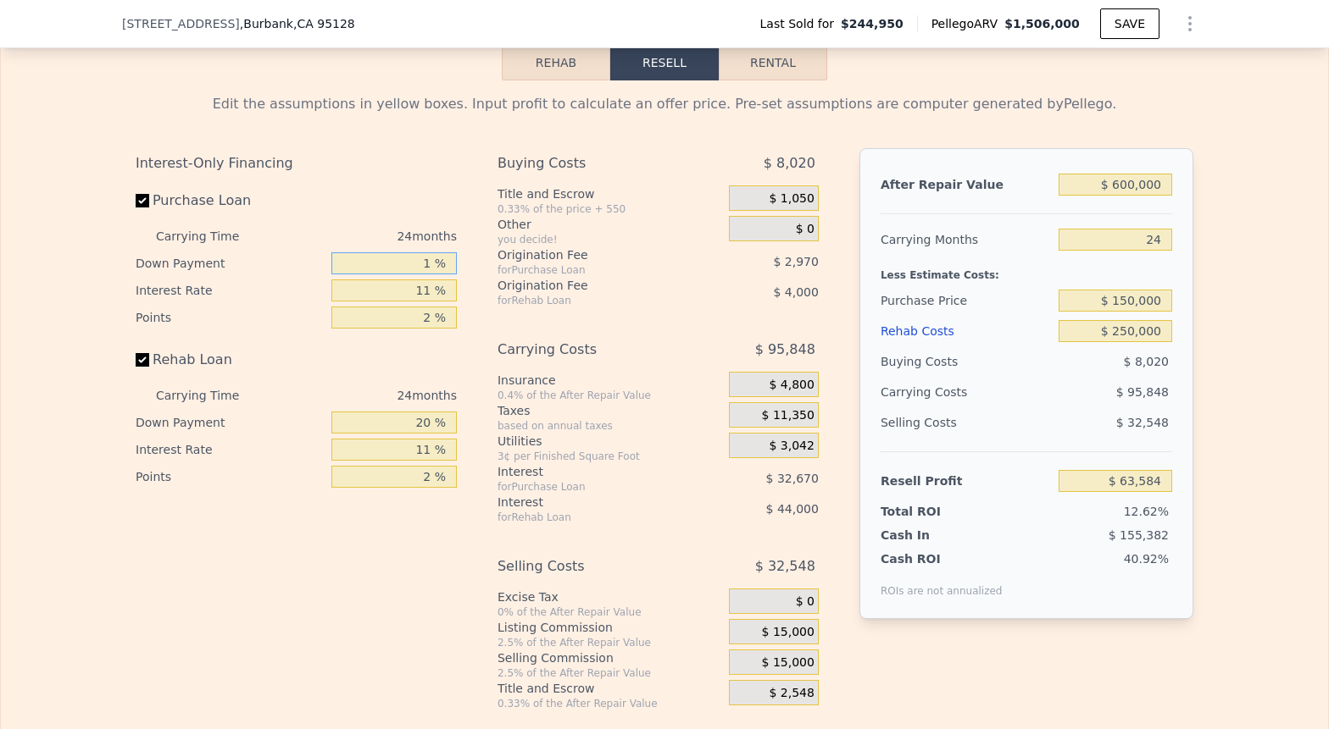
type input "10 %"
type input "$ 66,806"
type input "10 %"
drag, startPoint x: 430, startPoint y: 292, endPoint x: 400, endPoint y: 292, distance: 30.5
click at [400, 292] on input "11 %" at bounding box center [393, 291] width 125 height 22
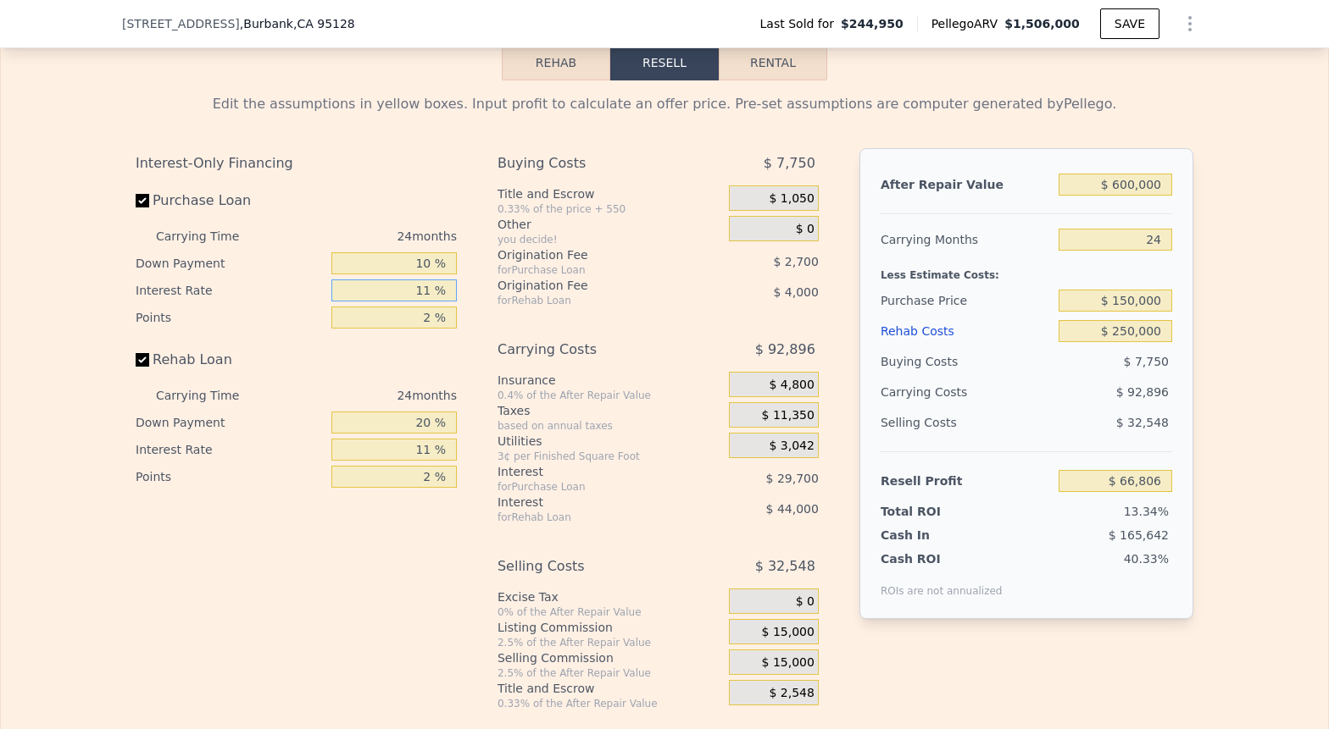
type input "1 %"
type input "$ 93,806"
type input "10 %"
type input "$ 69,518"
type input "10 %"
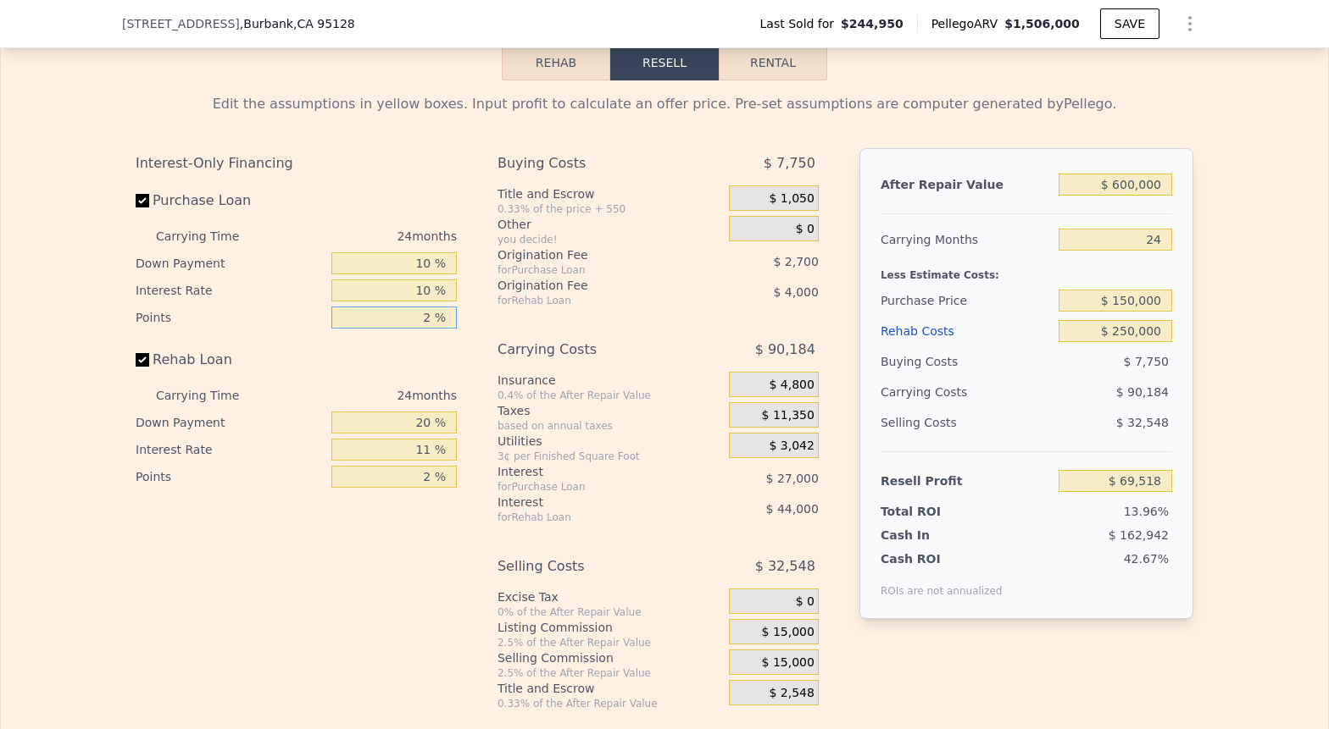
click at [427, 313] on input "2 %" at bounding box center [393, 318] width 125 height 22
type input "1 %"
type input "$ 70,868"
type input "1 %"
drag, startPoint x: 435, startPoint y: 418, endPoint x: 382, endPoint y: 418, distance: 52.5
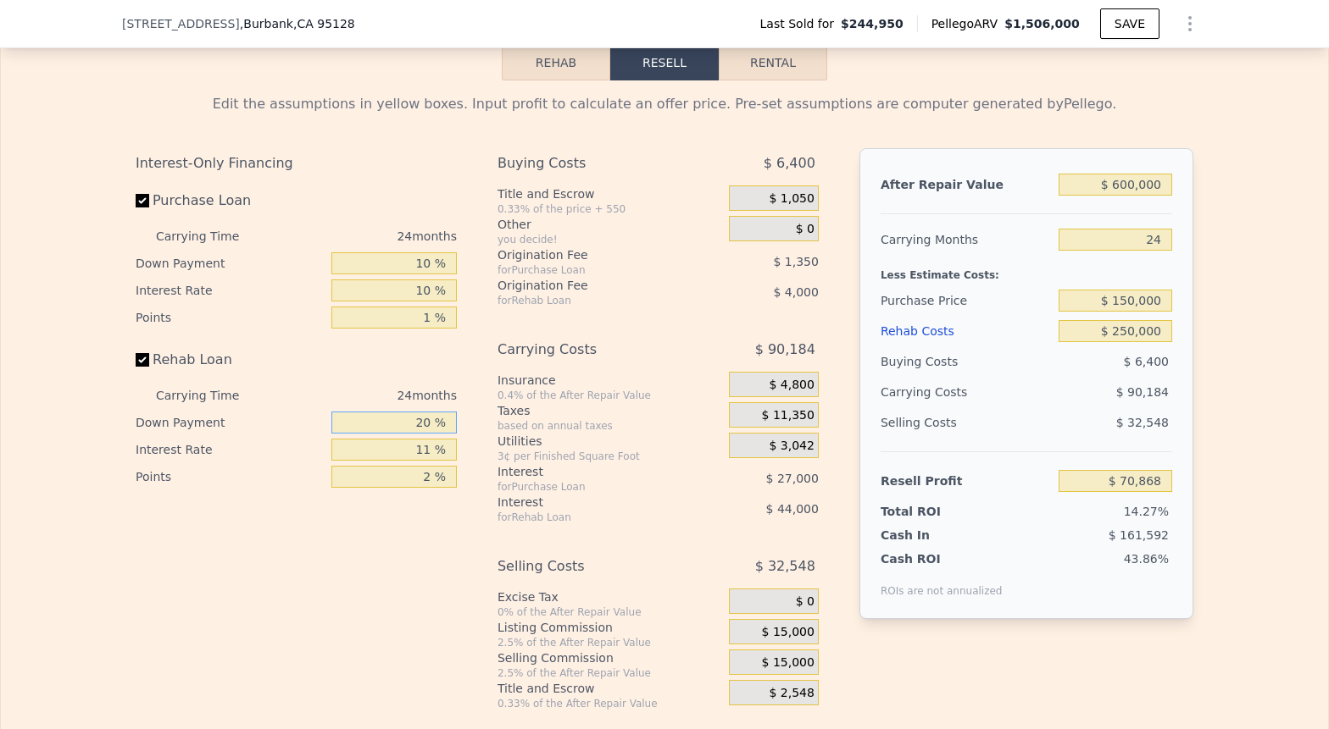
click at [382, 418] on input "20 %" at bounding box center [393, 423] width 125 height 22
type input "0 %"
type input "$ 58,852"
type input "0 %"
drag, startPoint x: 433, startPoint y: 452, endPoint x: 385, endPoint y: 452, distance: 48.3
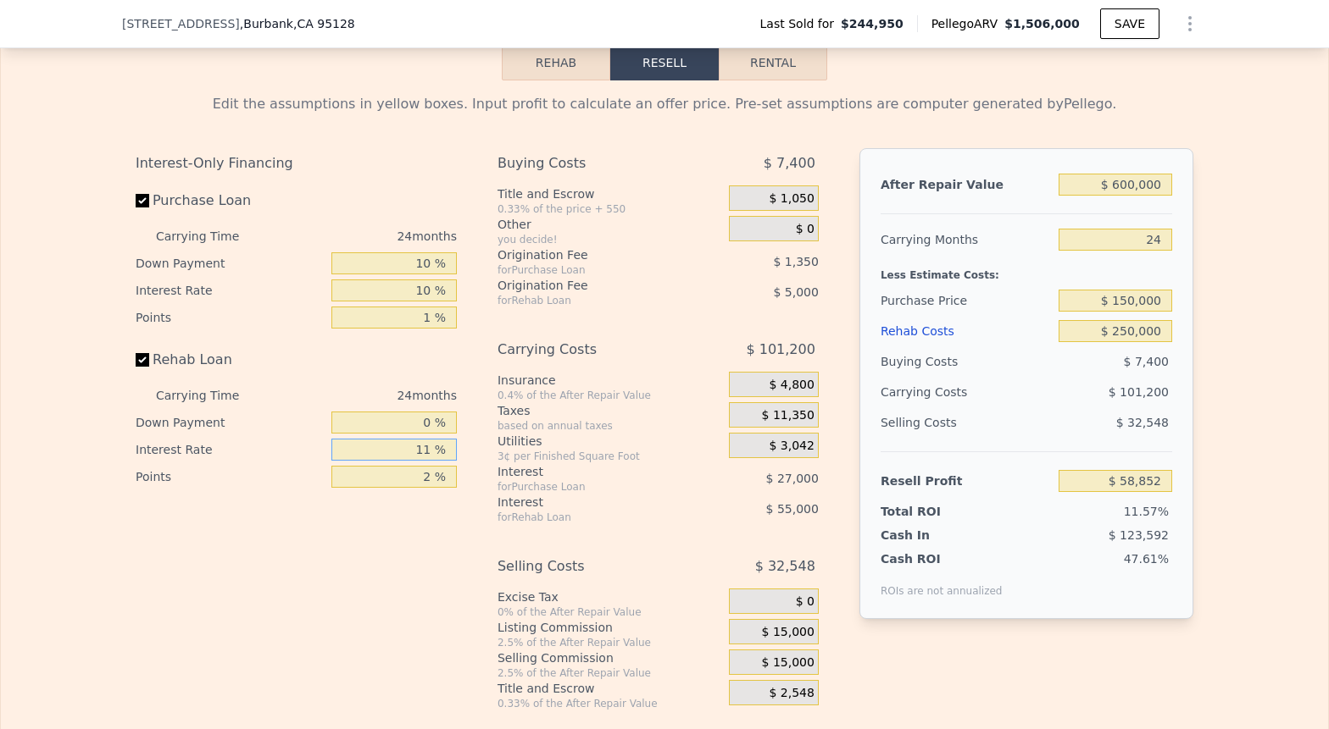
click at [385, 452] on input "11 %" at bounding box center [393, 450] width 125 height 22
type input "1 %"
type input "$ 108,868"
type input "10 %"
type input "$ 63,868"
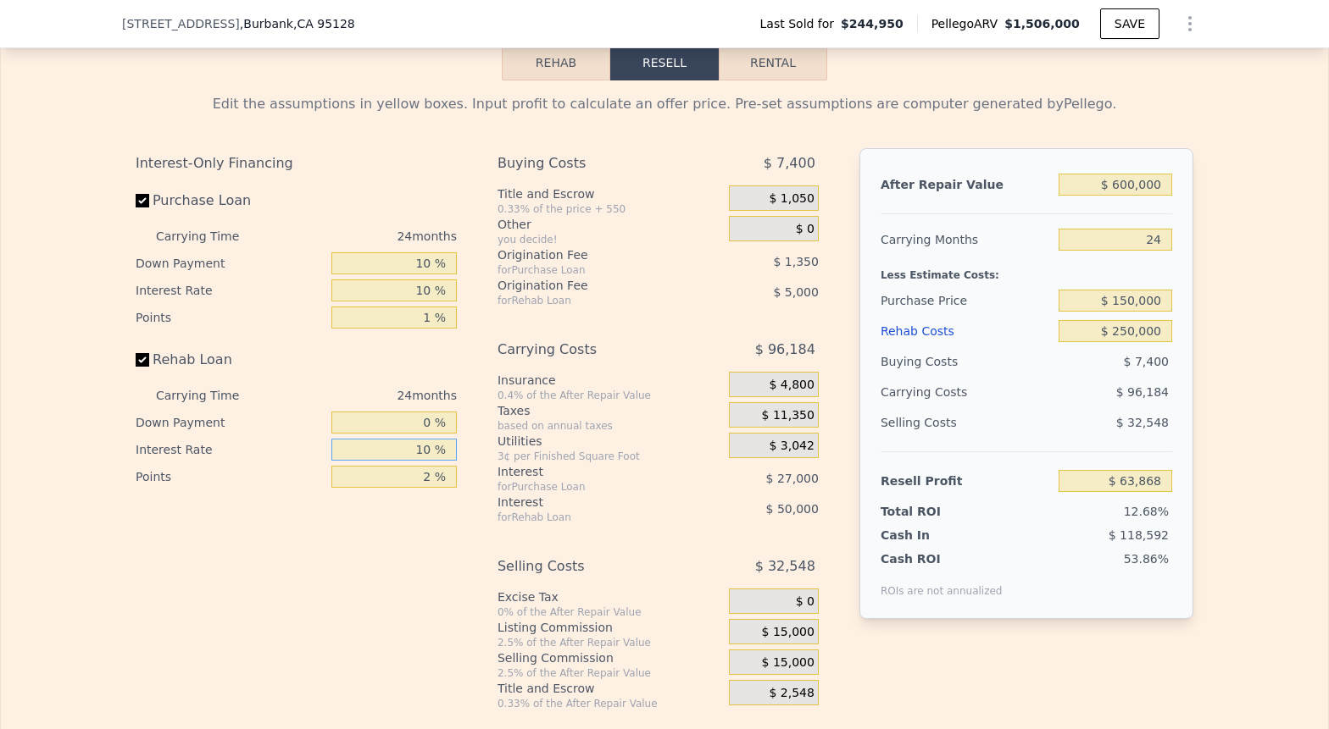
type input "10 %"
drag, startPoint x: 430, startPoint y: 478, endPoint x: 414, endPoint y: 478, distance: 16.1
click at [414, 478] on input "2 %" at bounding box center [393, 477] width 125 height 22
type input "0 %"
type input "$ 68,868"
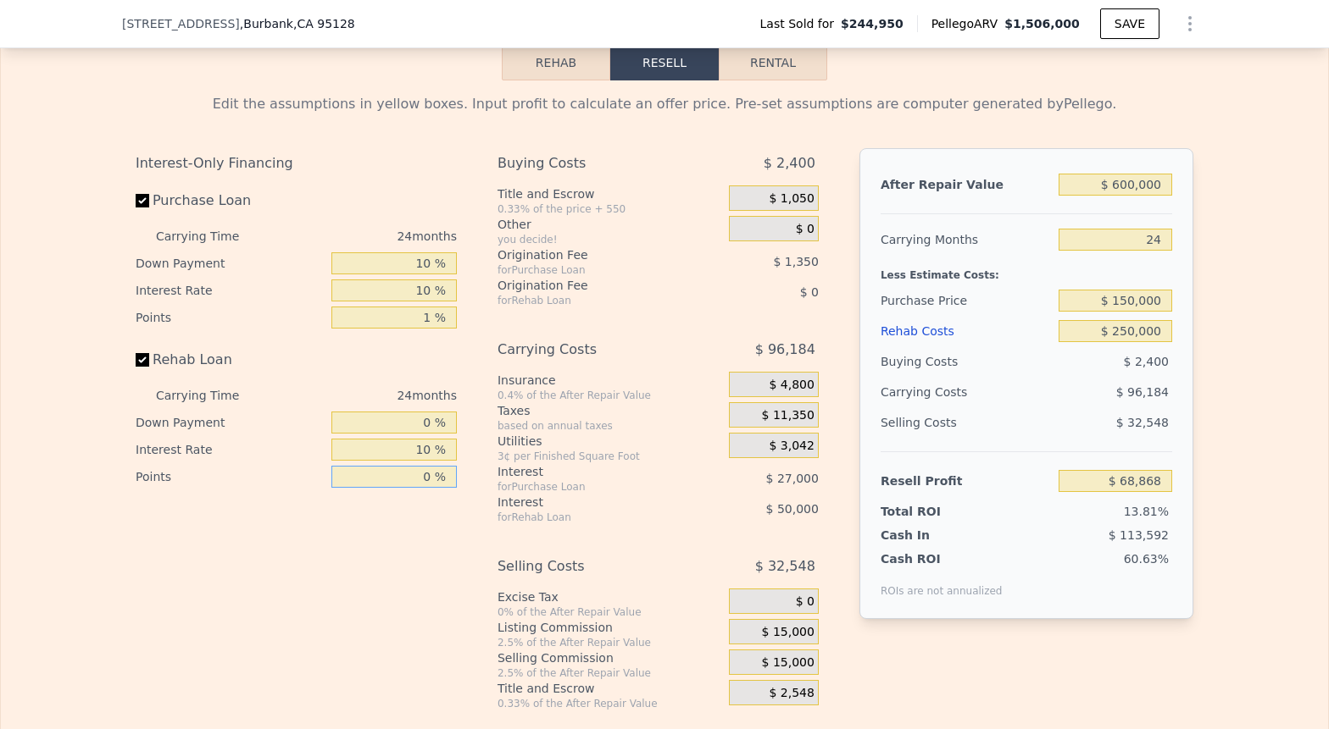
type input "0 %"
click at [798, 631] on span "$ 15,000" at bounding box center [788, 632] width 53 height 15
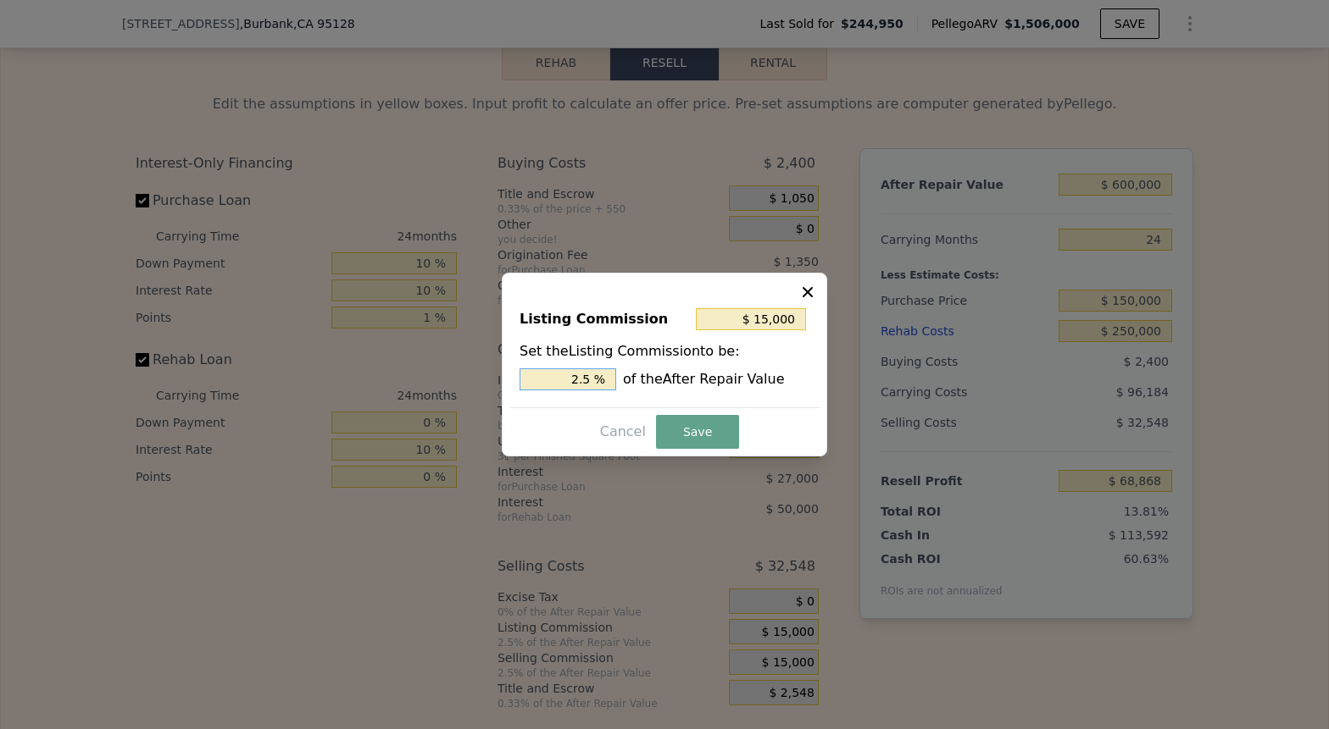
drag, startPoint x: 595, startPoint y: 379, endPoint x: 562, endPoint y: 379, distance: 33.0
click at [562, 379] on input "2.5 %" at bounding box center [567, 380] width 97 height 22
type input "$ 6,000"
type input "1.0 %"
click at [693, 444] on button "Save" at bounding box center [697, 432] width 83 height 34
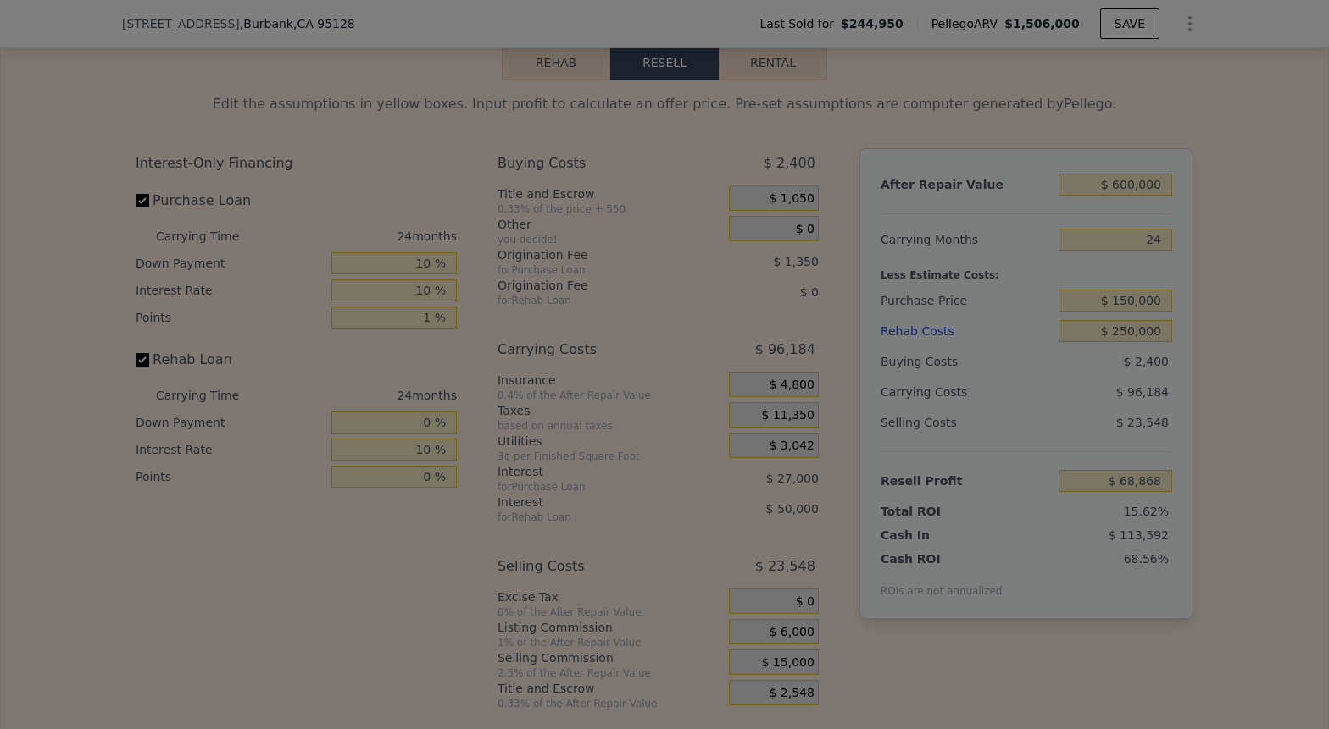
type input "$ 77,868"
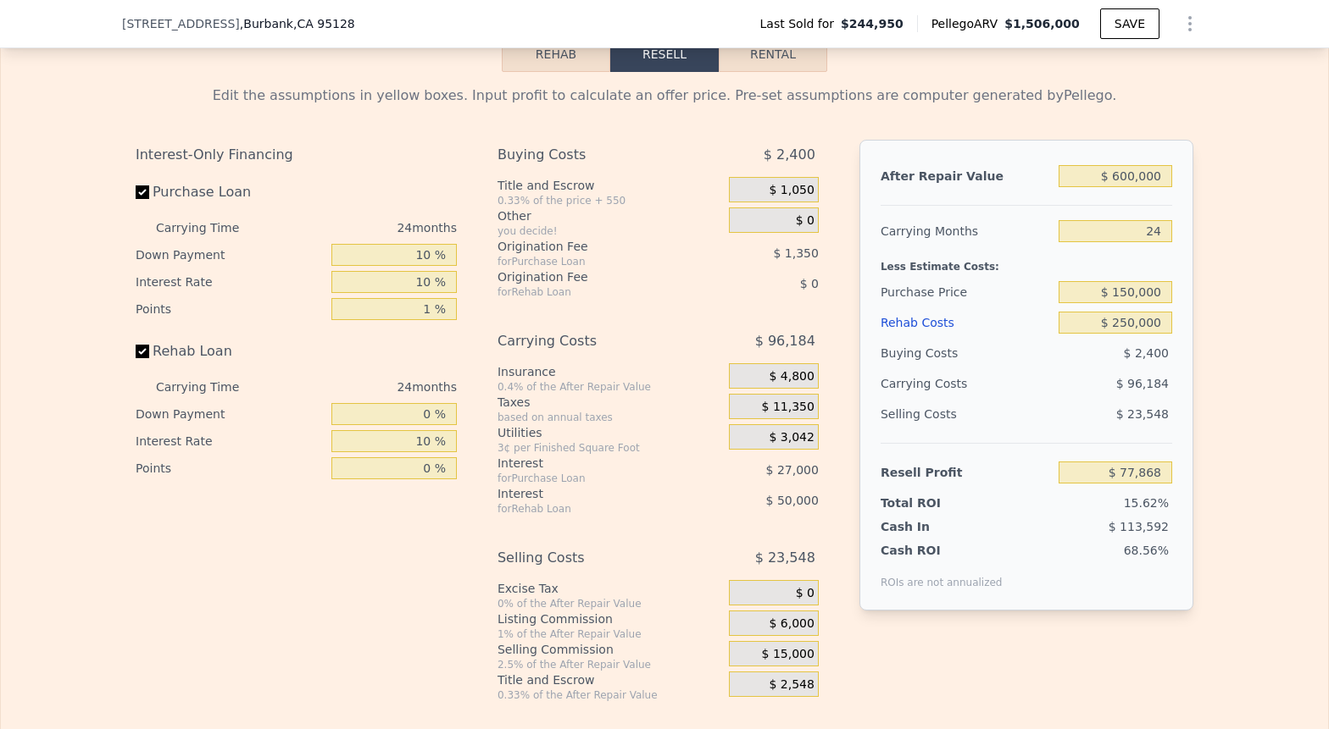
scroll to position [2504, 0]
click at [789, 65] on button "Rental" at bounding box center [772, 55] width 108 height 36
select select "30"
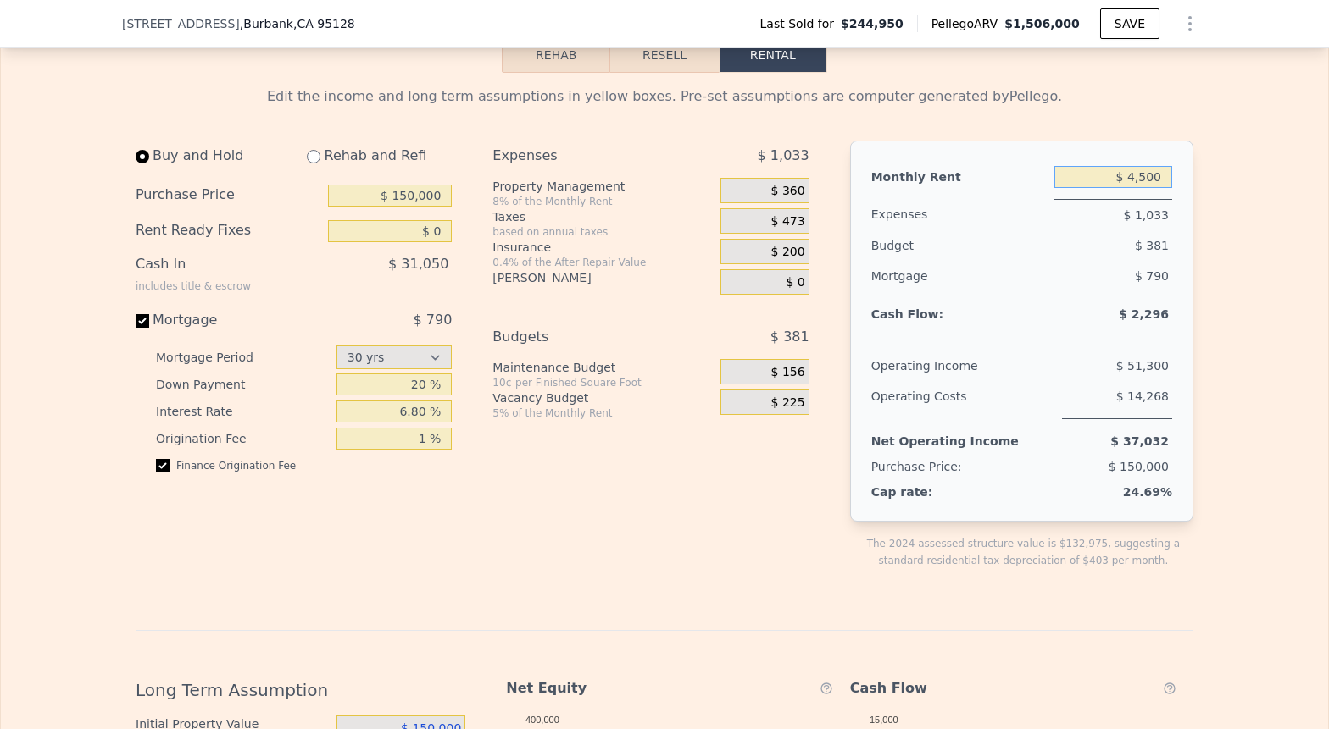
drag, startPoint x: 1164, startPoint y: 177, endPoint x: 1107, endPoint y: 177, distance: 56.8
click at [1107, 177] on input "$ 4,500" at bounding box center [1113, 177] width 118 height 22
type input "$ 2,500"
click at [316, 157] on input "radio" at bounding box center [314, 157] width 14 height 14
radio input "true"
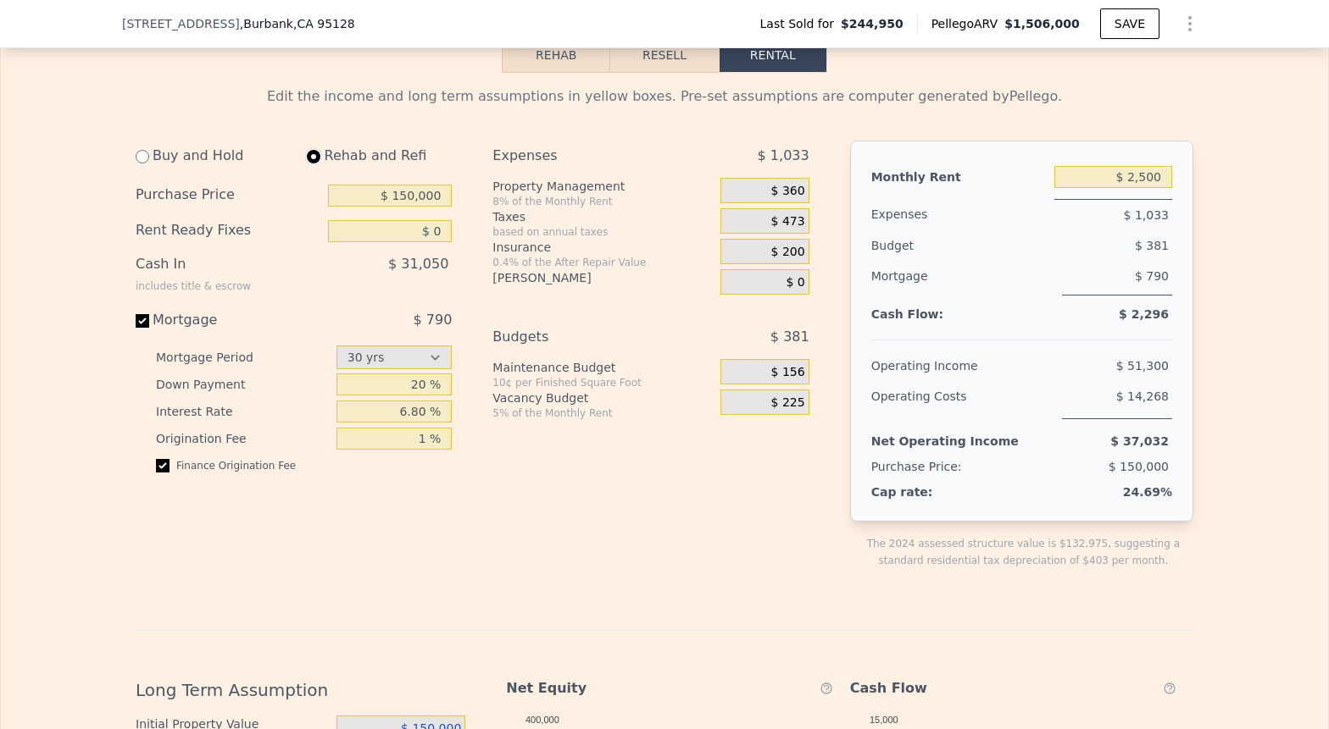
type input "$ 250,000"
type input "$ 11,100"
select select "30"
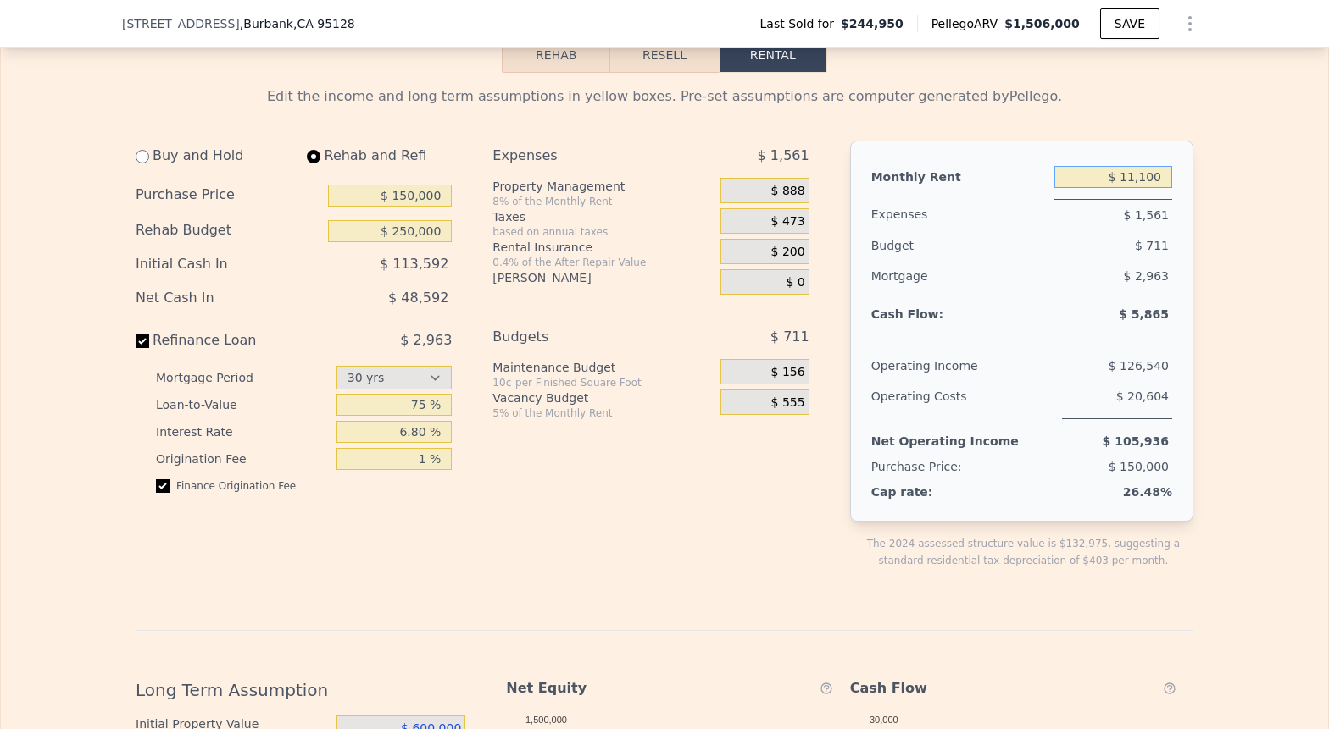
drag, startPoint x: 1160, startPoint y: 178, endPoint x: 1124, endPoint y: 178, distance: 35.6
click at [1124, 178] on input "$ 11,100" at bounding box center [1113, 177] width 118 height 22
drag, startPoint x: 1166, startPoint y: 175, endPoint x: 1079, endPoint y: 175, distance: 86.4
click at [1079, 175] on input "$ 50,011,100" at bounding box center [1113, 177] width 118 height 22
type input "$ 2,500"
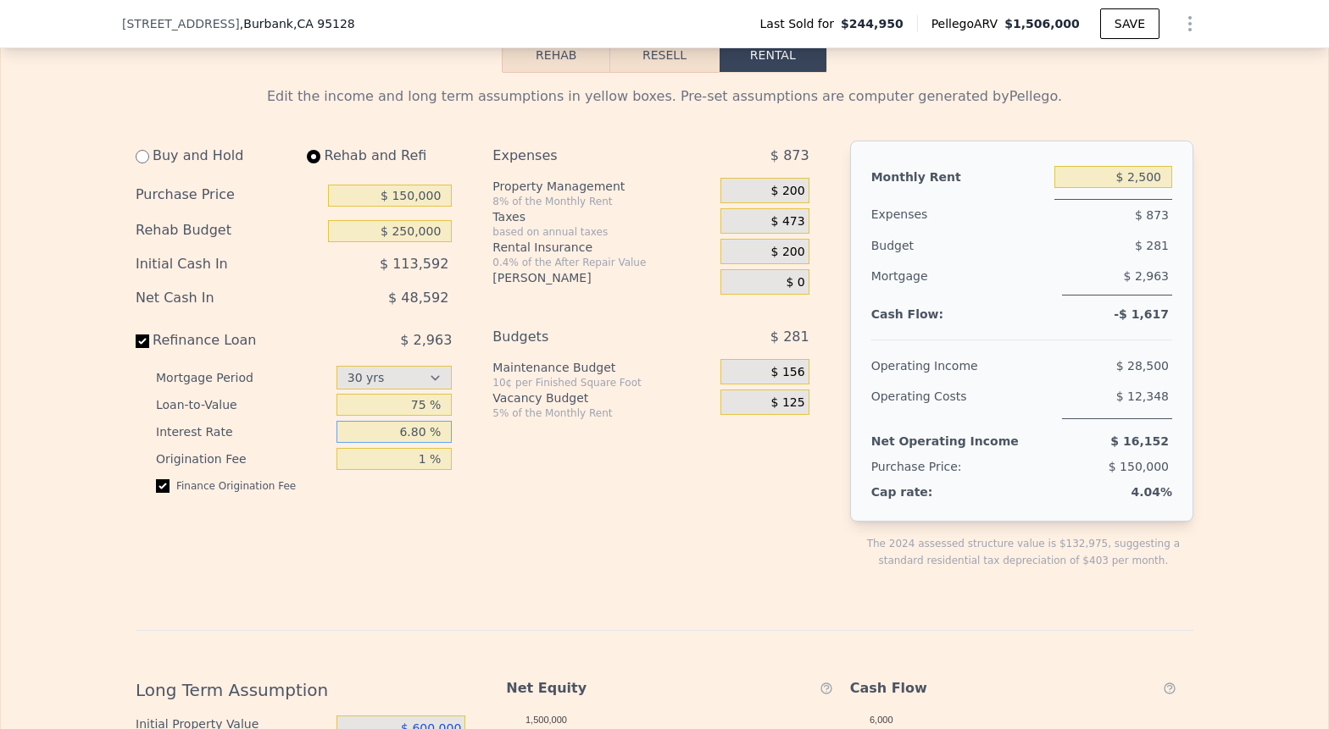
click at [378, 435] on input "6.80 %" at bounding box center [394, 432] width 116 height 22
type input "7 %"
click at [649, 548] on div "Expenses $ 873 Property Management 8% of the Monthly Rent $ 200 Taxes based on …" at bounding box center [657, 369] width 330 height 456
click at [1146, 181] on input "$ 2,500" at bounding box center [1113, 177] width 118 height 22
type input "$ 3,000"
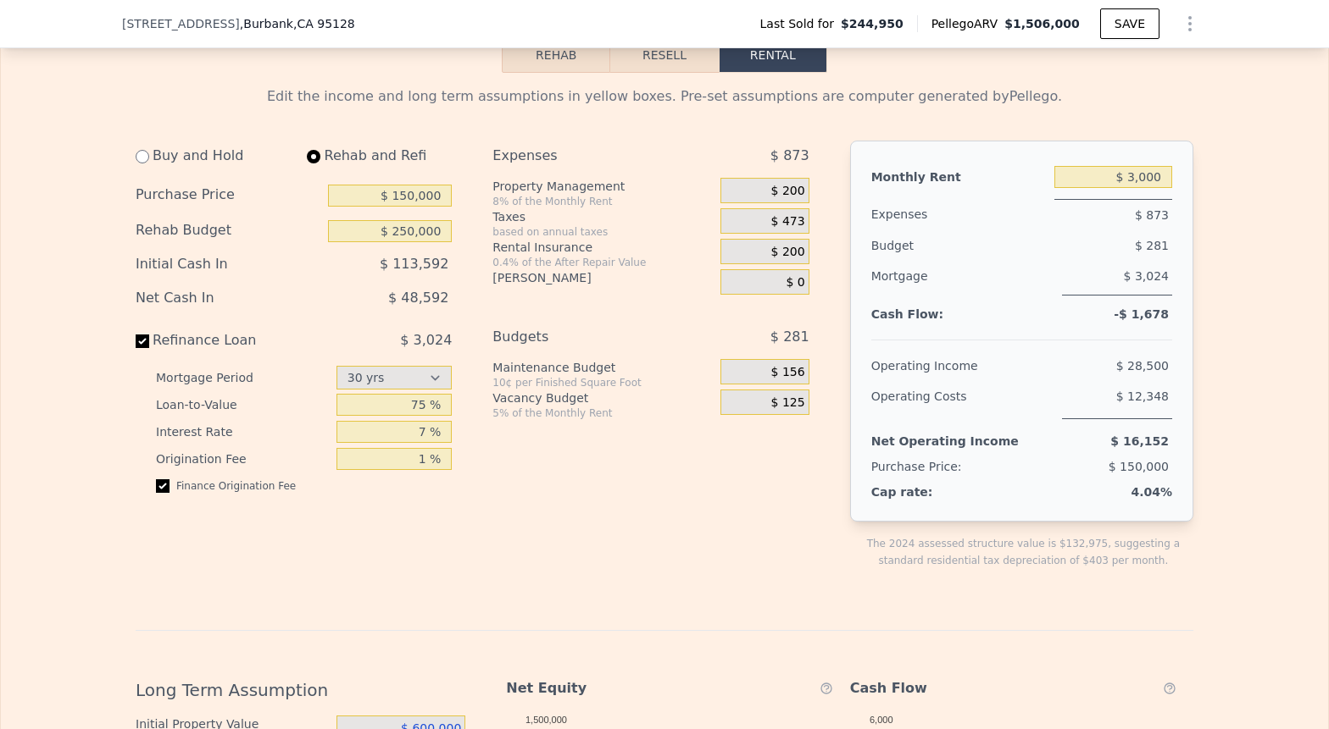
click at [1259, 324] on div "Edit the income and long term assumptions in yellow boxes. Pre-set assumptions …" at bounding box center [664, 648] width 1327 height 1151
type input "$ 0"
type input "$ 4,500"
select select "30"
